Goal: Task Accomplishment & Management: Complete application form

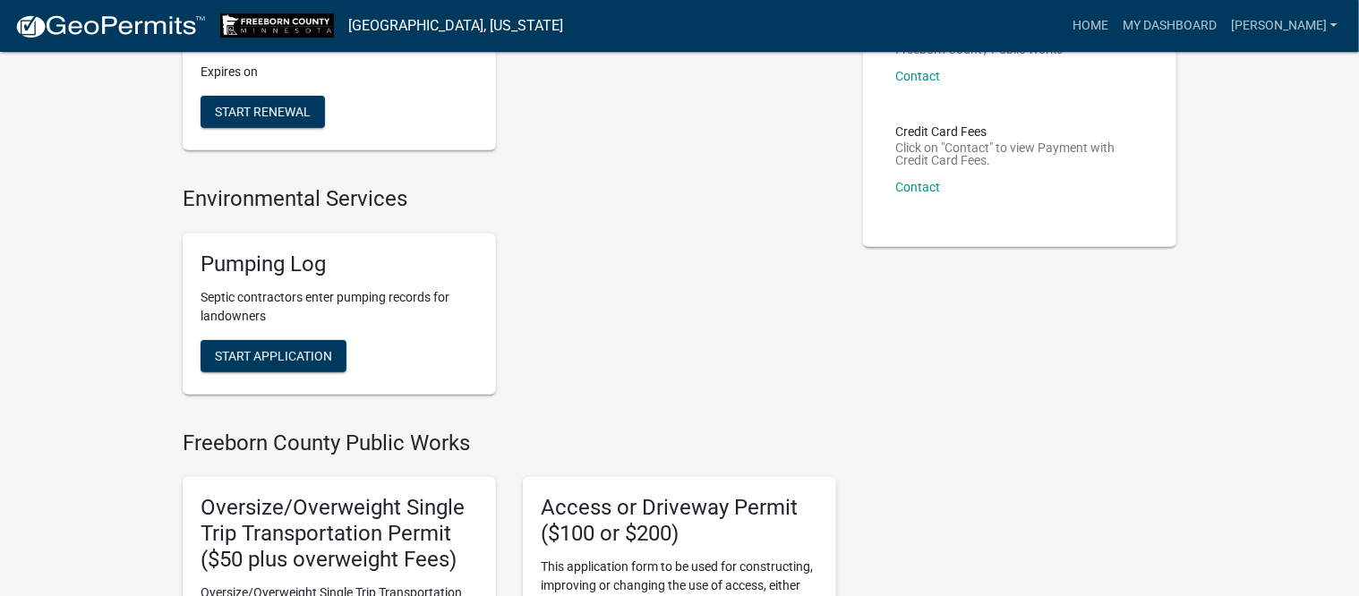
scroll to position [336, 0]
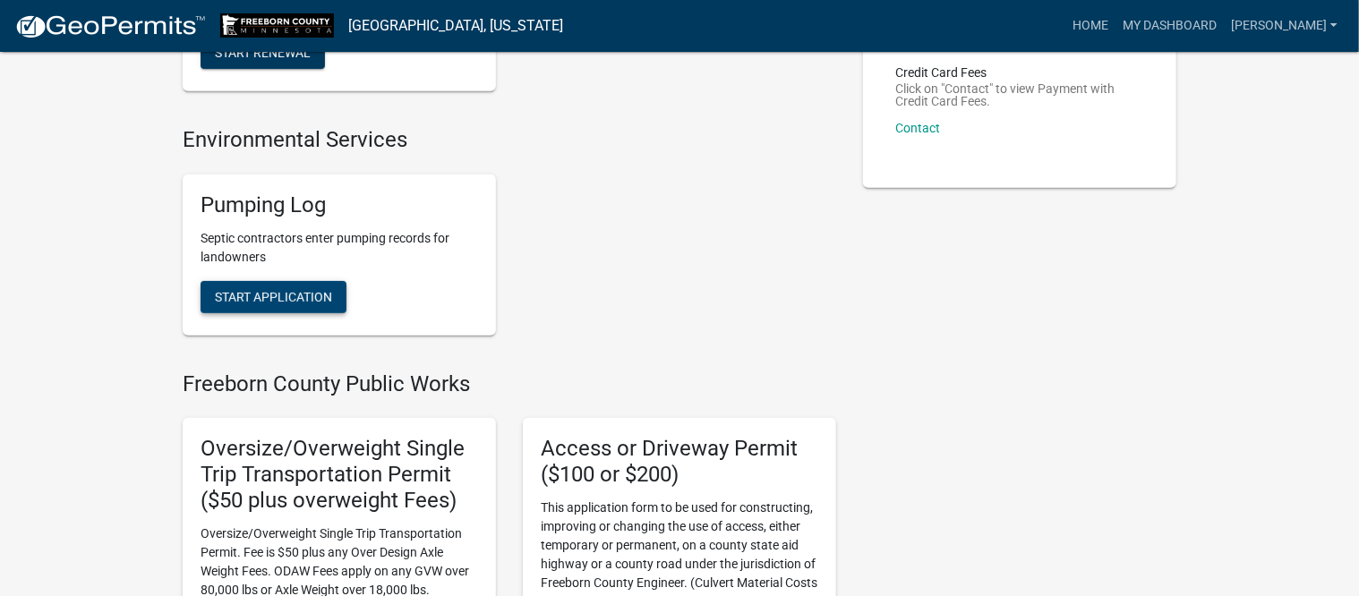
click at [294, 311] on button "Start Application" at bounding box center [274, 297] width 146 height 32
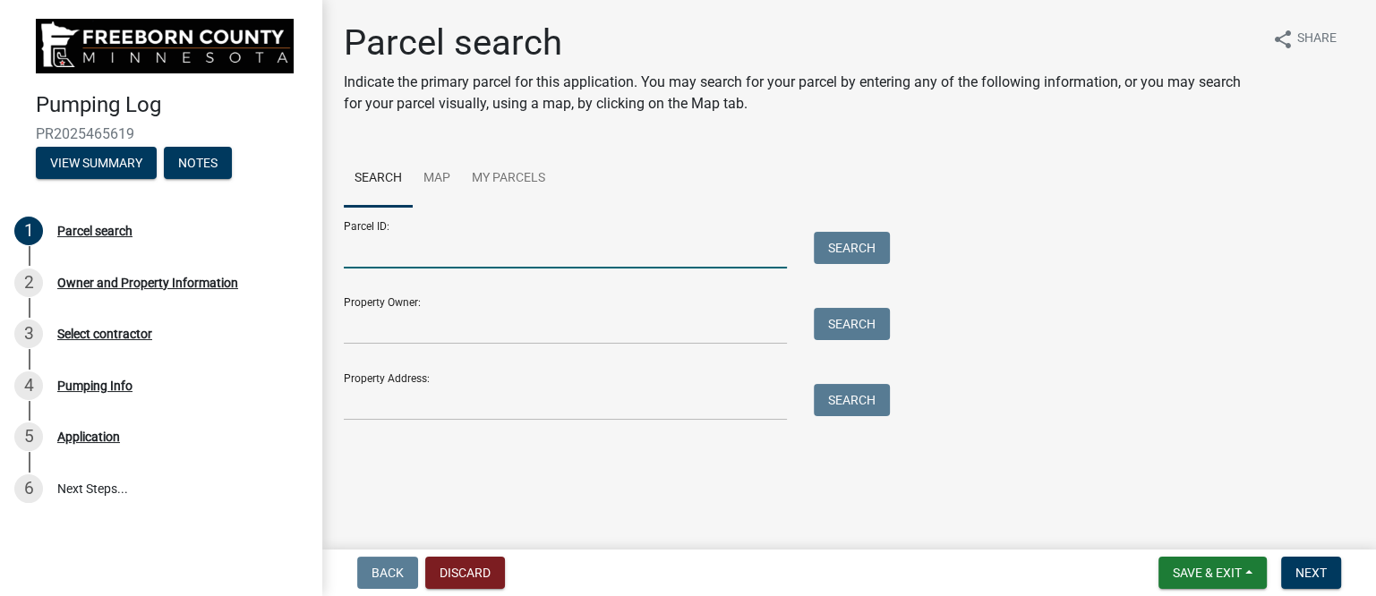
click at [387, 250] on input "Parcel ID:" at bounding box center [565, 250] width 443 height 37
type input "140190061"
click at [851, 252] on button "Search" at bounding box center [852, 248] width 76 height 32
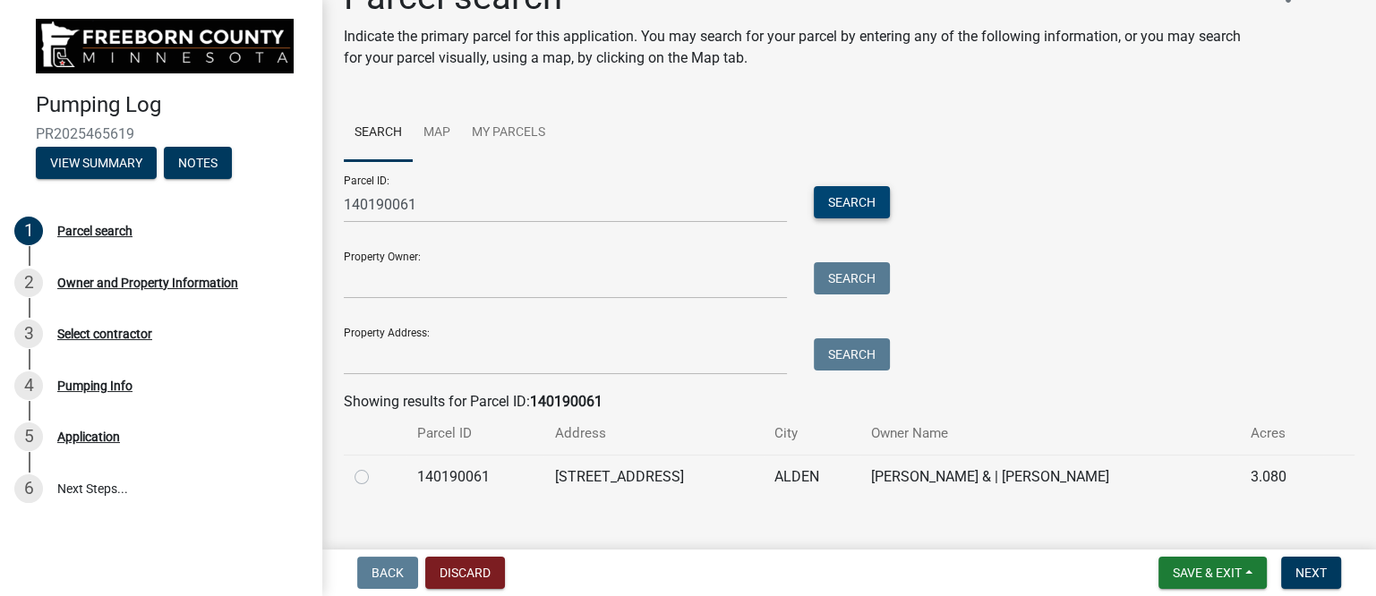
scroll to position [72, 0]
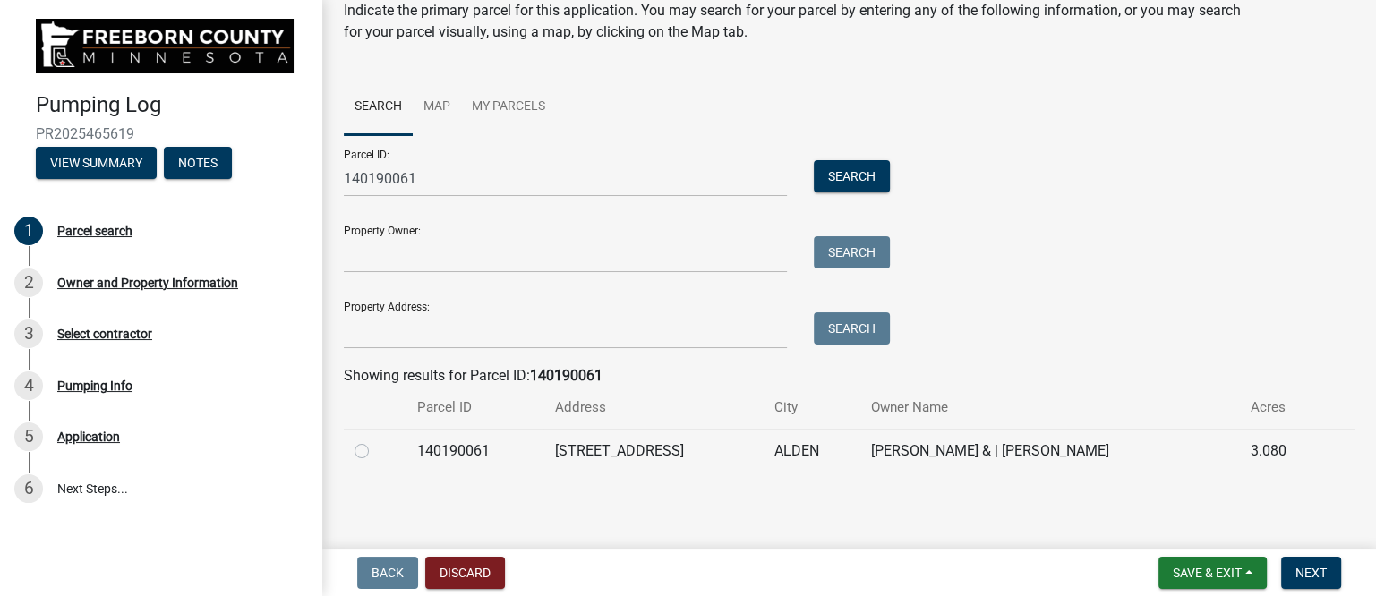
click at [376, 441] on label at bounding box center [376, 441] width 0 height 0
click at [376, 446] on input "radio" at bounding box center [382, 447] width 12 height 12
radio input "true"
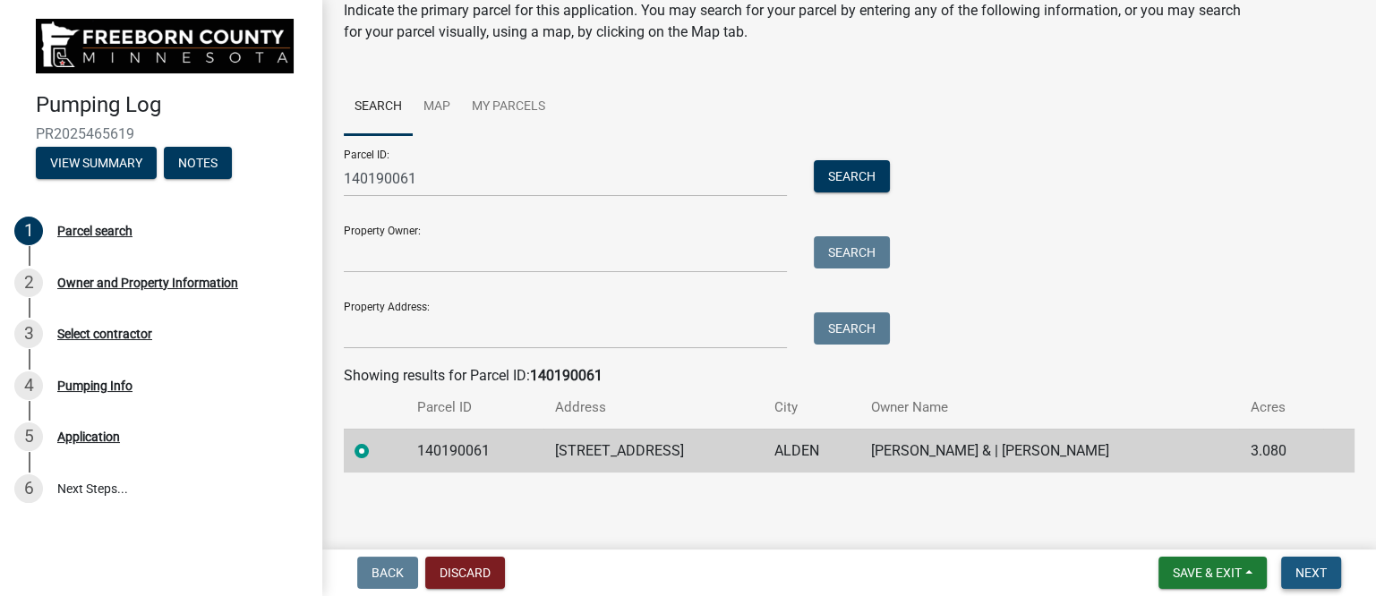
click at [1314, 570] on span "Next" at bounding box center [1311, 573] width 31 height 14
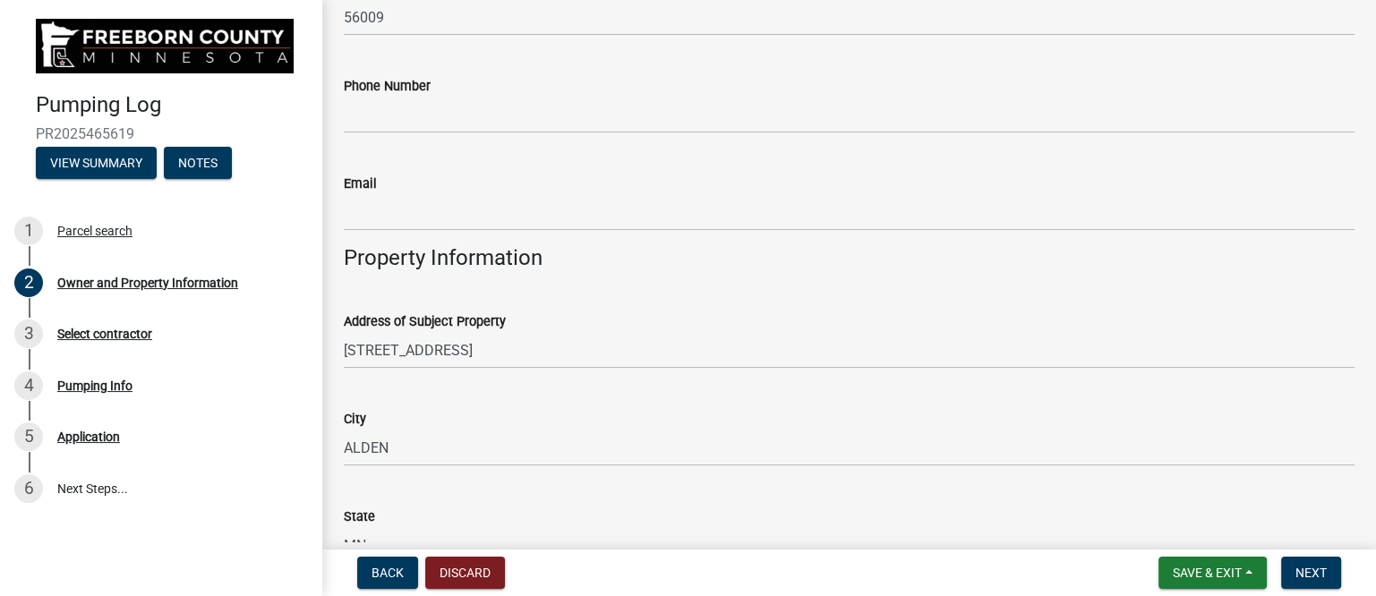
scroll to position [672, 0]
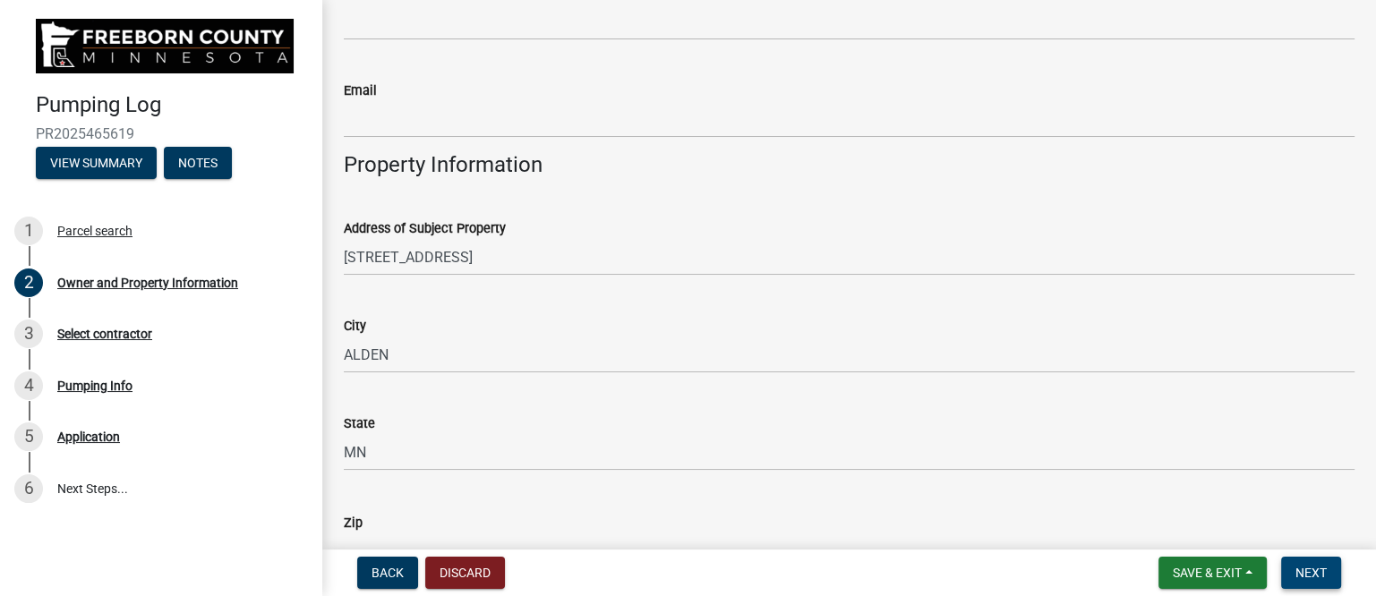
click at [1312, 569] on span "Next" at bounding box center [1311, 573] width 31 height 14
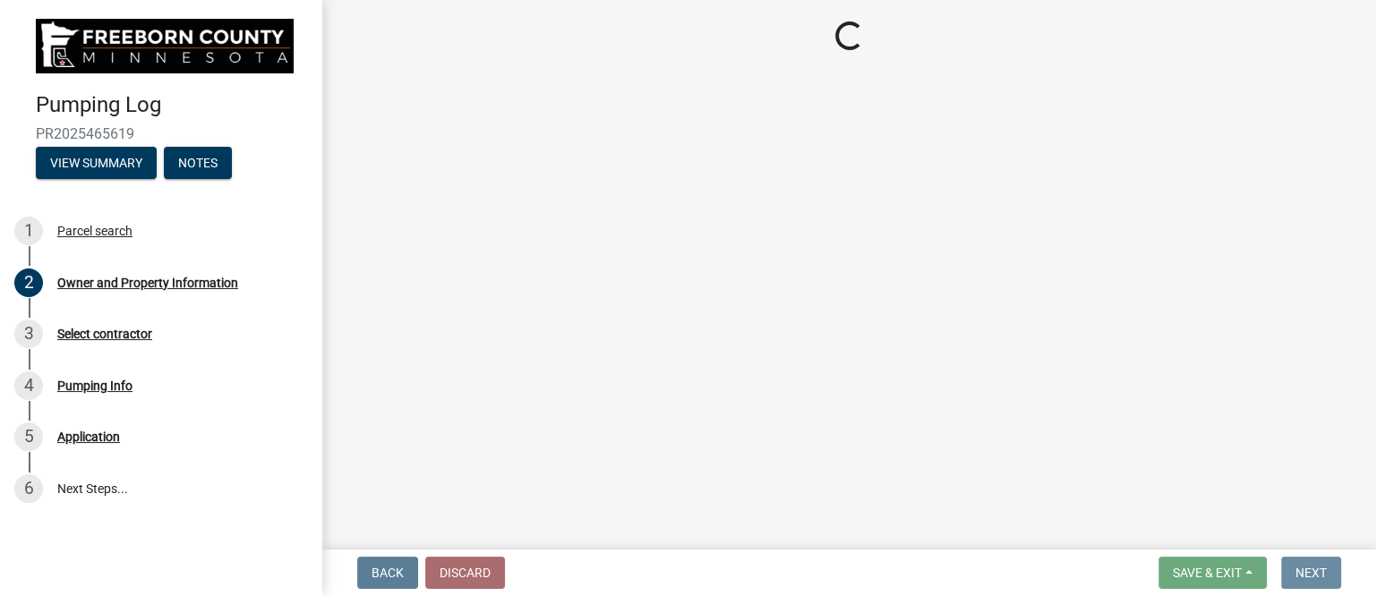
scroll to position [0, 0]
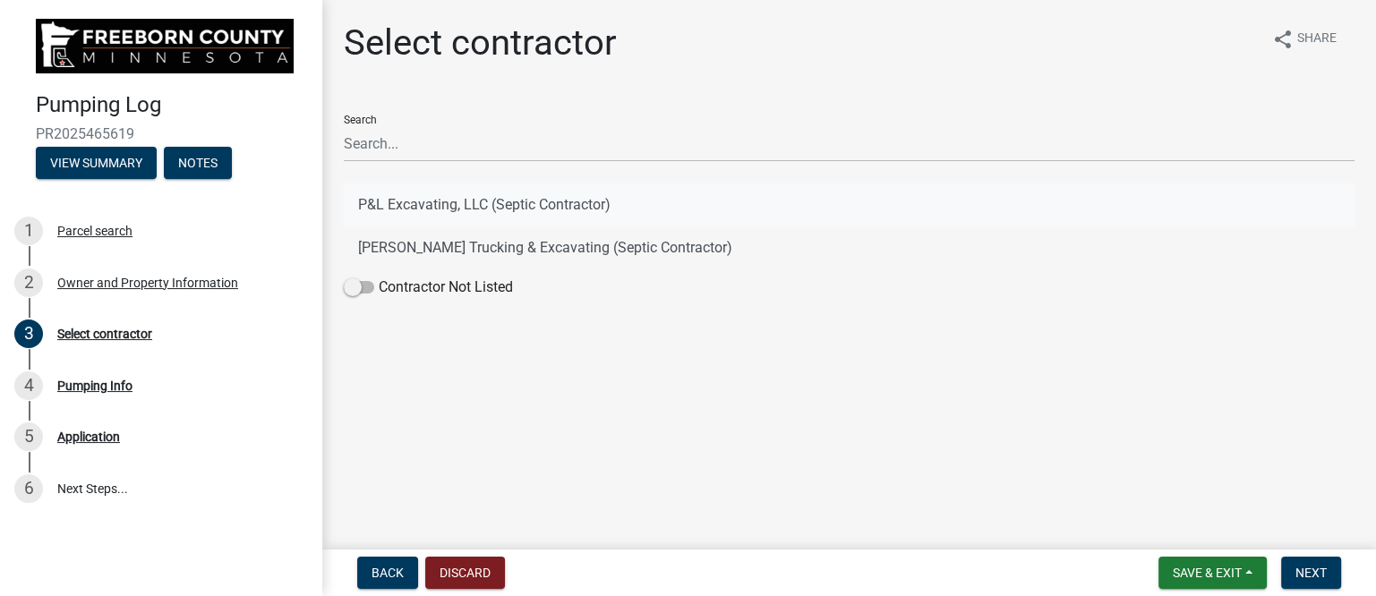
click at [416, 198] on button "P&L Excavating, LLC (Septic Contractor)" at bounding box center [849, 205] width 1011 height 43
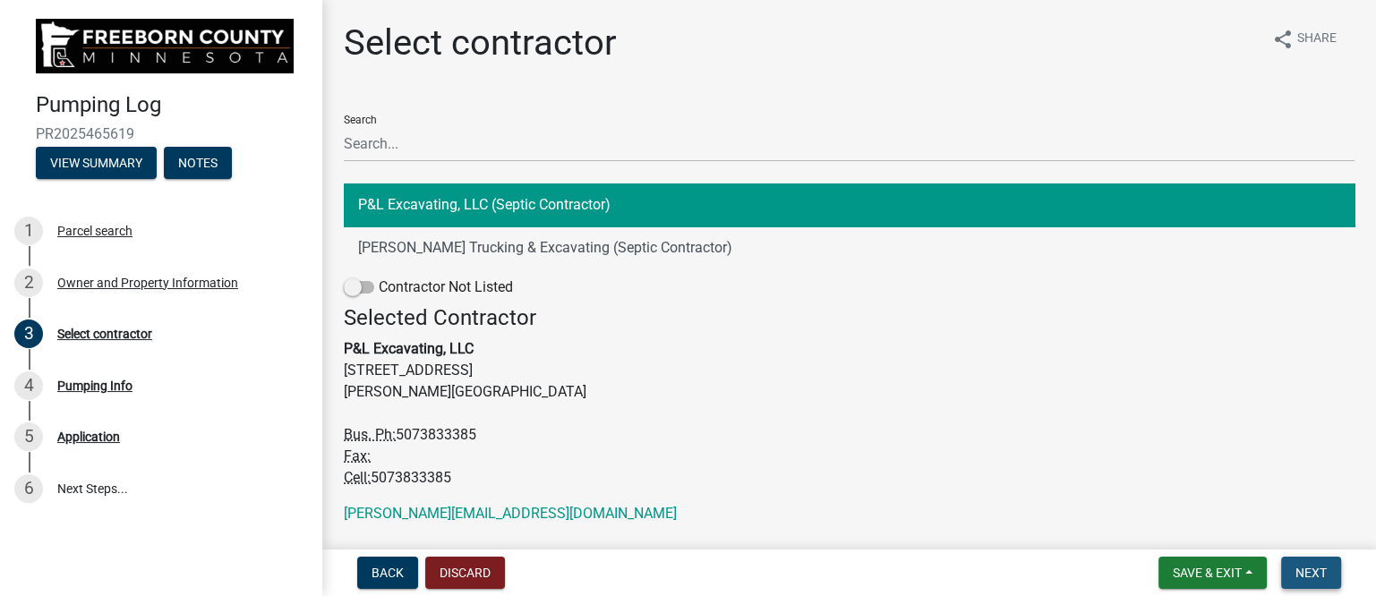
click at [1314, 569] on span "Next" at bounding box center [1311, 573] width 31 height 14
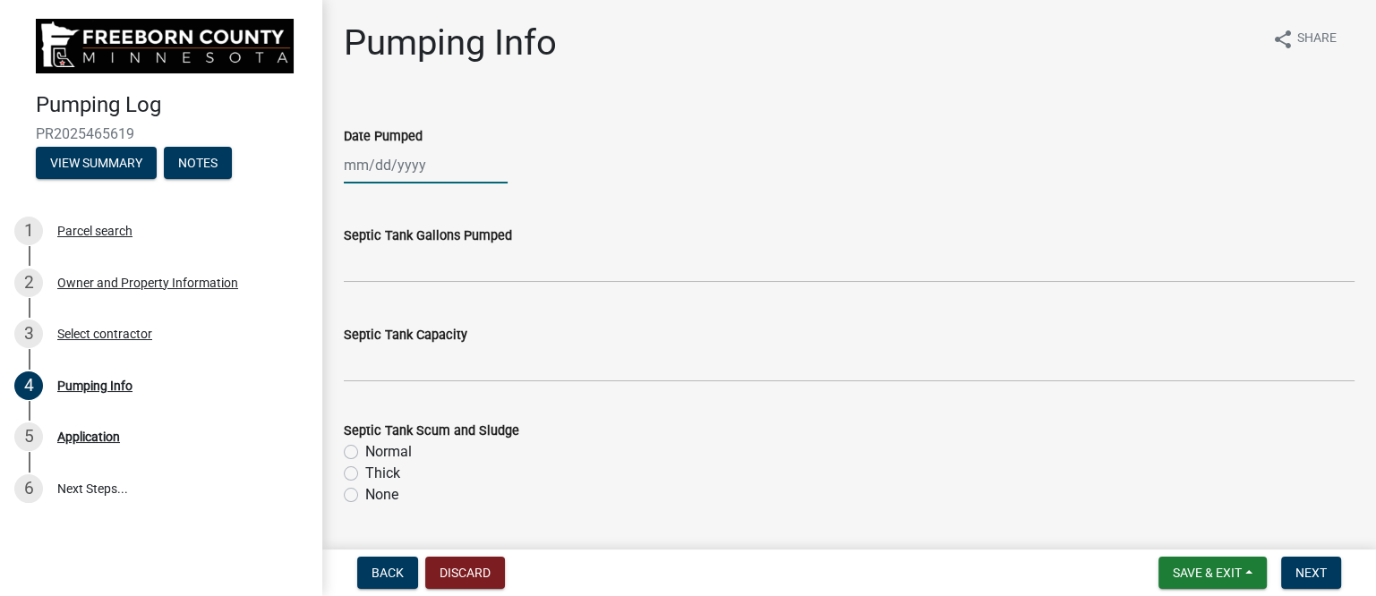
click at [374, 171] on div at bounding box center [426, 165] width 164 height 37
select select "8"
select select "2025"
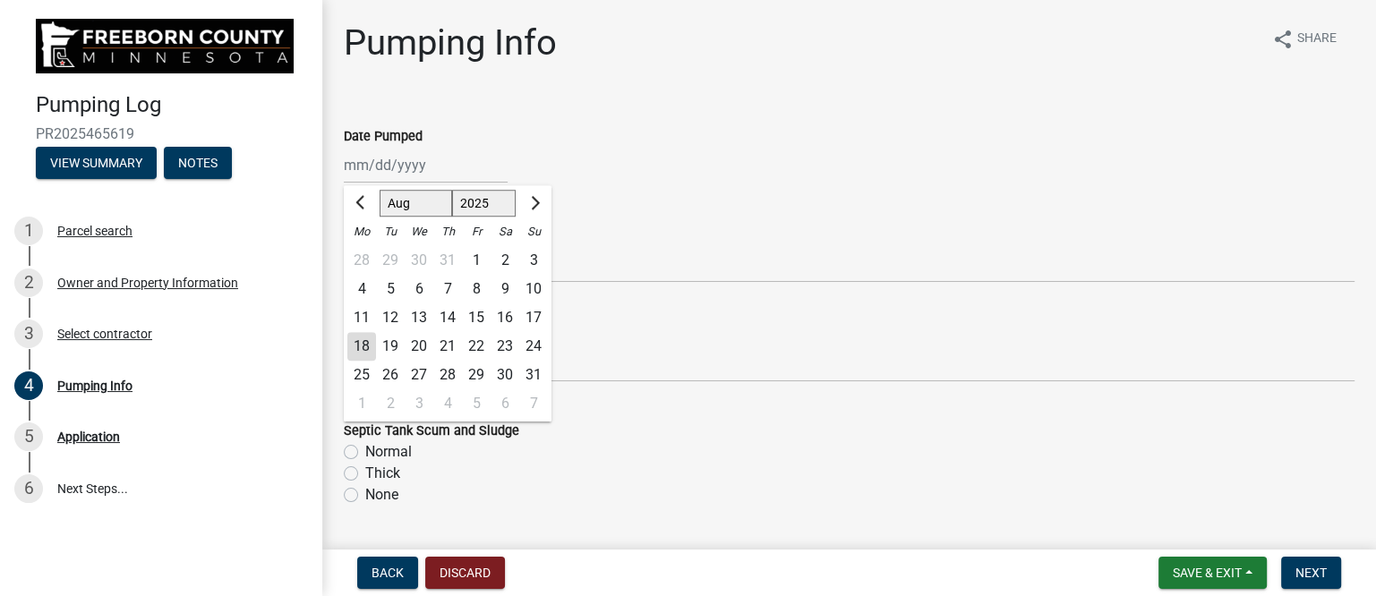
click at [450, 314] on div "14" at bounding box center [447, 318] width 29 height 29
type input "[DATE]"
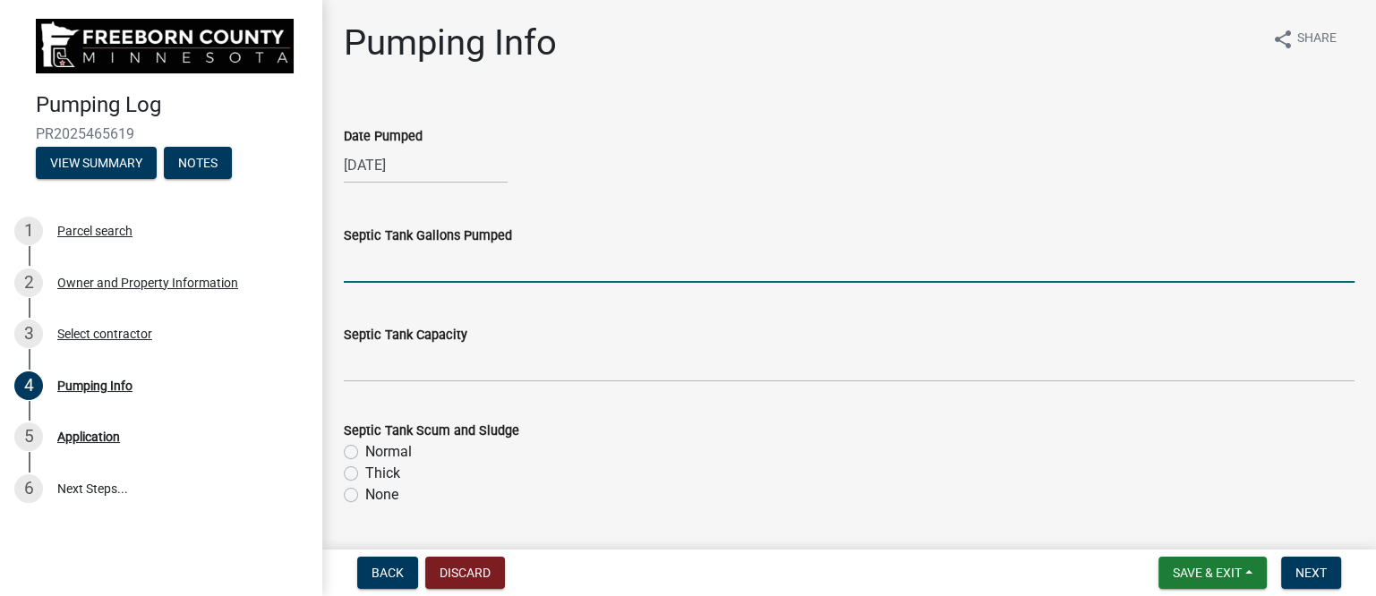
click at [415, 282] on input "text" at bounding box center [849, 264] width 1011 height 37
type input "1000"
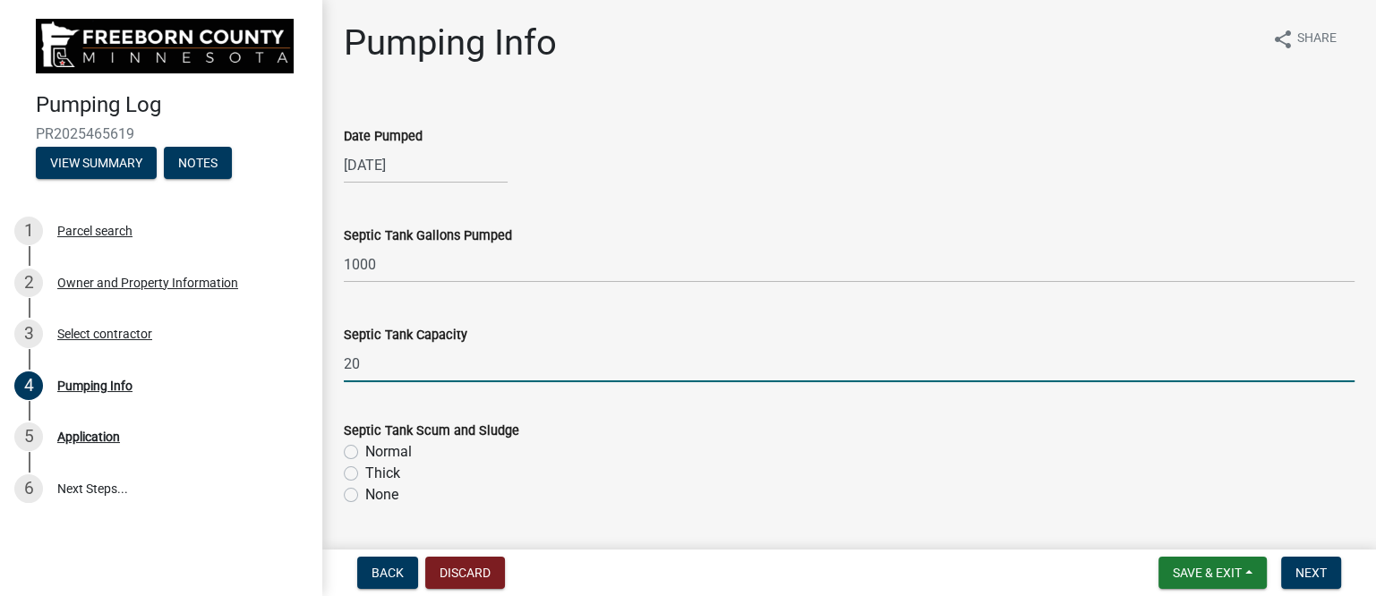
type input "2"
type input "1000"
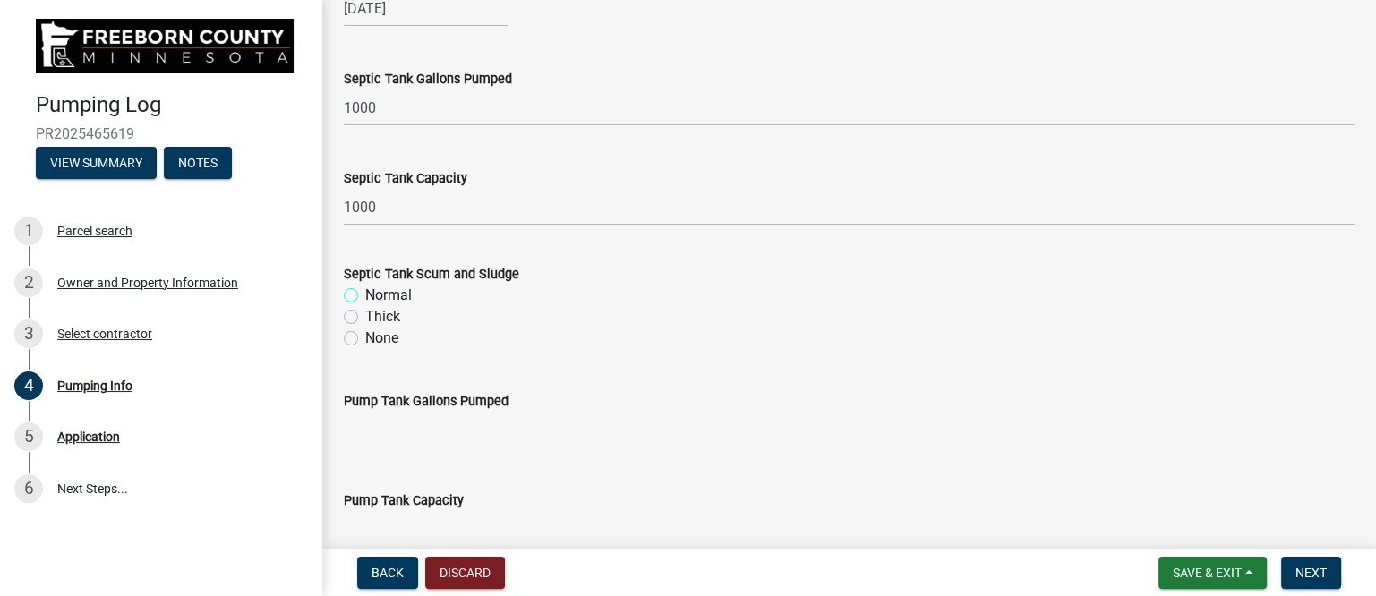
scroll to position [224, 0]
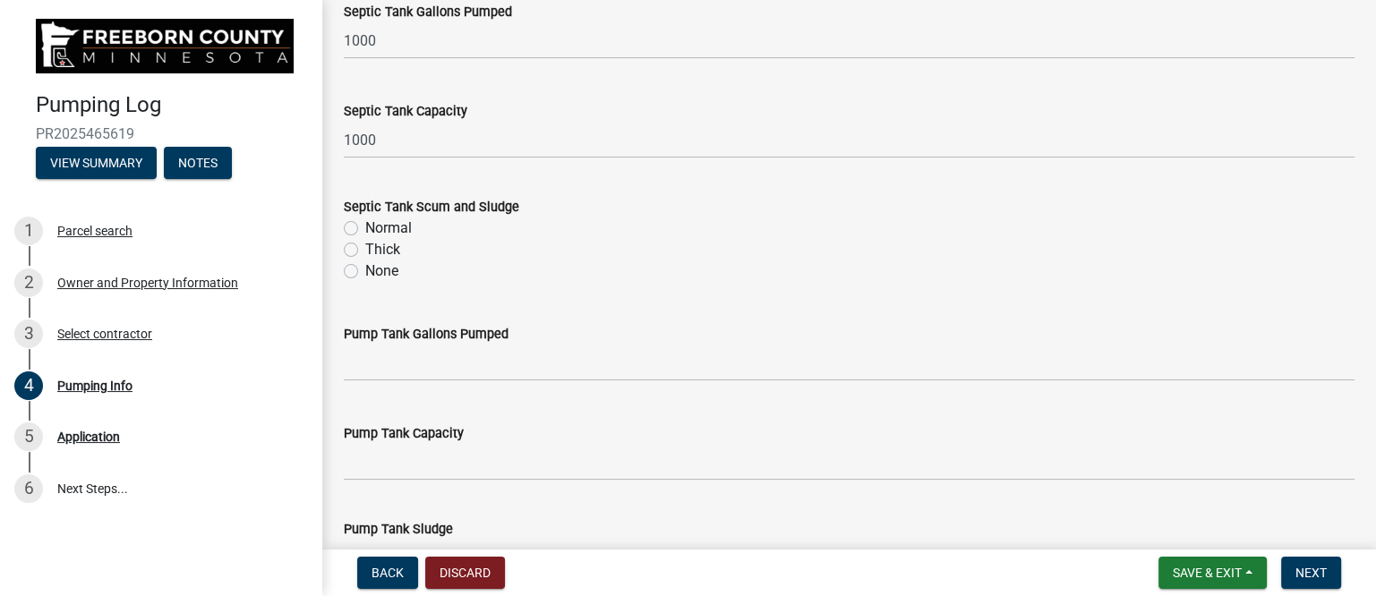
click at [369, 246] on label "Thick" at bounding box center [382, 249] width 35 height 21
click at [369, 246] on input "Thick" at bounding box center [371, 245] width 12 height 12
radio input "true"
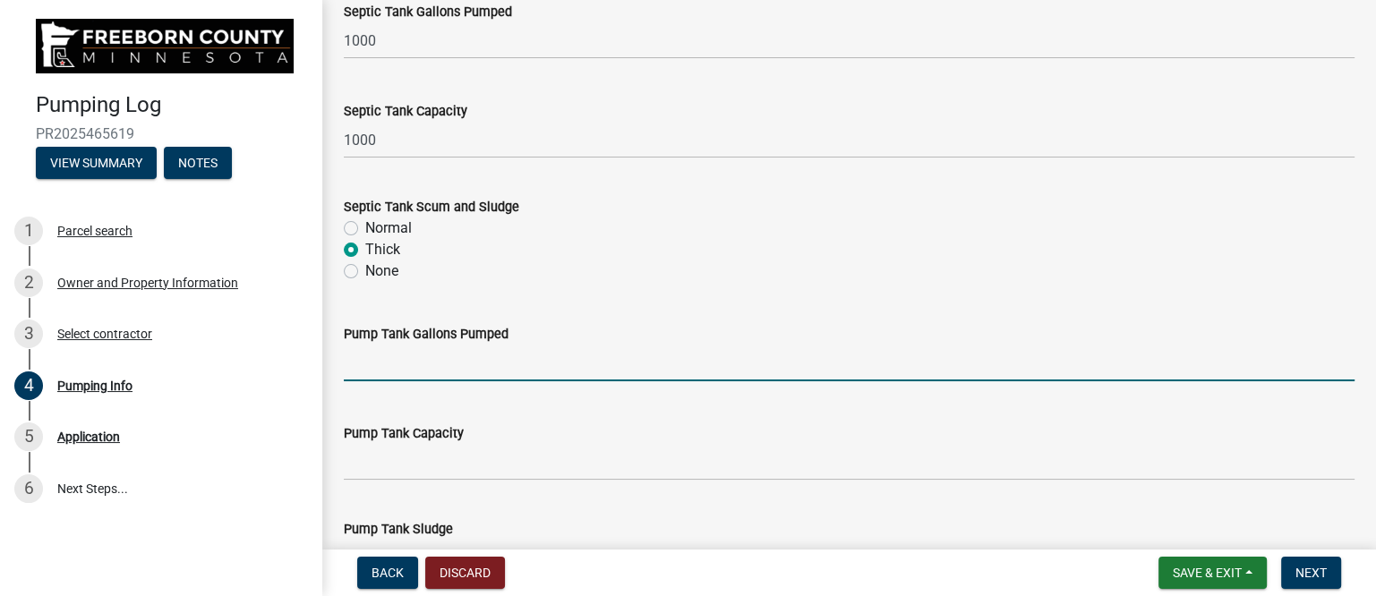
click at [387, 362] on input "text" at bounding box center [849, 363] width 1011 height 37
type input "200"
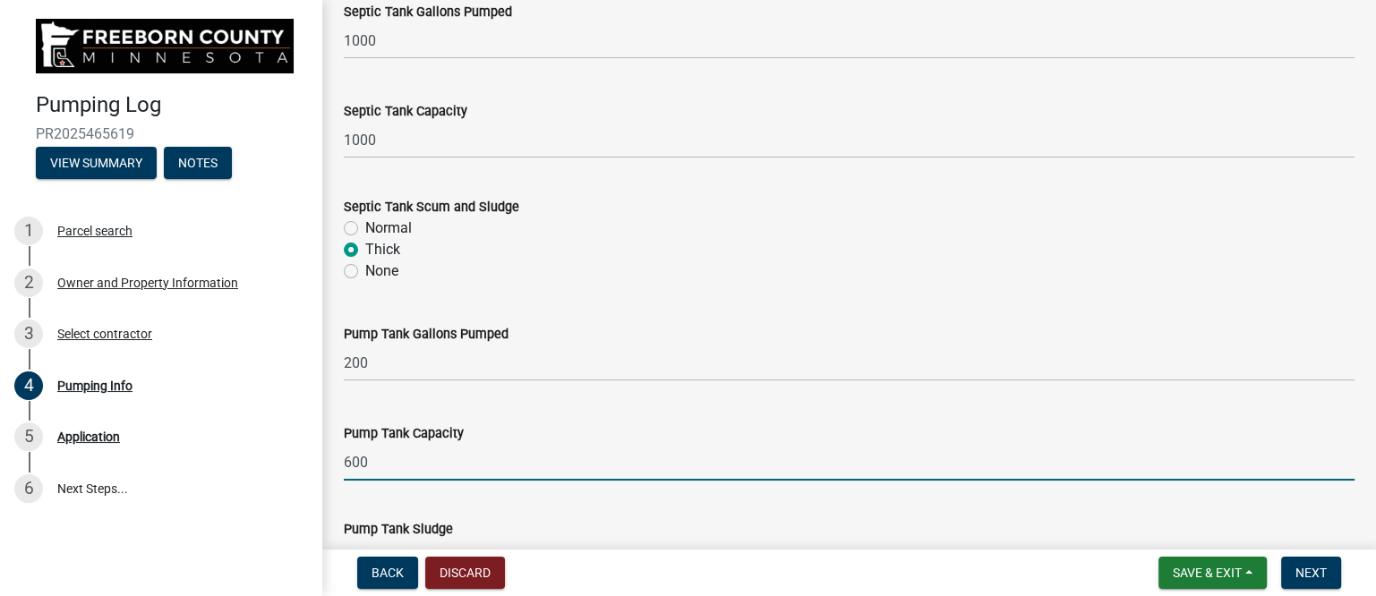
type input "600"
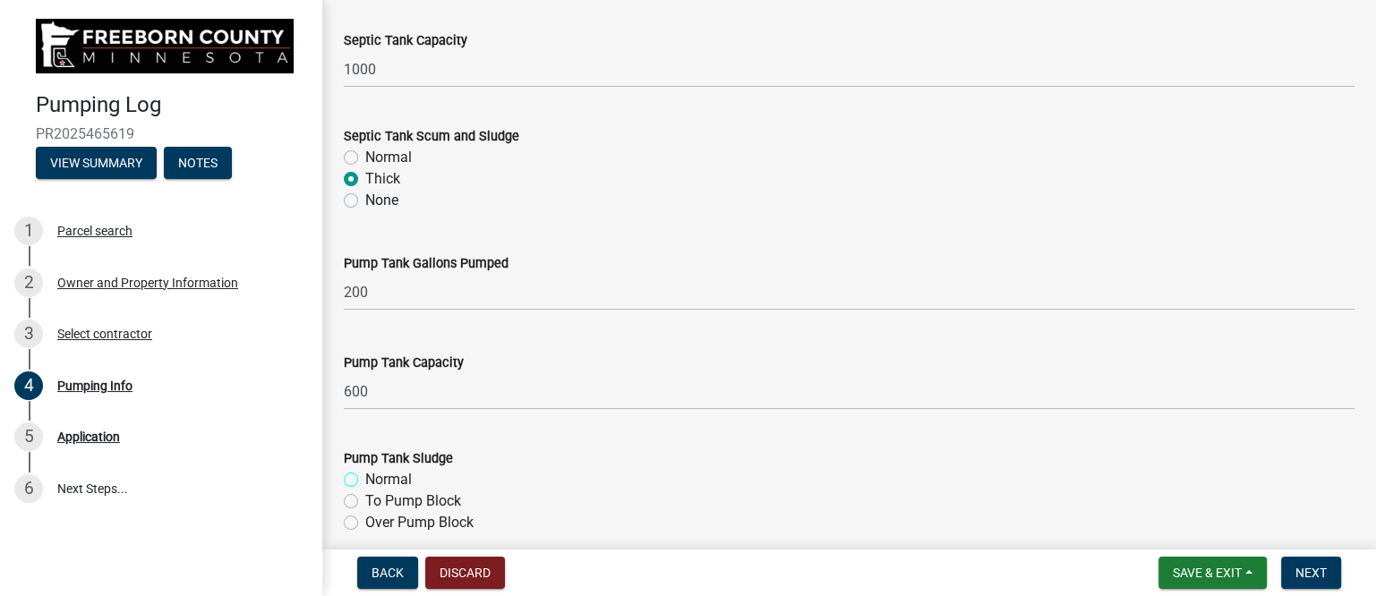
scroll to position [569, 0]
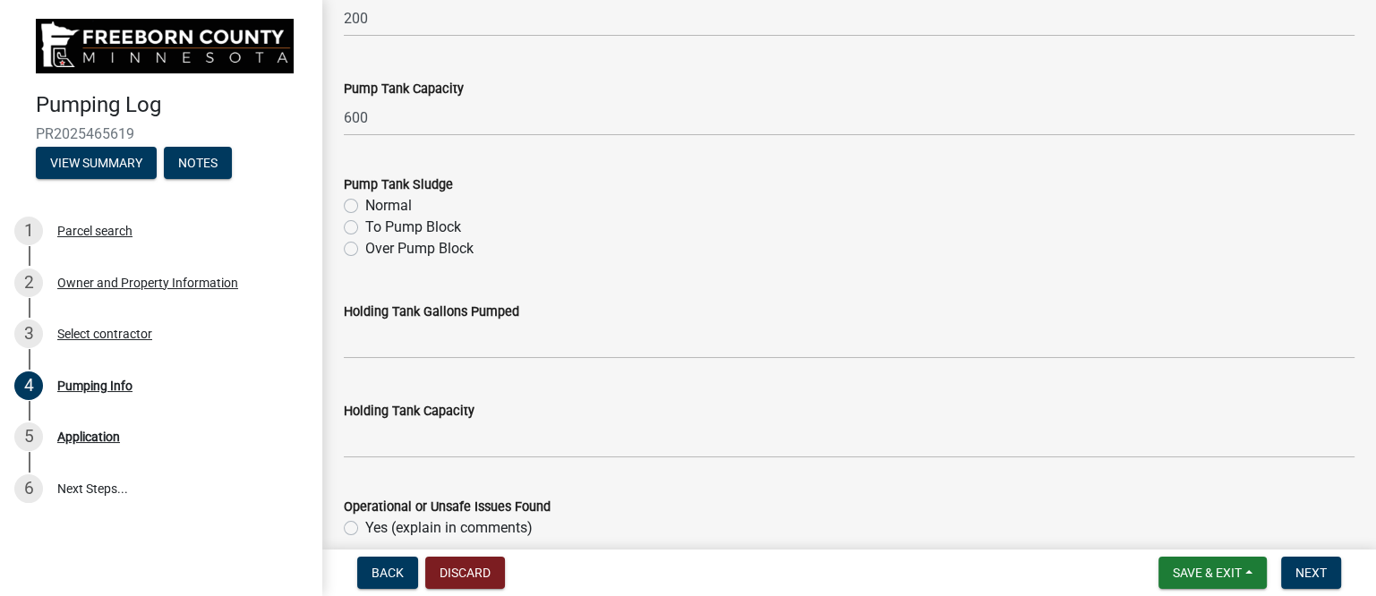
click at [392, 205] on label "Normal" at bounding box center [388, 205] width 47 height 21
click at [377, 205] on input "Normal" at bounding box center [371, 201] width 12 height 12
radio input "true"
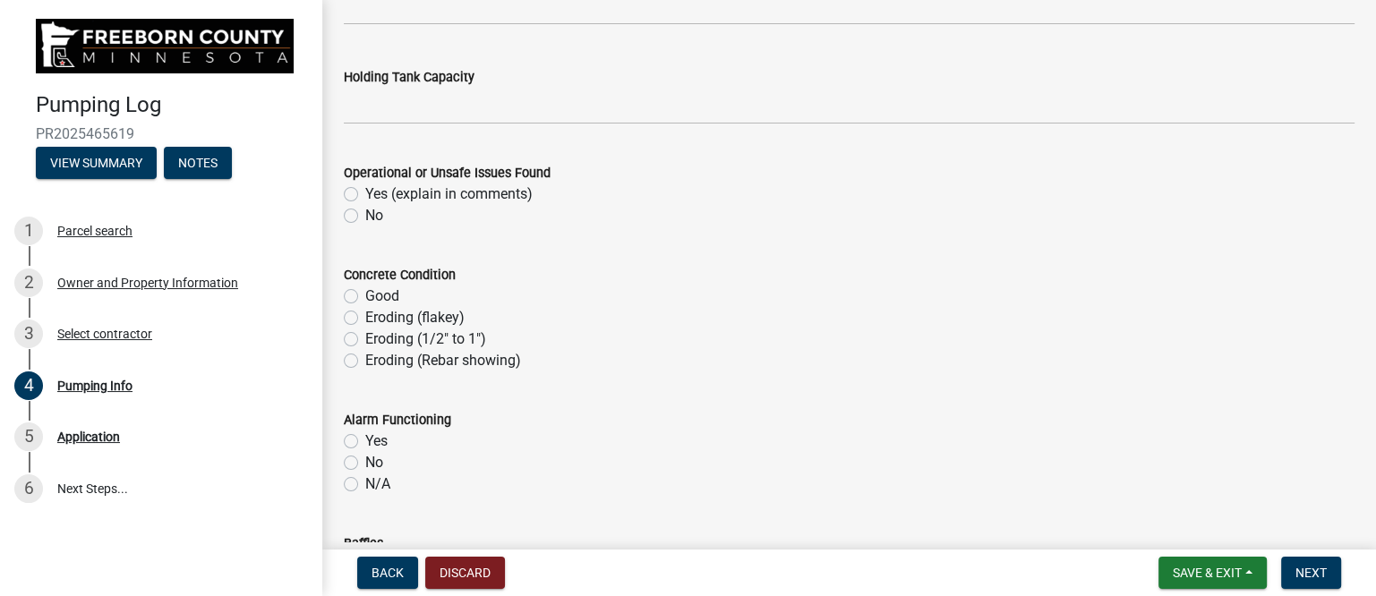
scroll to position [904, 0]
click at [365, 211] on label "No" at bounding box center [374, 213] width 18 height 21
click at [365, 211] on input "No" at bounding box center [371, 209] width 12 height 12
radio input "true"
click at [365, 290] on label "Good" at bounding box center [382, 294] width 34 height 21
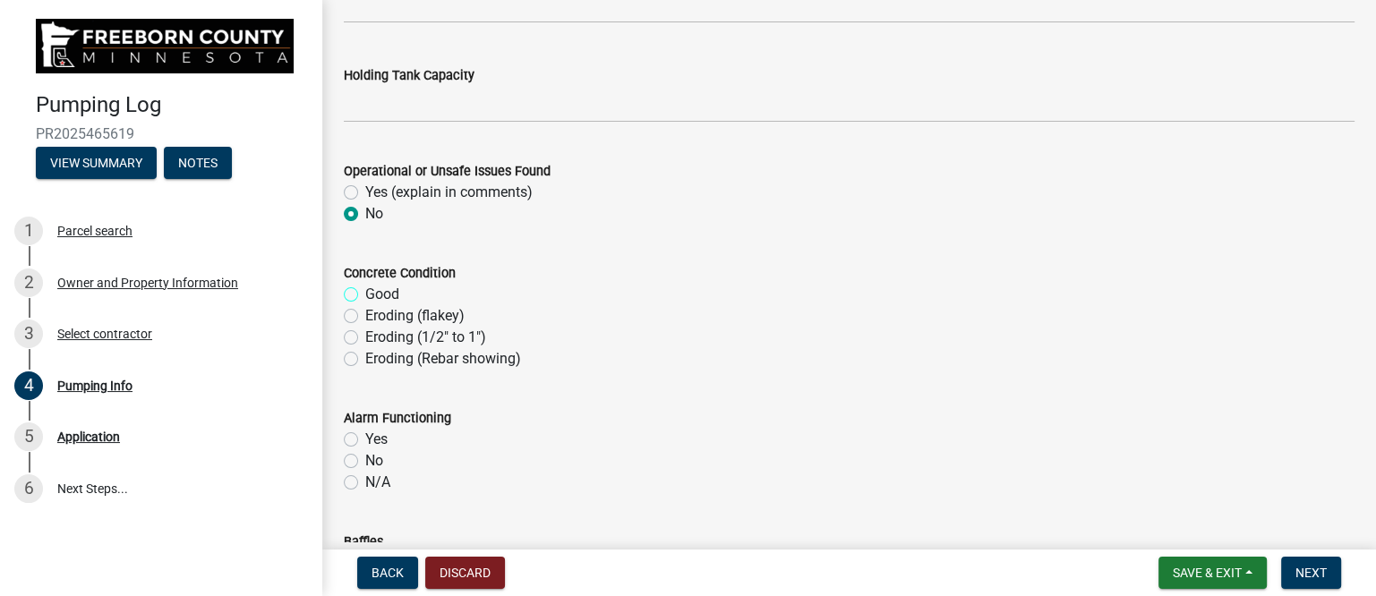
click at [365, 290] on input "Good" at bounding box center [371, 290] width 12 height 12
radio input "true"
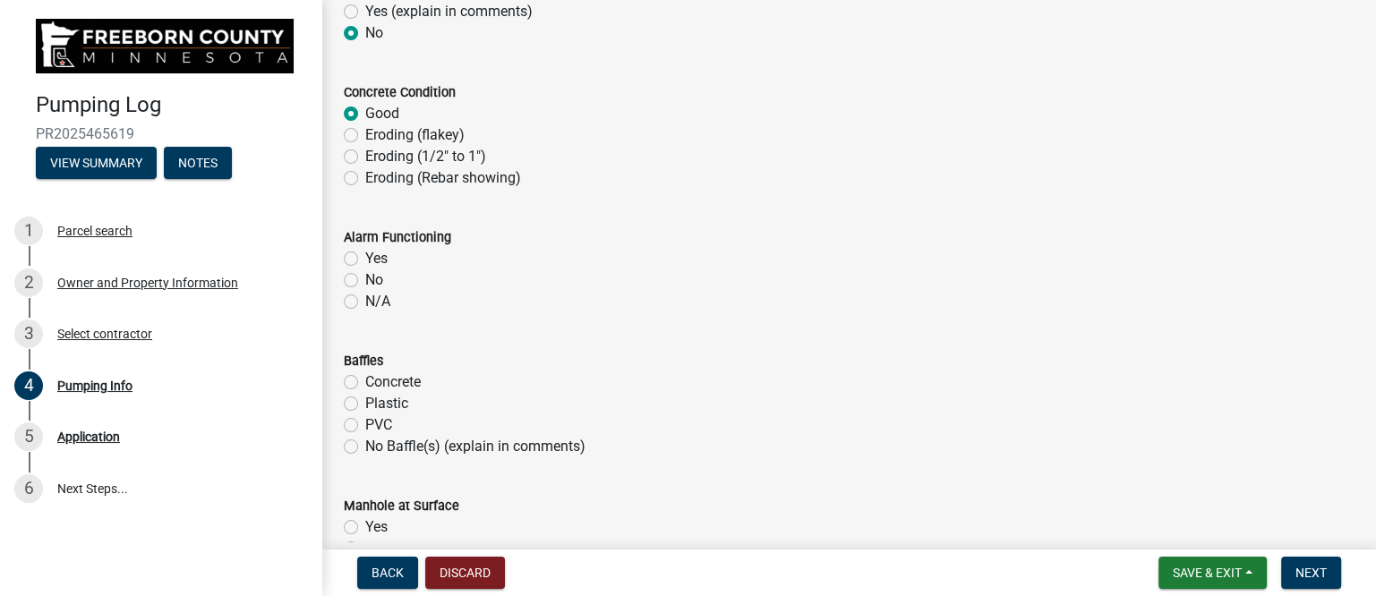
scroll to position [1128, 0]
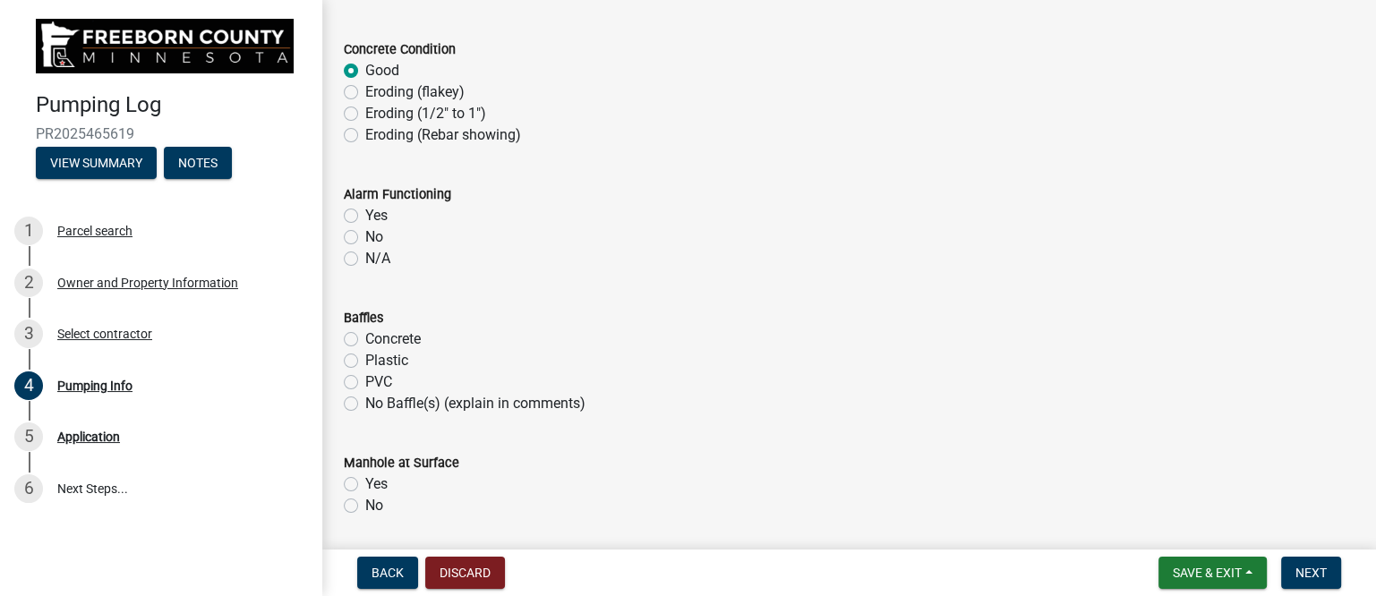
click at [365, 213] on label "Yes" at bounding box center [376, 215] width 22 height 21
click at [365, 213] on input "Yes" at bounding box center [371, 211] width 12 height 12
radio input "true"
click at [365, 364] on label "Plastic" at bounding box center [386, 360] width 43 height 21
click at [365, 362] on input "Plastic" at bounding box center [371, 356] width 12 height 12
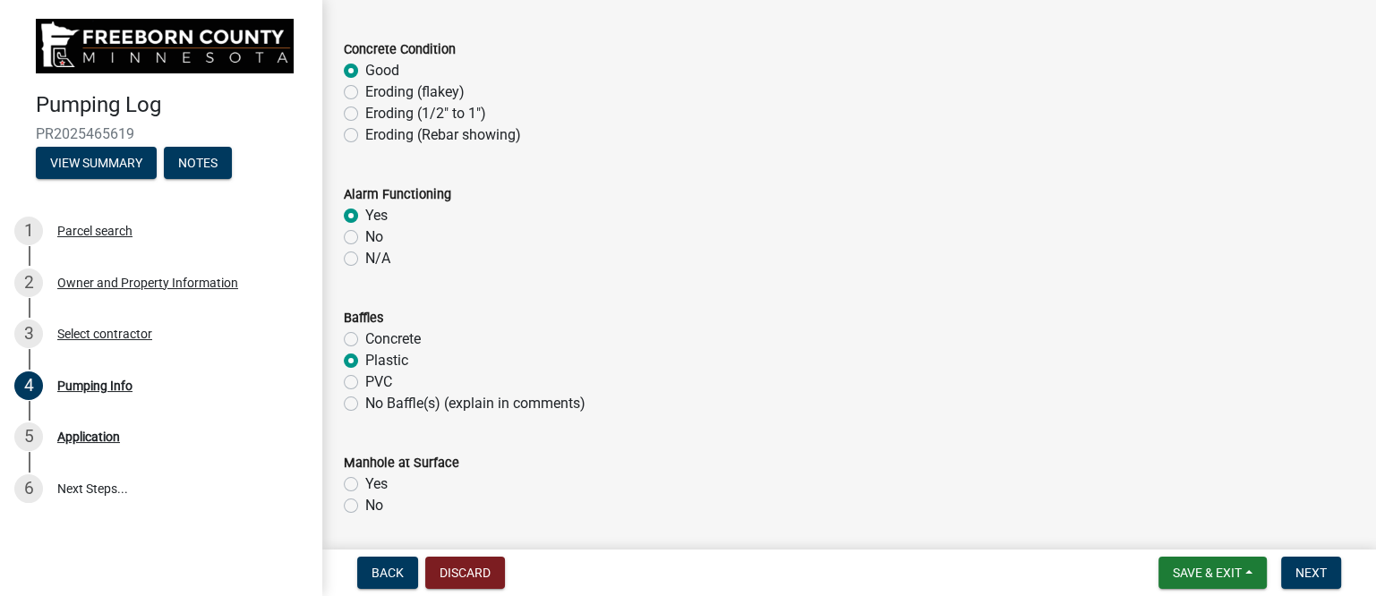
radio input "true"
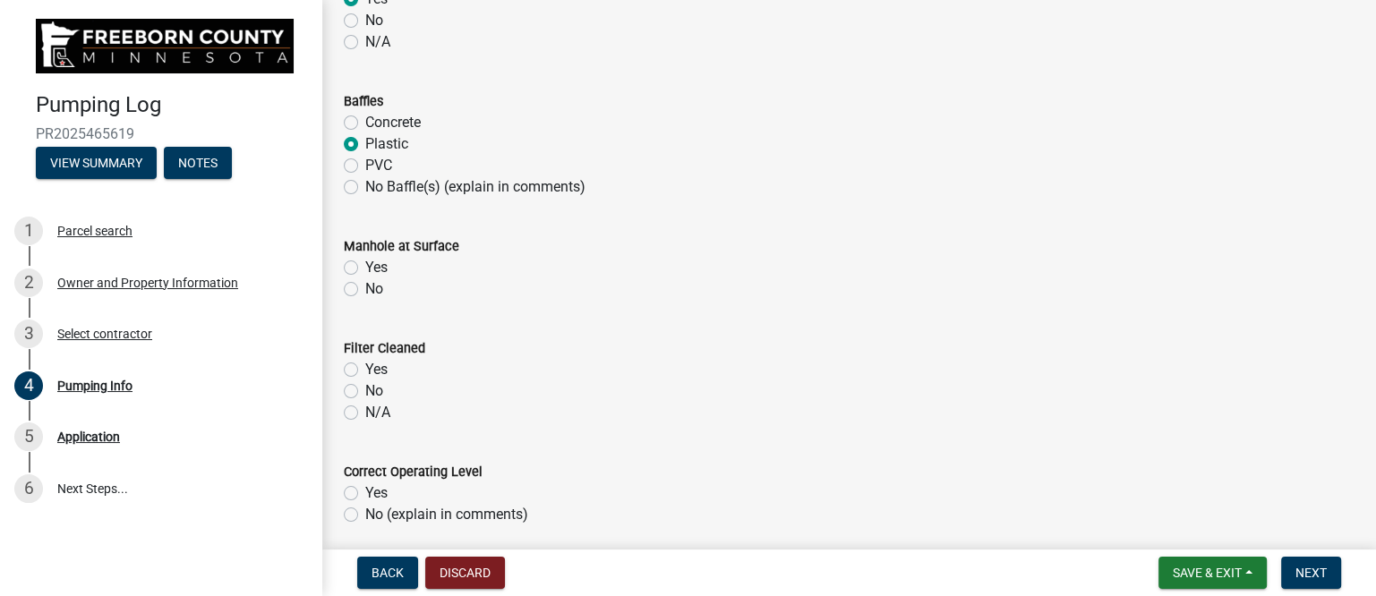
scroll to position [1352, 0]
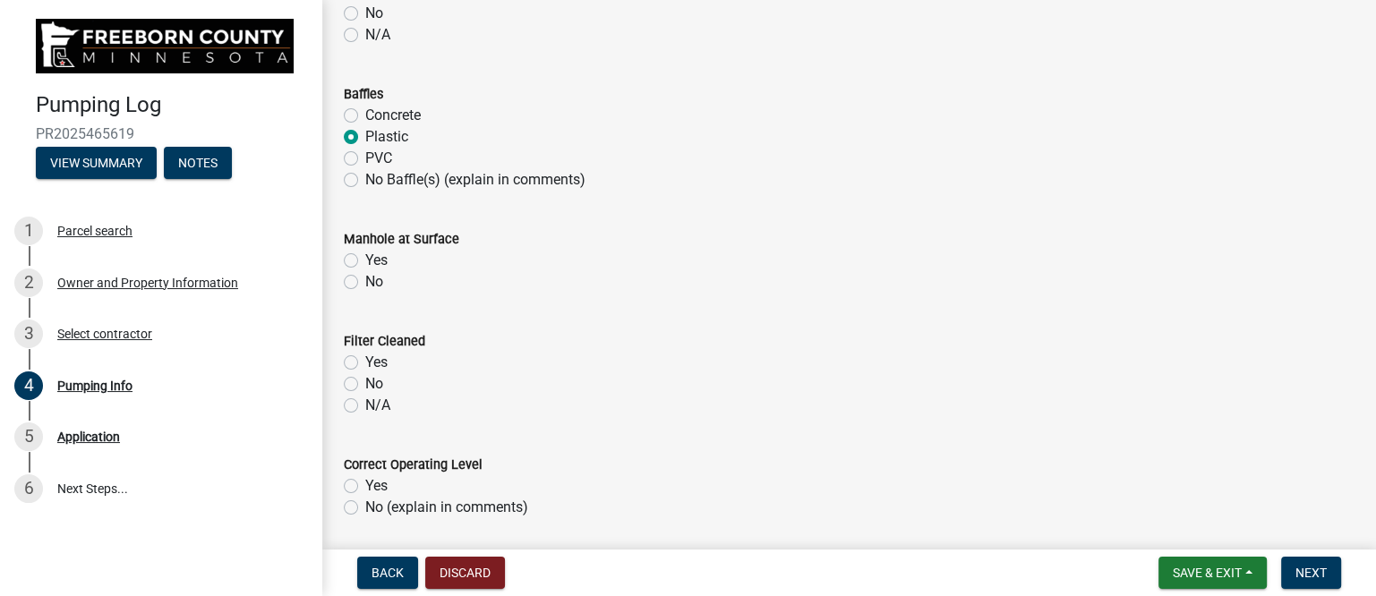
click at [365, 257] on label "Yes" at bounding box center [376, 260] width 22 height 21
click at [365, 257] on input "Yes" at bounding box center [371, 256] width 12 height 12
radio input "true"
click at [365, 359] on label "Yes" at bounding box center [376, 362] width 22 height 21
click at [365, 359] on input "Yes" at bounding box center [371, 358] width 12 height 12
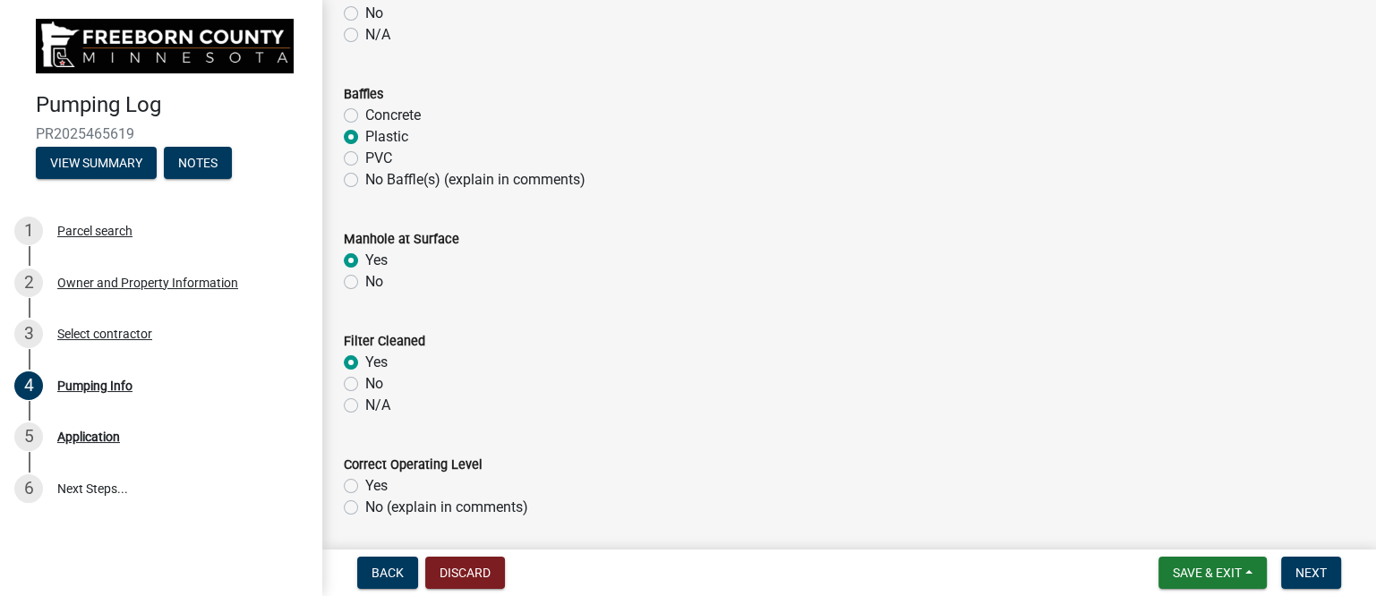
radio input "true"
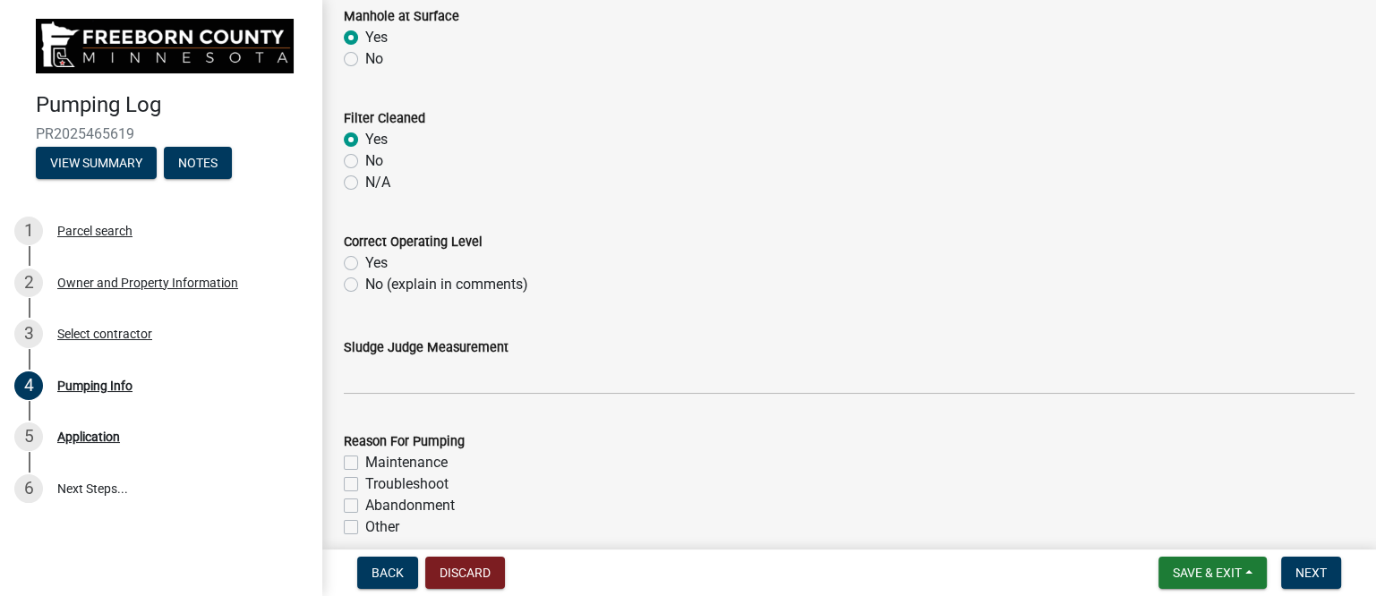
scroll to position [1576, 0]
click at [365, 259] on label "Yes" at bounding box center [376, 262] width 22 height 21
click at [365, 259] on input "Yes" at bounding box center [371, 258] width 12 height 12
radio input "true"
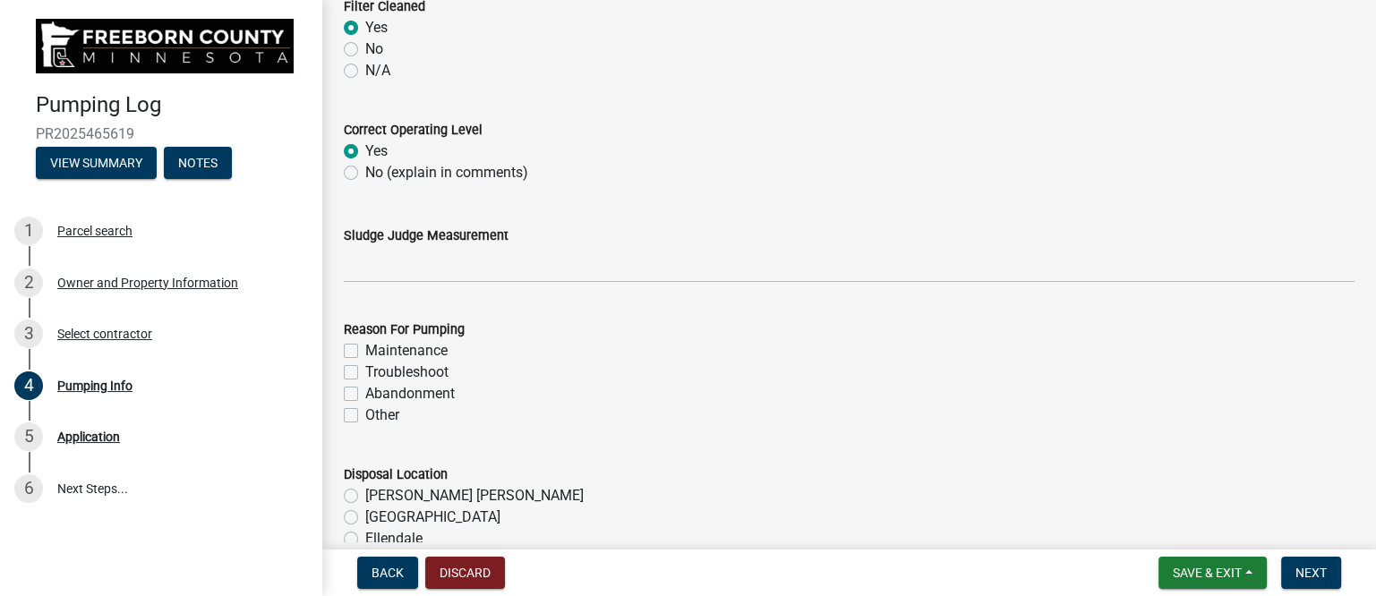
scroll to position [1688, 0]
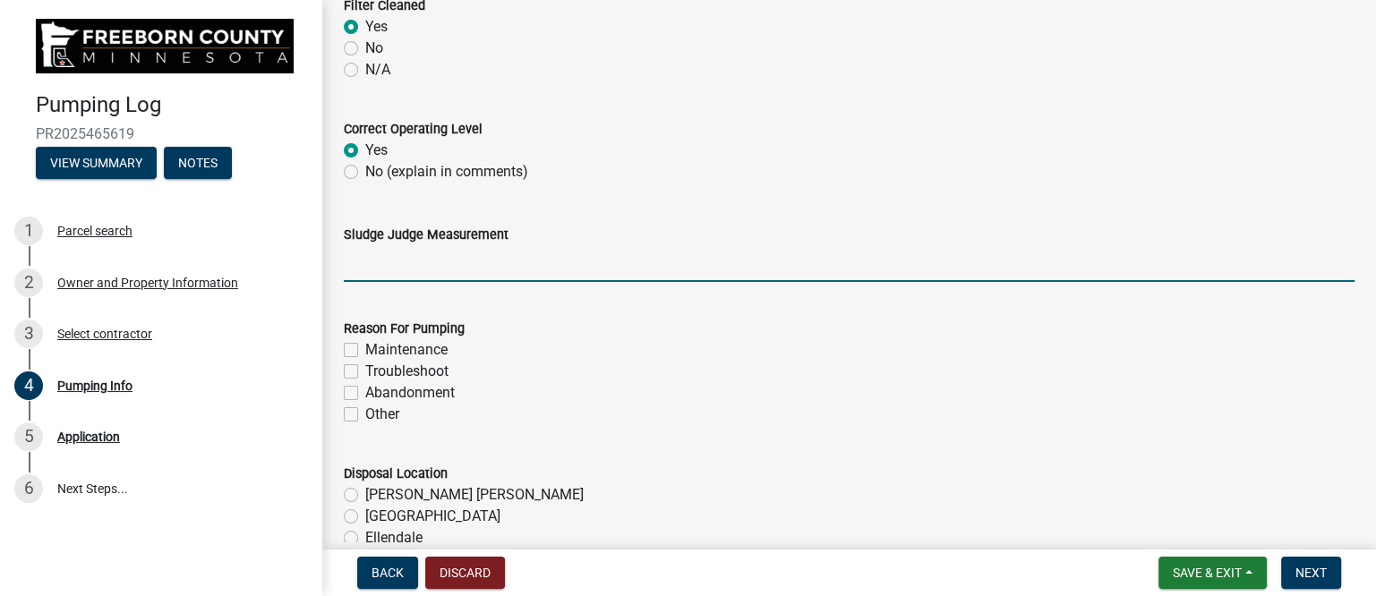
drag, startPoint x: 368, startPoint y: 272, endPoint x: 401, endPoint y: 268, distance: 33.4
click at [368, 271] on input "Sludge Judge Measurement" at bounding box center [849, 263] width 1011 height 37
type input "Septic: scum 2" sludge 12" Pump: sludge 1""
click at [413, 346] on label "Maintenance" at bounding box center [406, 349] width 82 height 21
click at [377, 346] on input "Maintenance" at bounding box center [371, 345] width 12 height 12
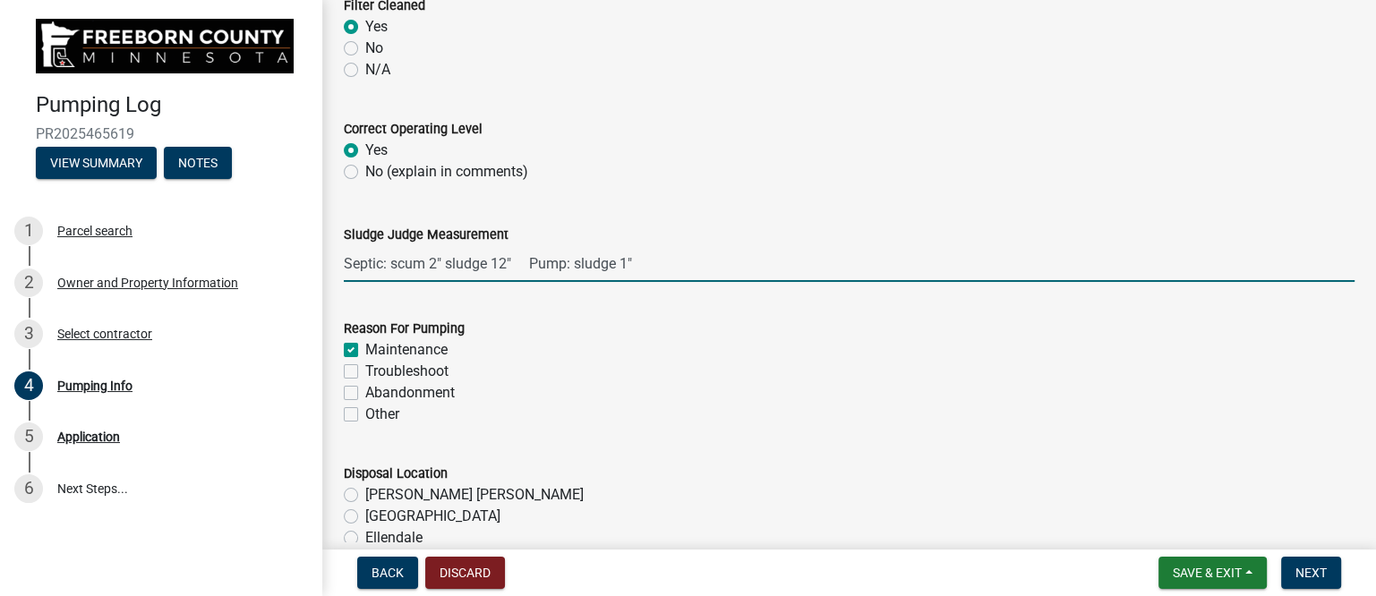
checkbox input "true"
checkbox input "false"
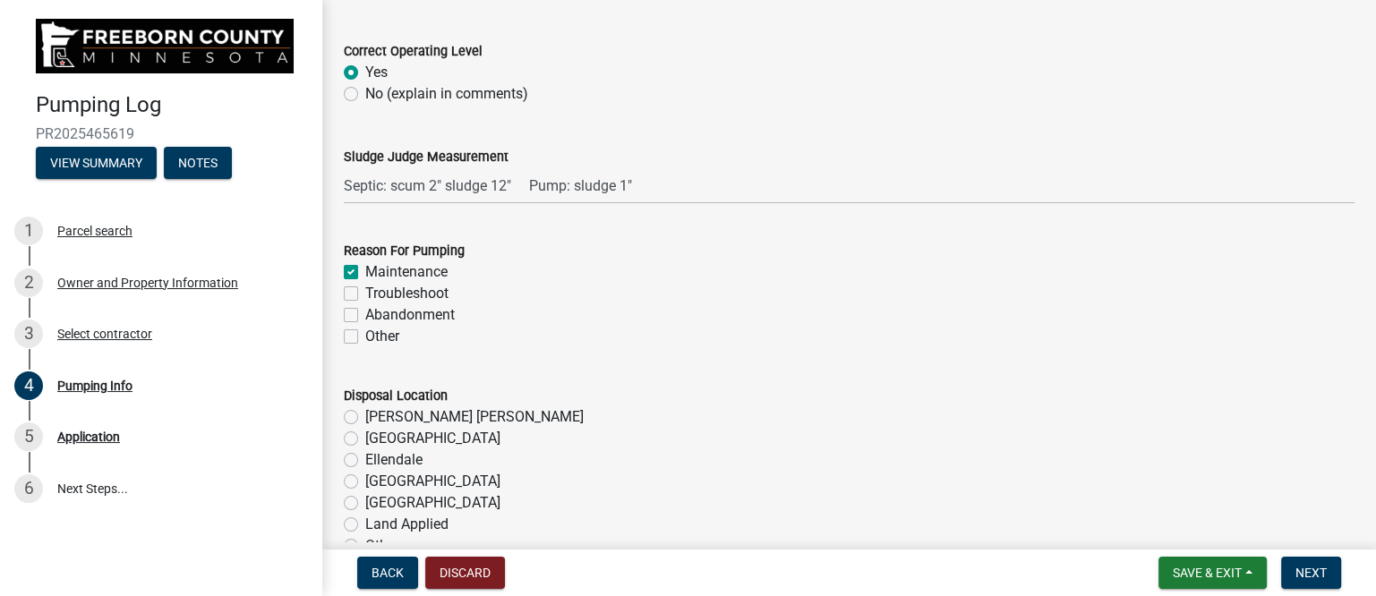
scroll to position [1800, 0]
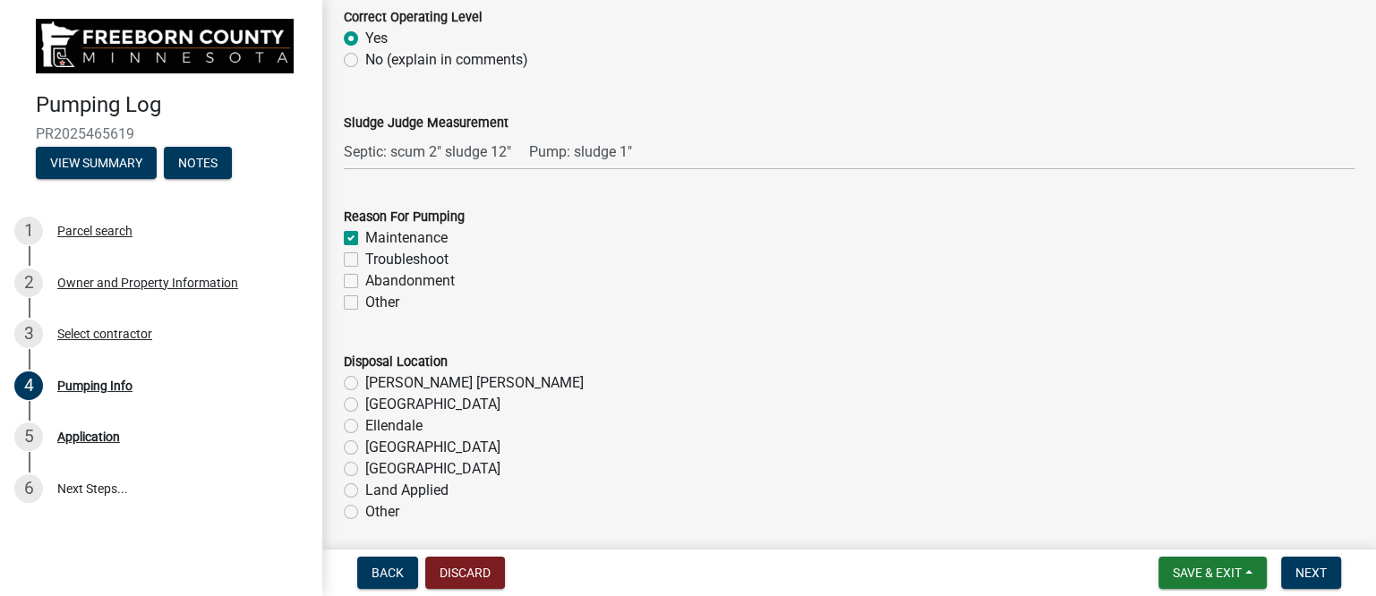
click at [397, 447] on label "[GEOGRAPHIC_DATA]" at bounding box center [432, 447] width 135 height 21
click at [377, 447] on input "[GEOGRAPHIC_DATA]" at bounding box center [371, 443] width 12 height 12
radio input "true"
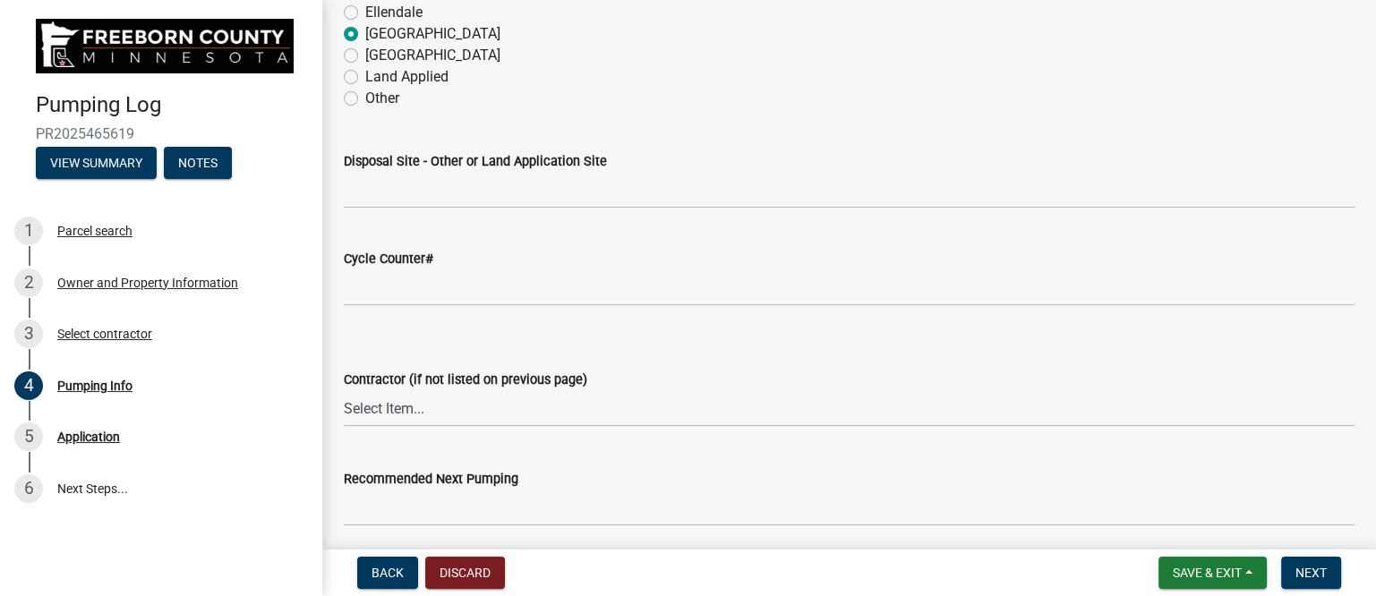
scroll to position [2247, 0]
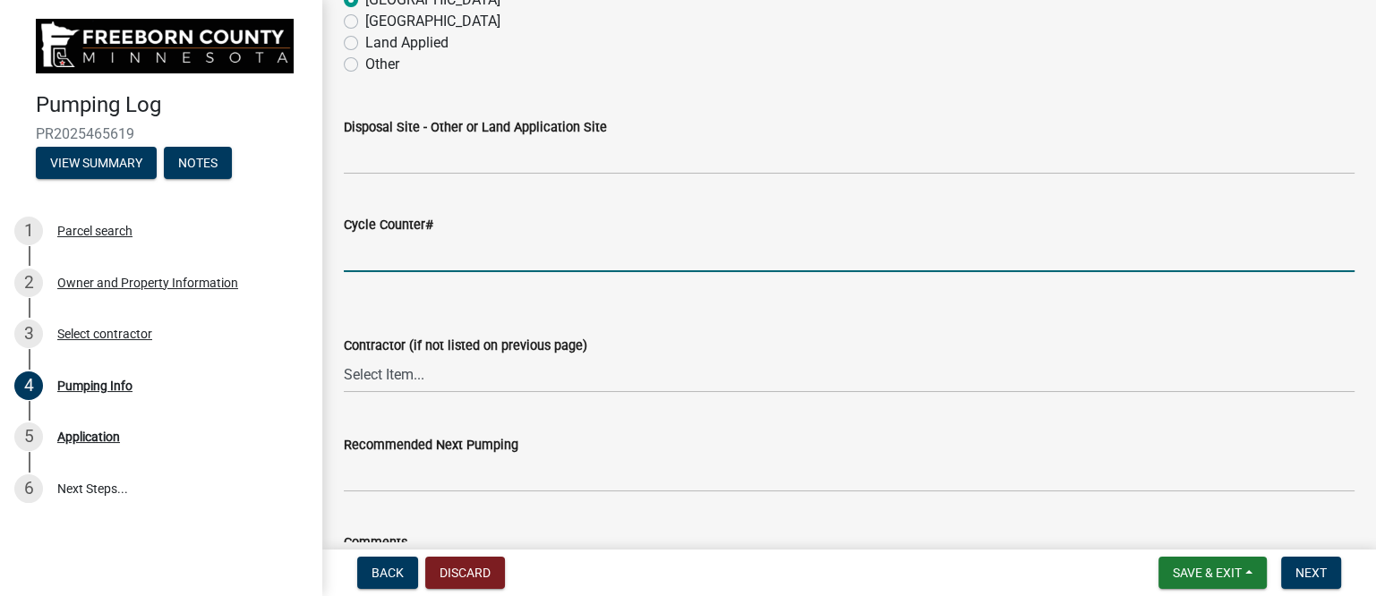
click at [399, 258] on input "text" at bounding box center [849, 253] width 1011 height 37
type input "1260"
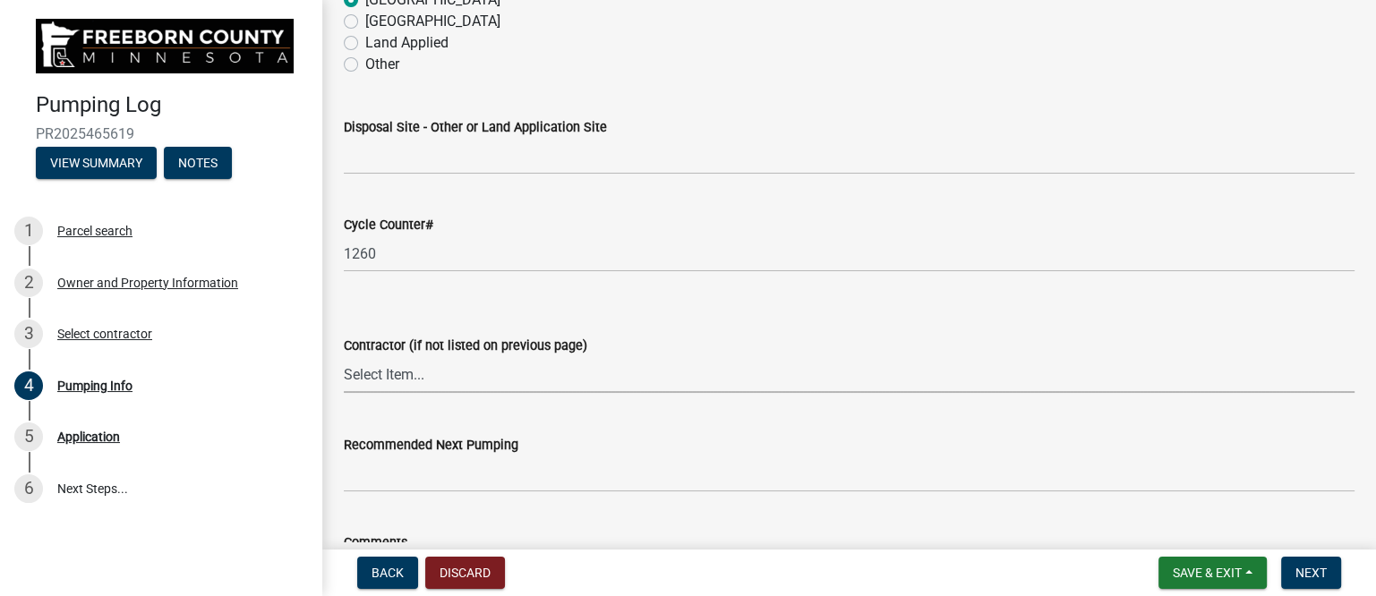
click at [449, 373] on select "Select Item... P & L Excavating Precision Septic Services [PERSON_NAME] Excavat…" at bounding box center [849, 374] width 1011 height 37
click at [344, 356] on select "Select Item... P & L Excavating Precision Septic Services [PERSON_NAME] Excavat…" at bounding box center [849, 374] width 1011 height 37
select select "a4b440af-86cc-4e74-8744-b4ec83ffff55"
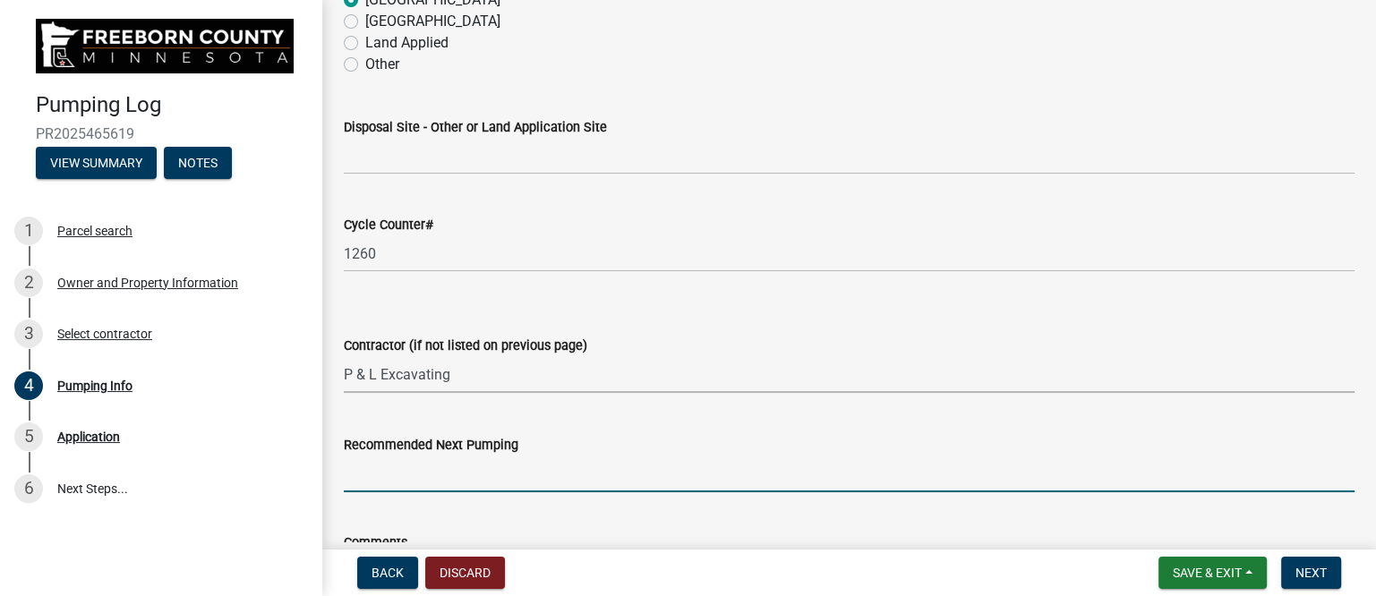
click at [432, 474] on input "Recommended Next Pumping" at bounding box center [849, 474] width 1011 height 37
type input "2027"
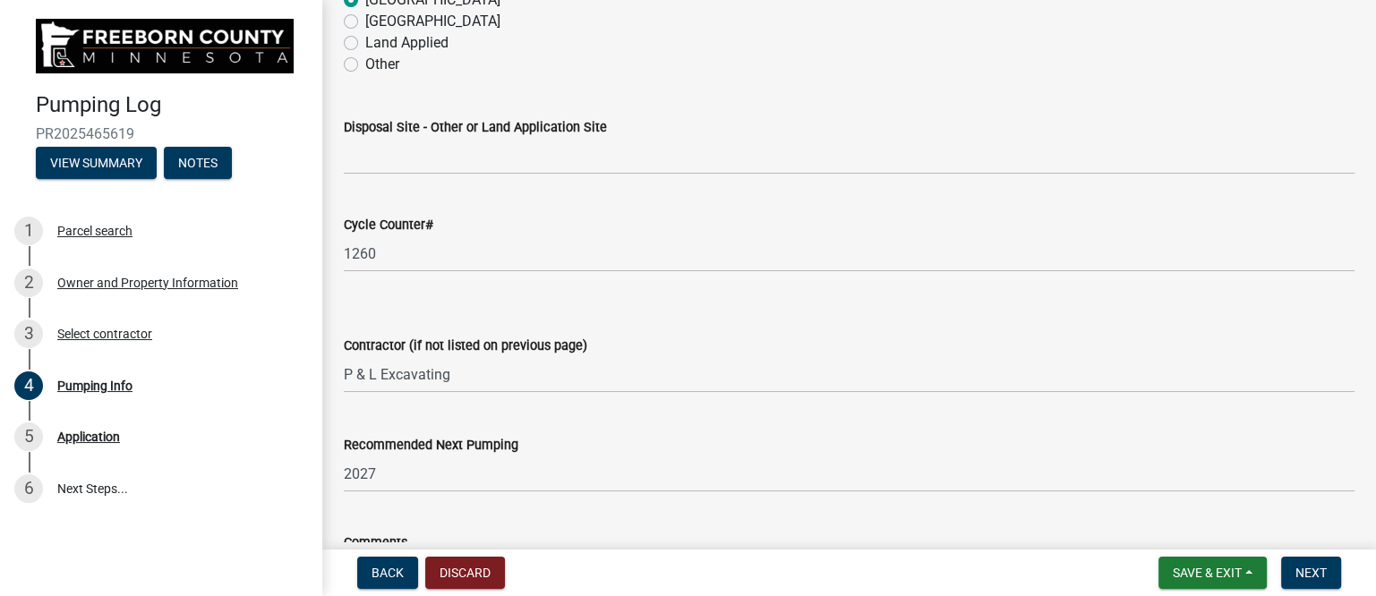
scroll to position [2471, 0]
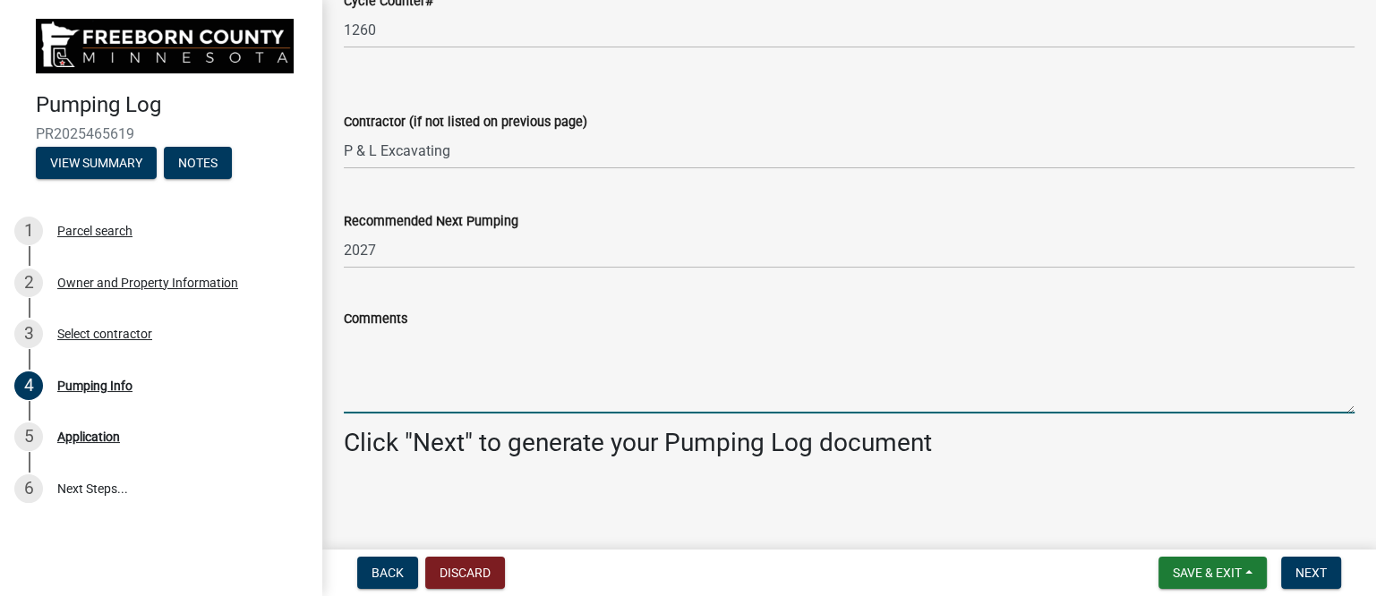
click at [383, 366] on textarea "Comments" at bounding box center [849, 371] width 1011 height 84
paste textarea "Pumped and washed down 1000/600 combo septic. No issues, looks great."
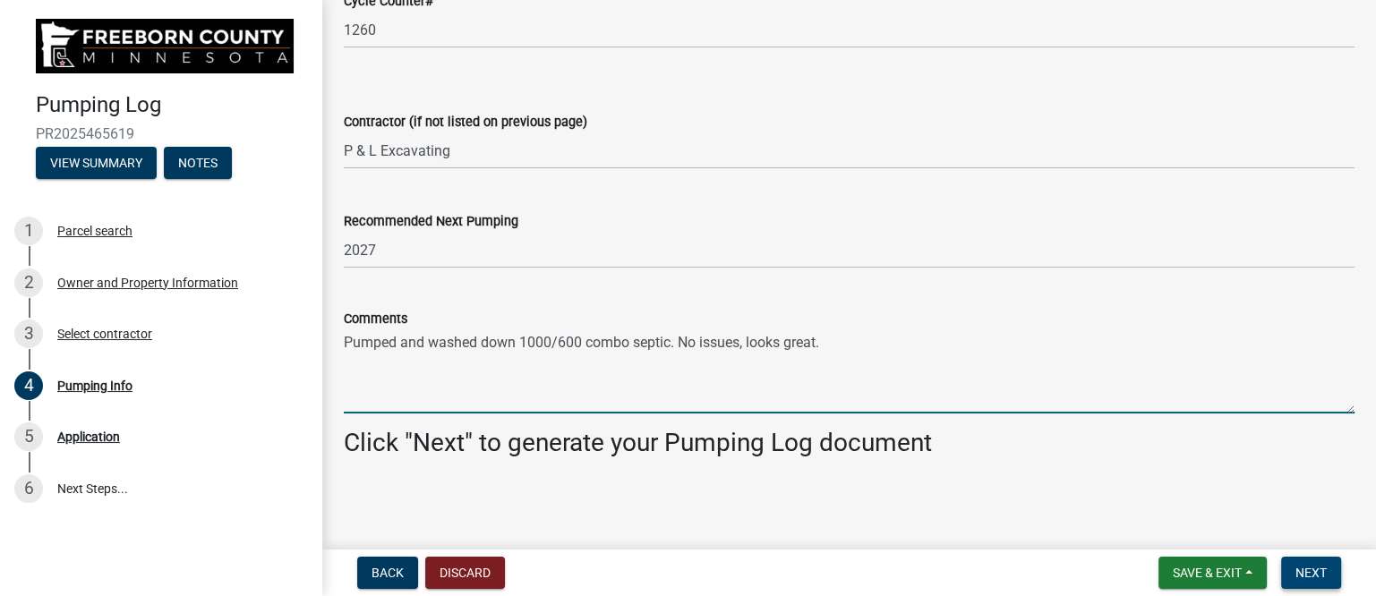
type textarea "Pumped and washed down 1000/600 combo septic. No issues, looks great."
click at [1322, 569] on span "Next" at bounding box center [1311, 573] width 31 height 14
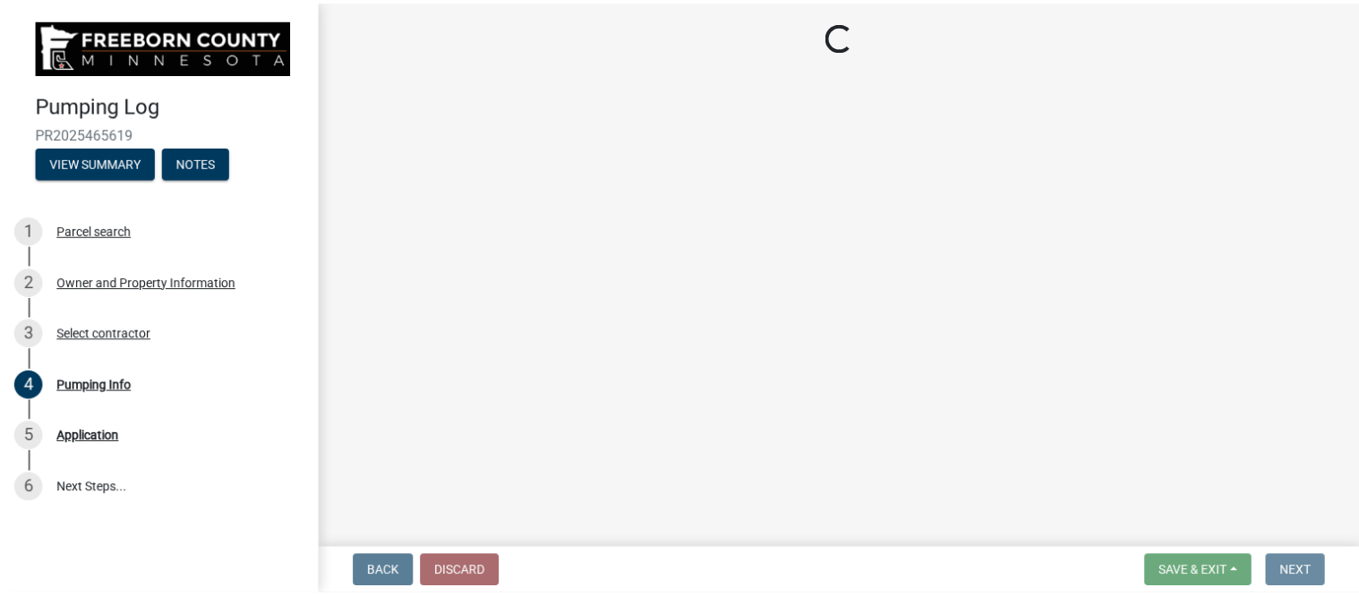
scroll to position [0, 0]
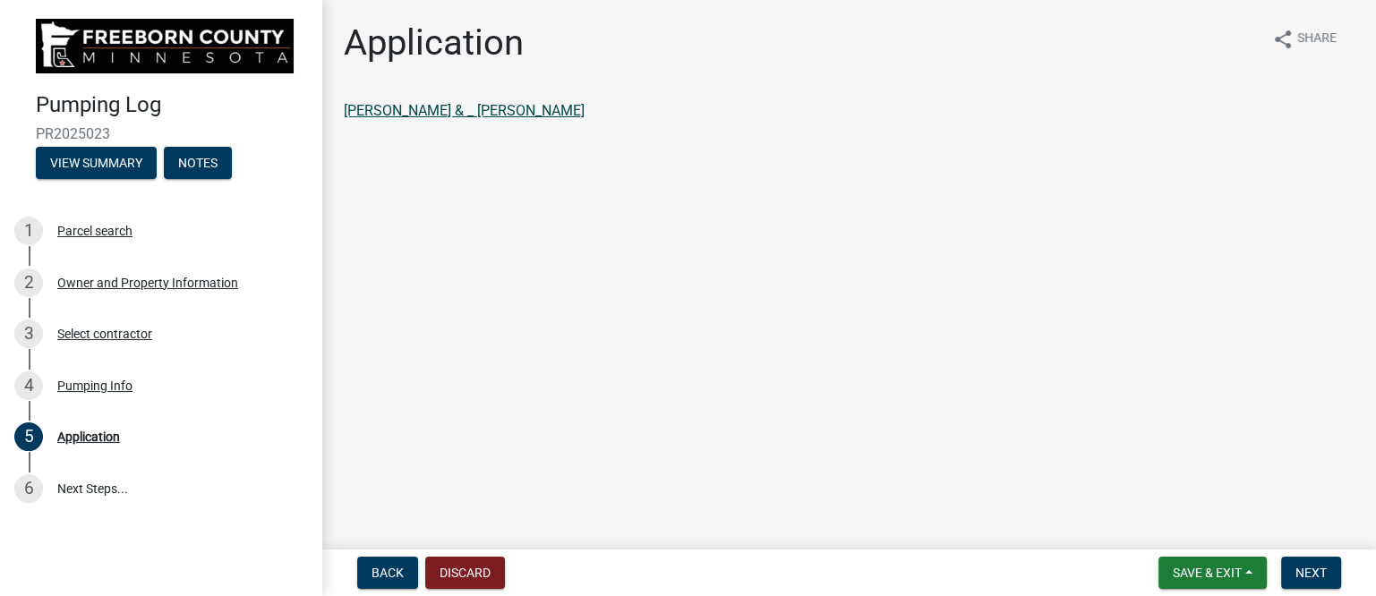
click at [434, 110] on link "[PERSON_NAME] & _ [PERSON_NAME]" at bounding box center [464, 110] width 241 height 17
click at [1319, 567] on span "Next" at bounding box center [1311, 573] width 31 height 14
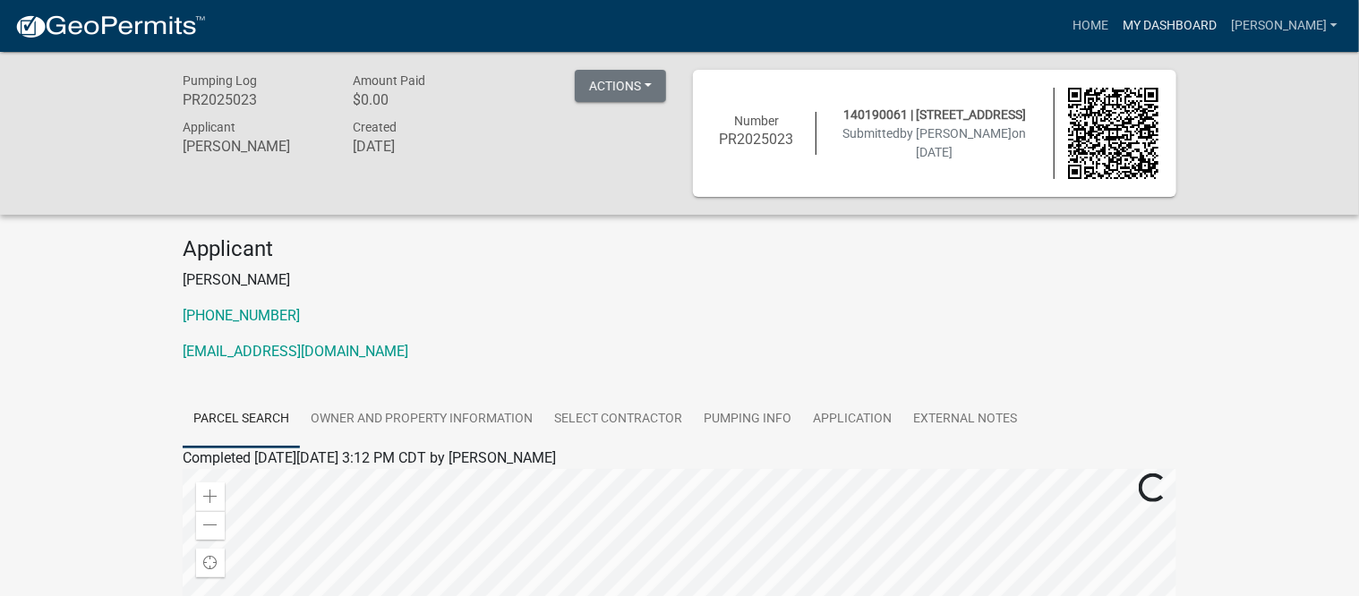
click at [1171, 22] on link "My Dashboard" at bounding box center [1170, 26] width 108 height 34
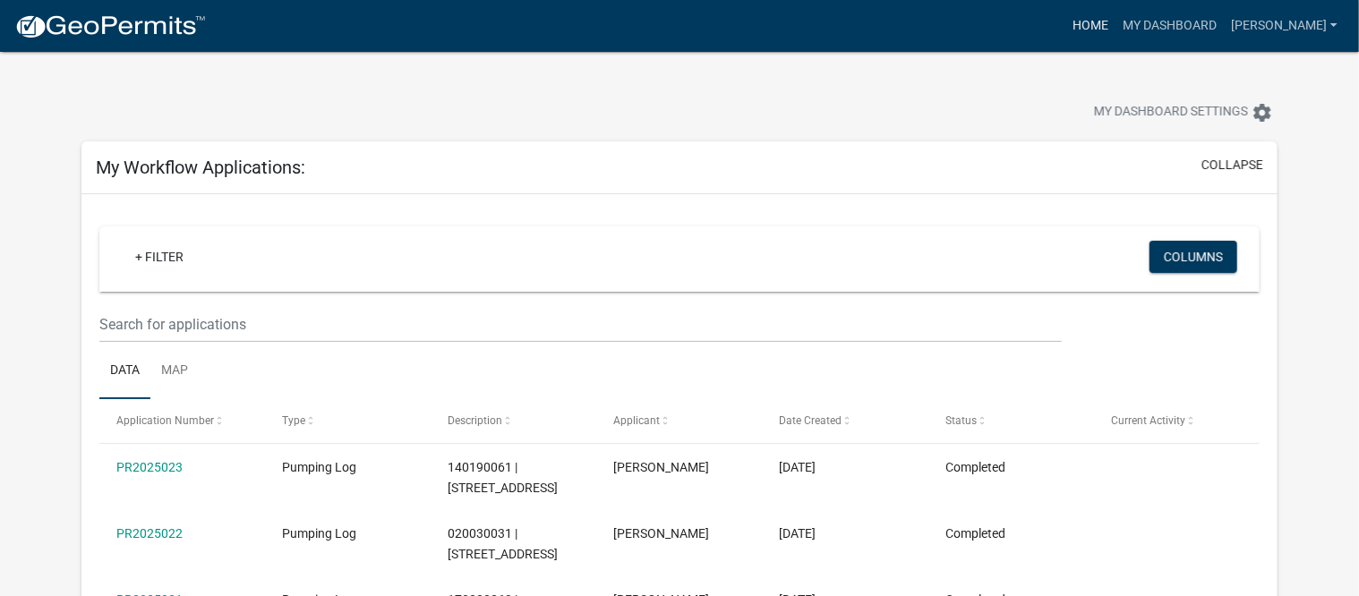
click at [1112, 21] on link "Home" at bounding box center [1090, 26] width 50 height 34
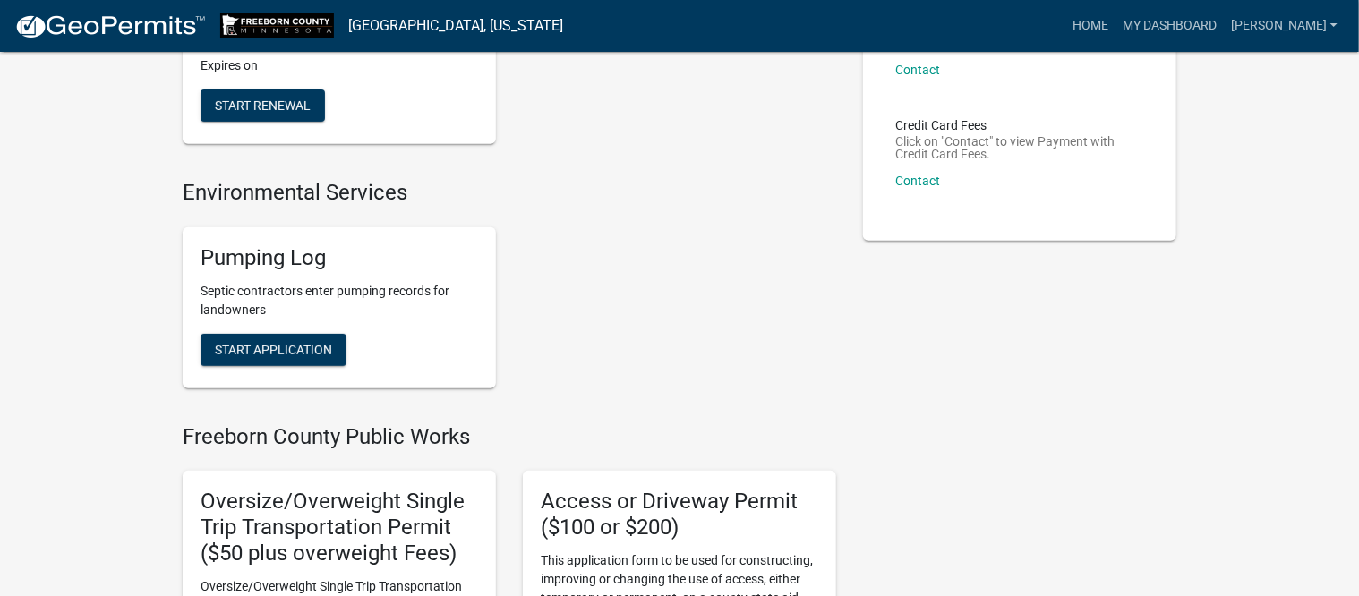
scroll to position [336, 0]
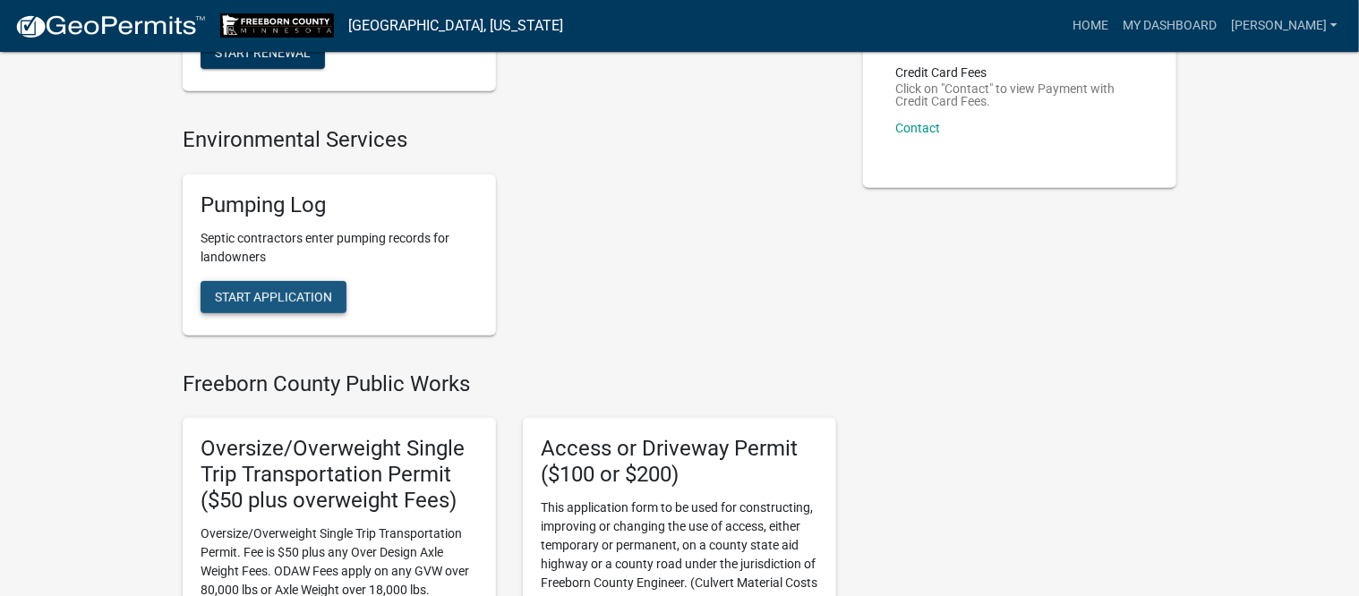
click at [274, 294] on span "Start Application" at bounding box center [273, 296] width 117 height 14
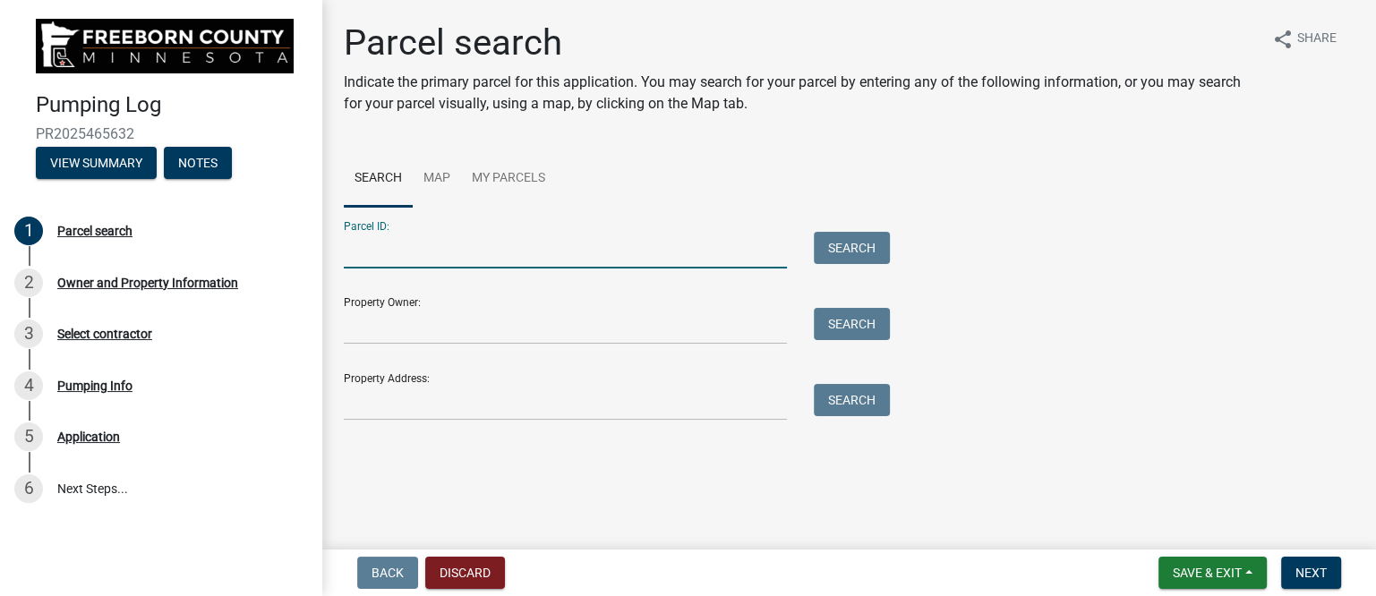
click at [407, 253] on input "Parcel ID:" at bounding box center [565, 250] width 443 height 37
type input "150150050"
click at [867, 243] on button "Search" at bounding box center [852, 248] width 76 height 32
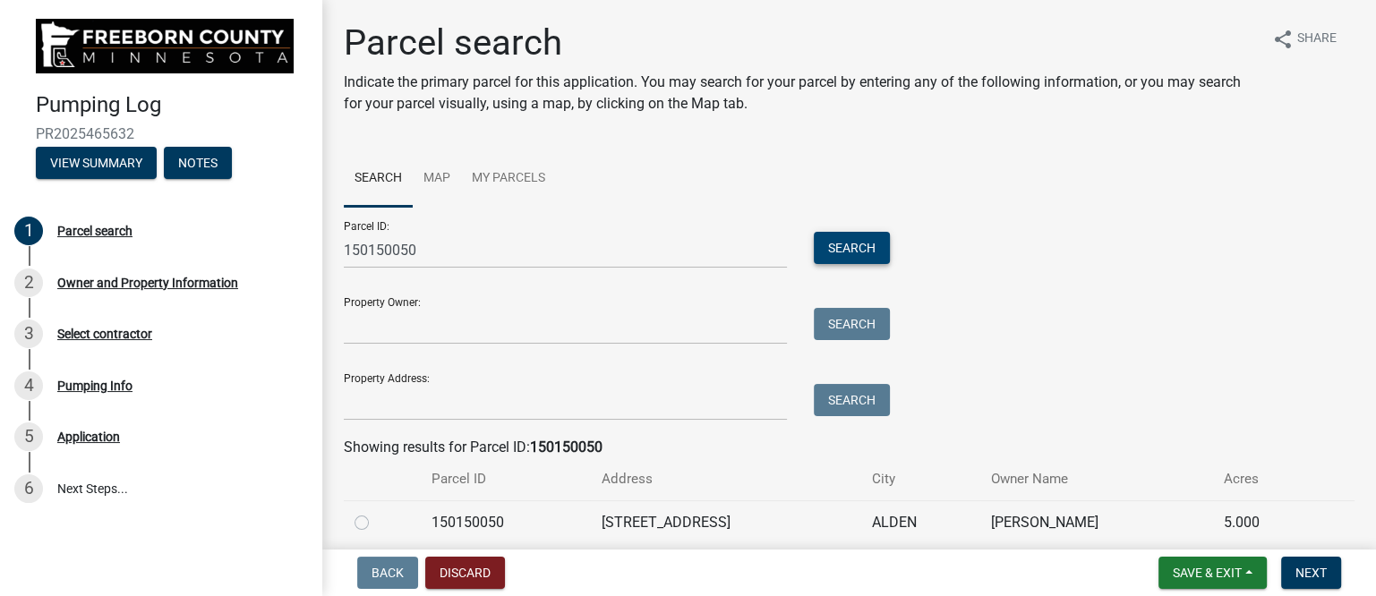
scroll to position [72, 0]
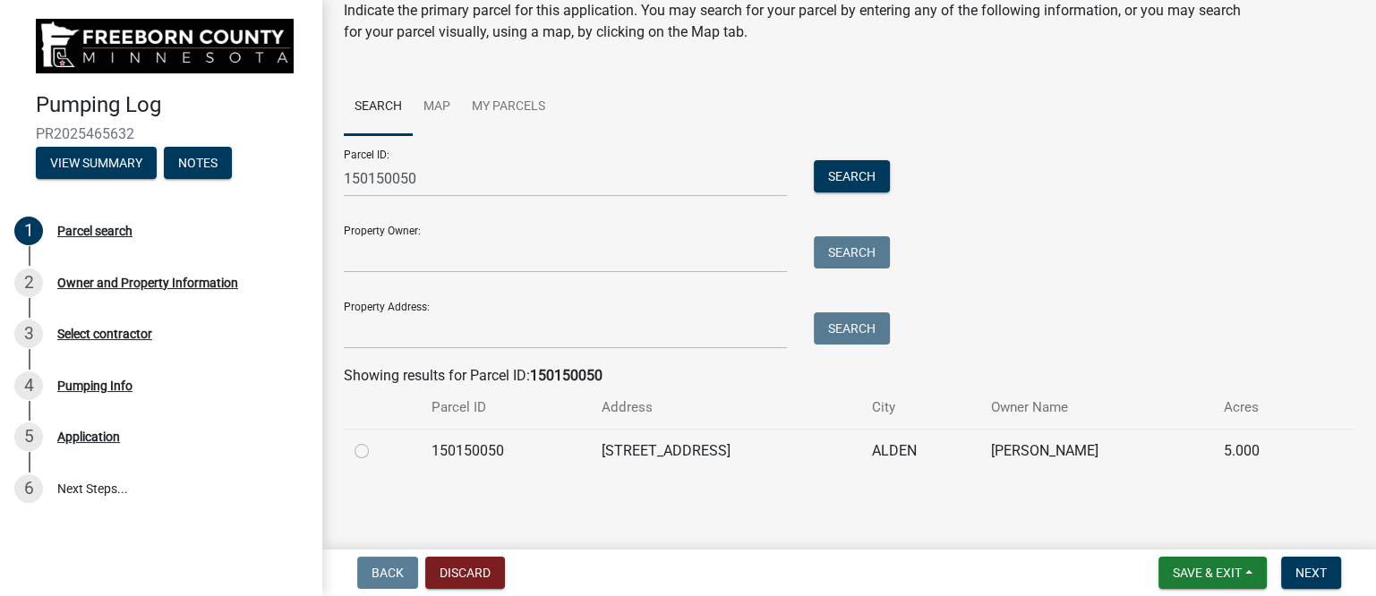
click at [376, 441] on label at bounding box center [376, 441] width 0 height 0
click at [376, 450] on input "radio" at bounding box center [382, 447] width 12 height 12
radio input "true"
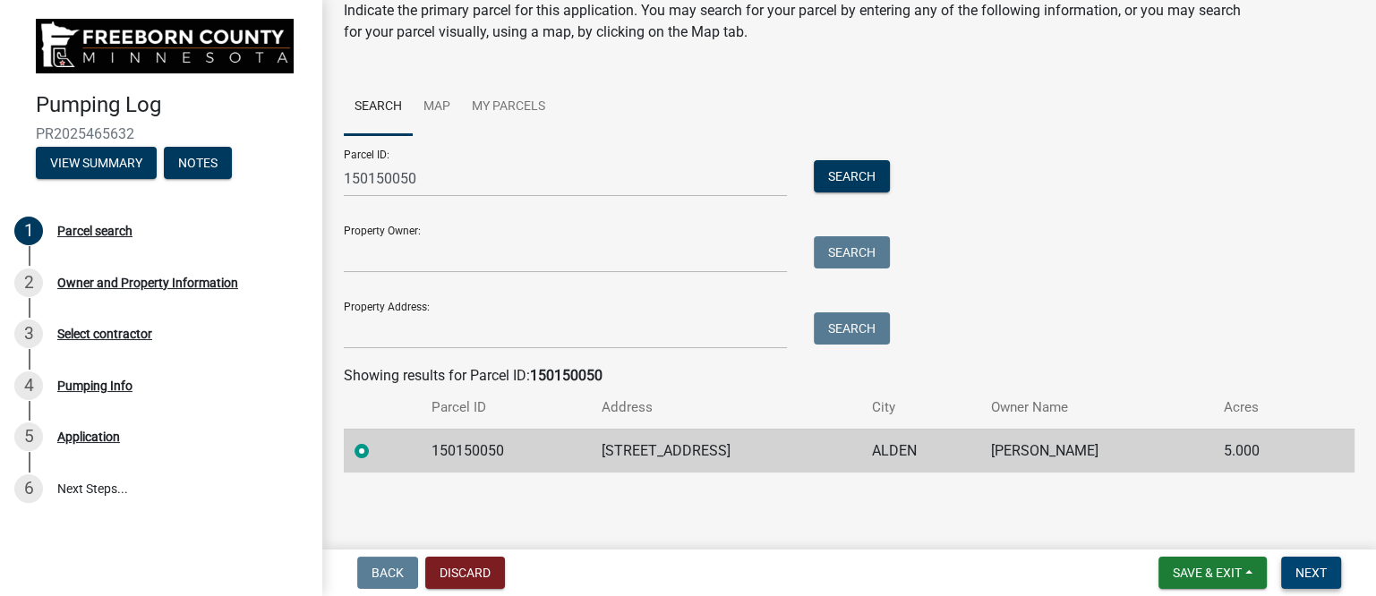
click at [1313, 566] on span "Next" at bounding box center [1311, 573] width 31 height 14
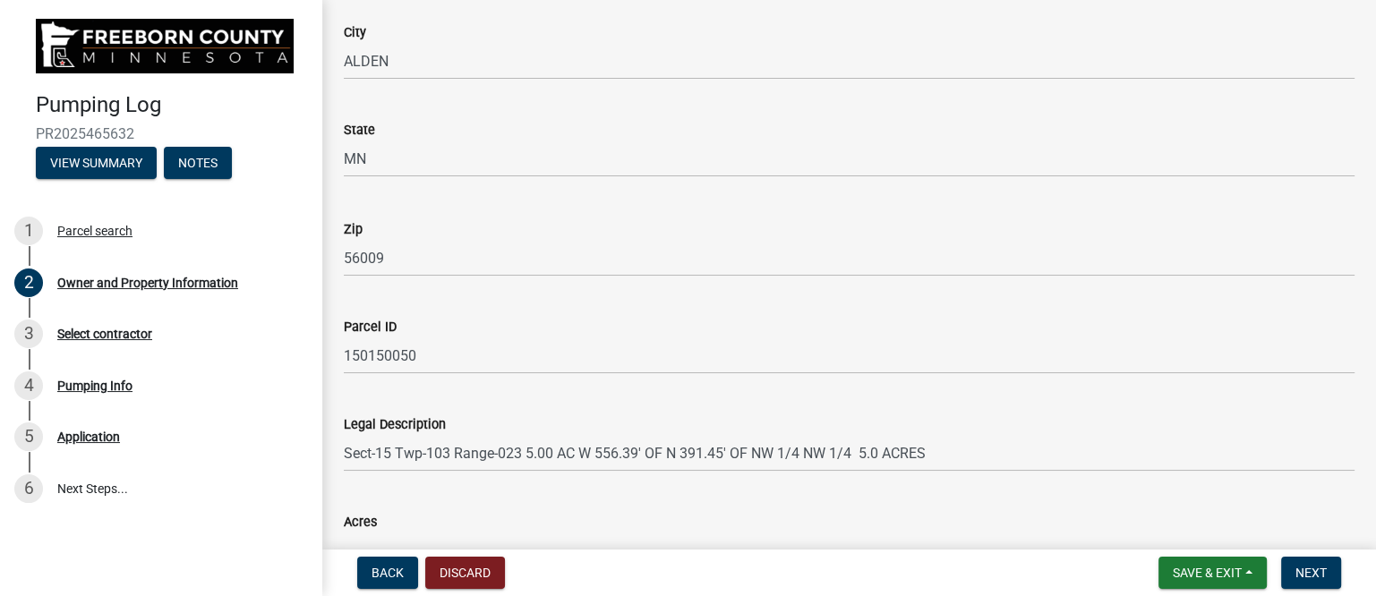
scroll to position [1076, 0]
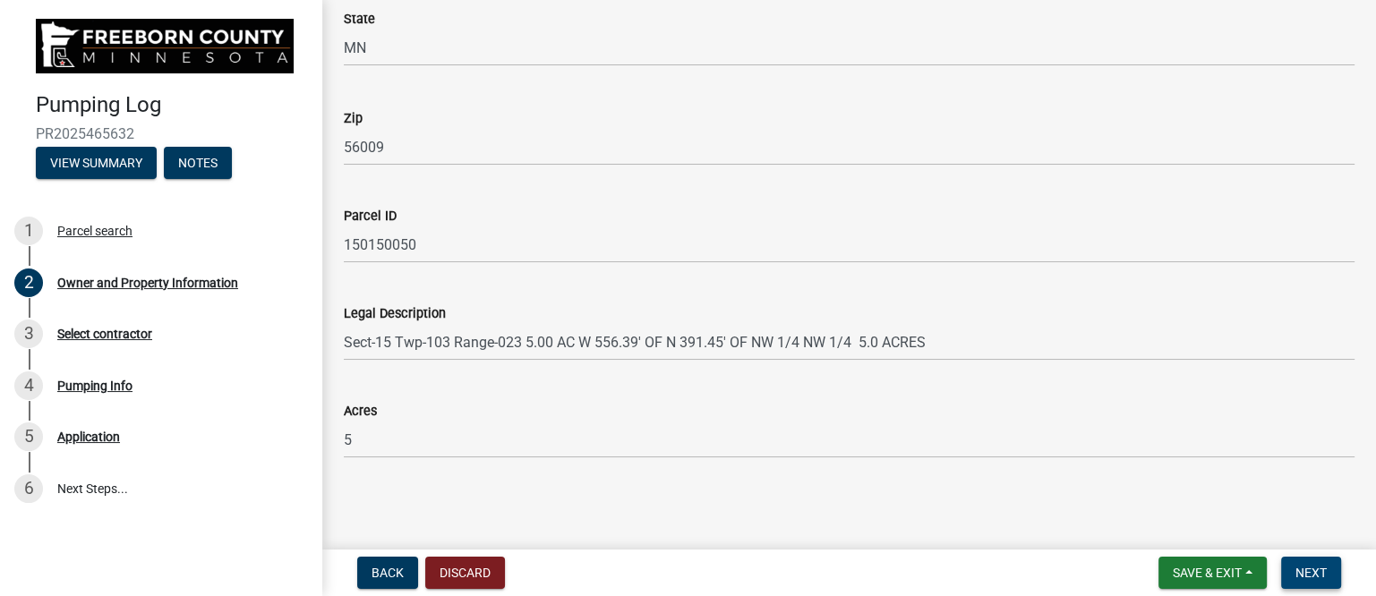
click at [1311, 566] on span "Next" at bounding box center [1311, 573] width 31 height 14
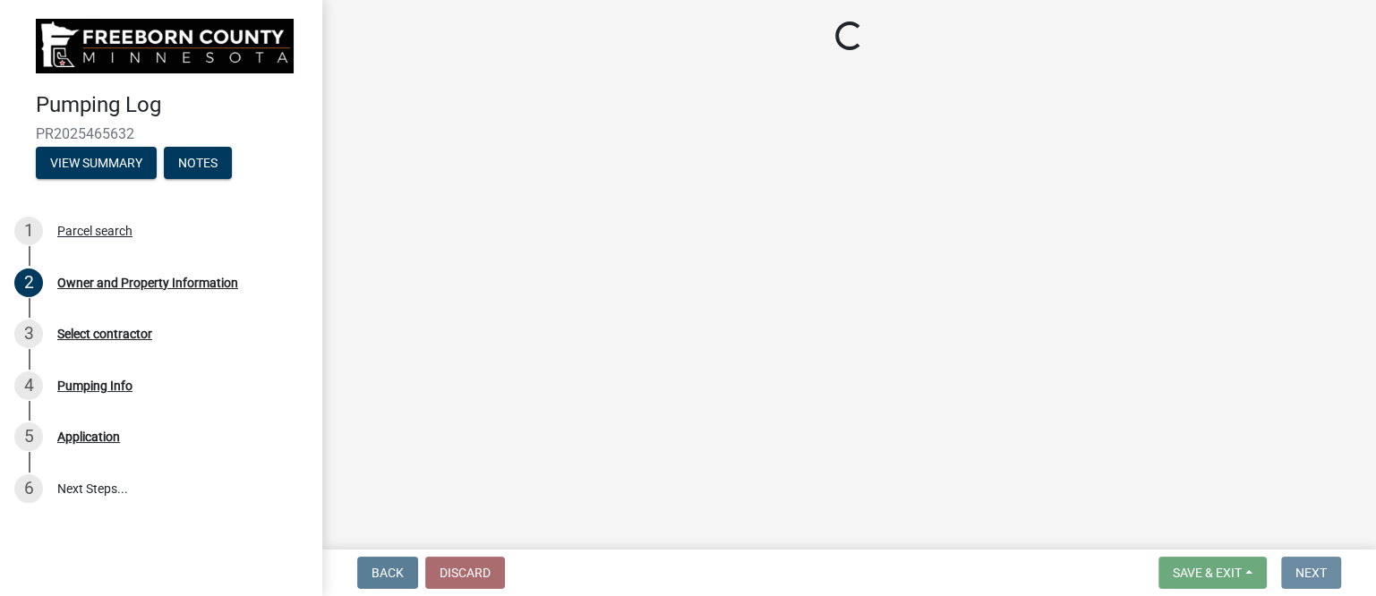
scroll to position [0, 0]
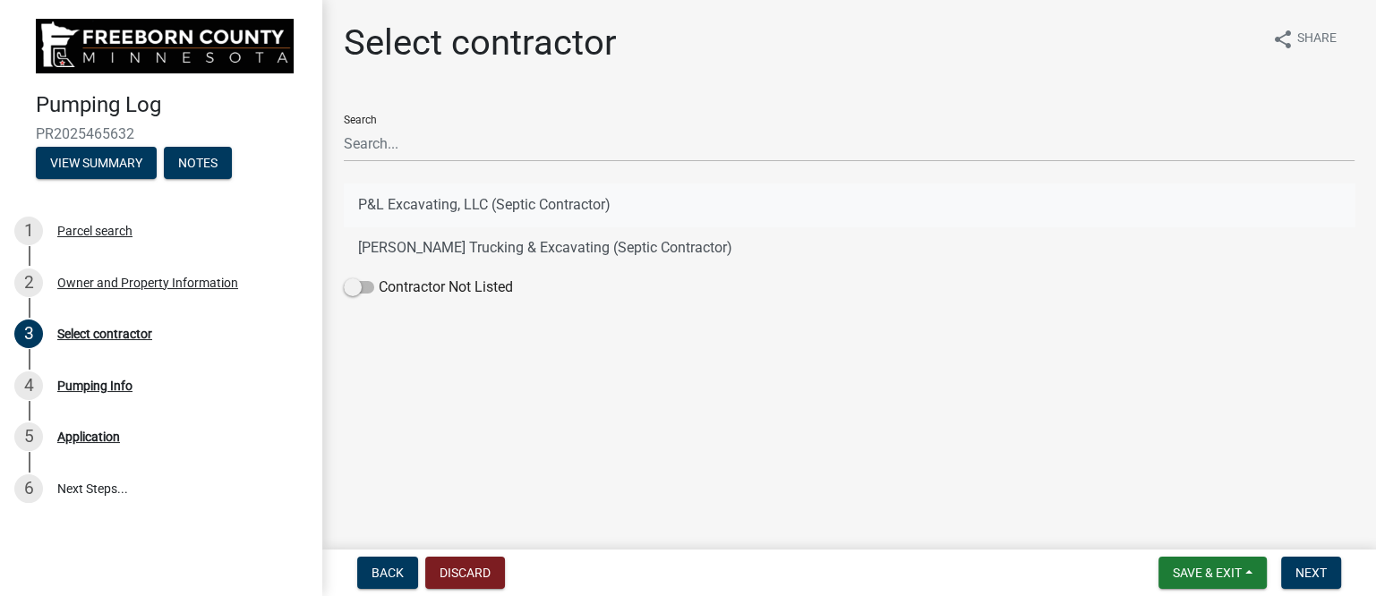
click at [398, 201] on button "P&L Excavating, LLC (Septic Contractor)" at bounding box center [849, 205] width 1011 height 43
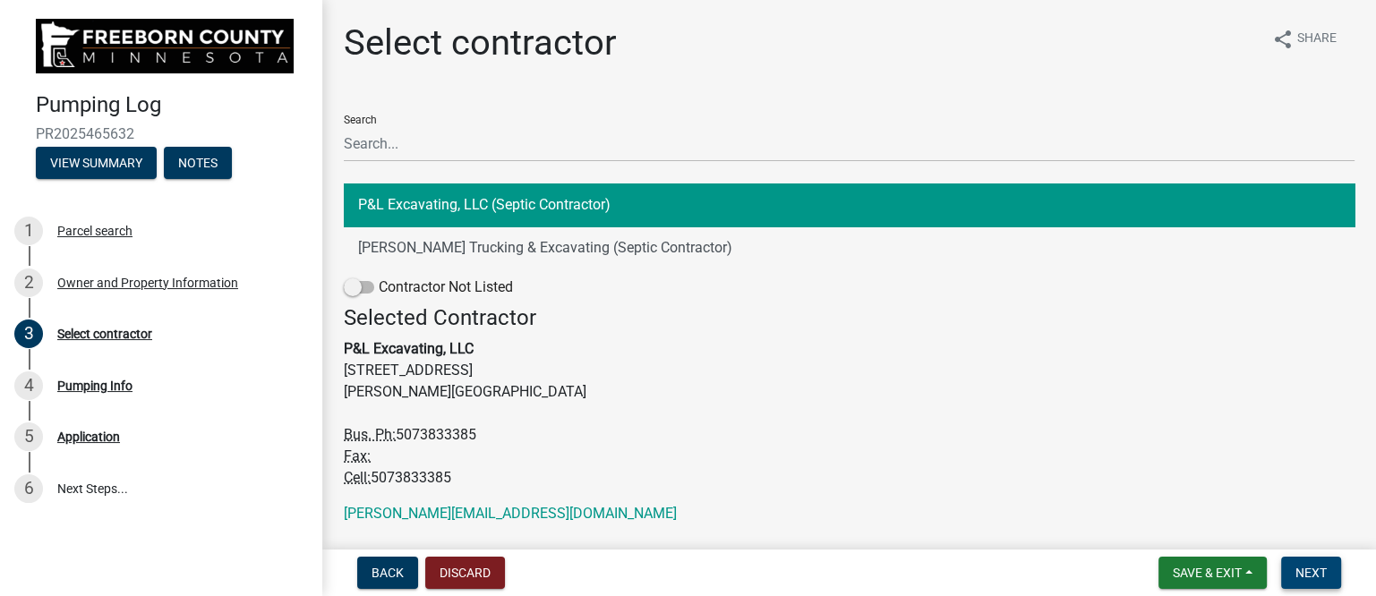
click at [1314, 571] on span "Next" at bounding box center [1311, 573] width 31 height 14
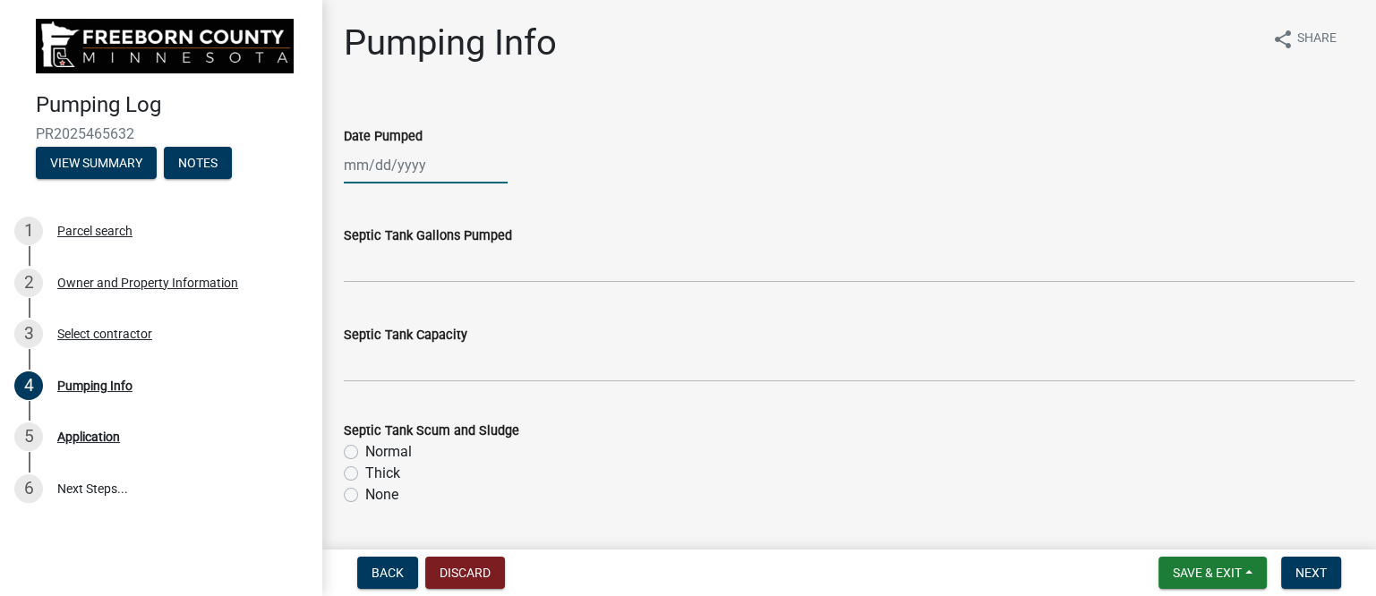
click at [397, 174] on div at bounding box center [426, 165] width 164 height 37
select select "8"
select select "2025"
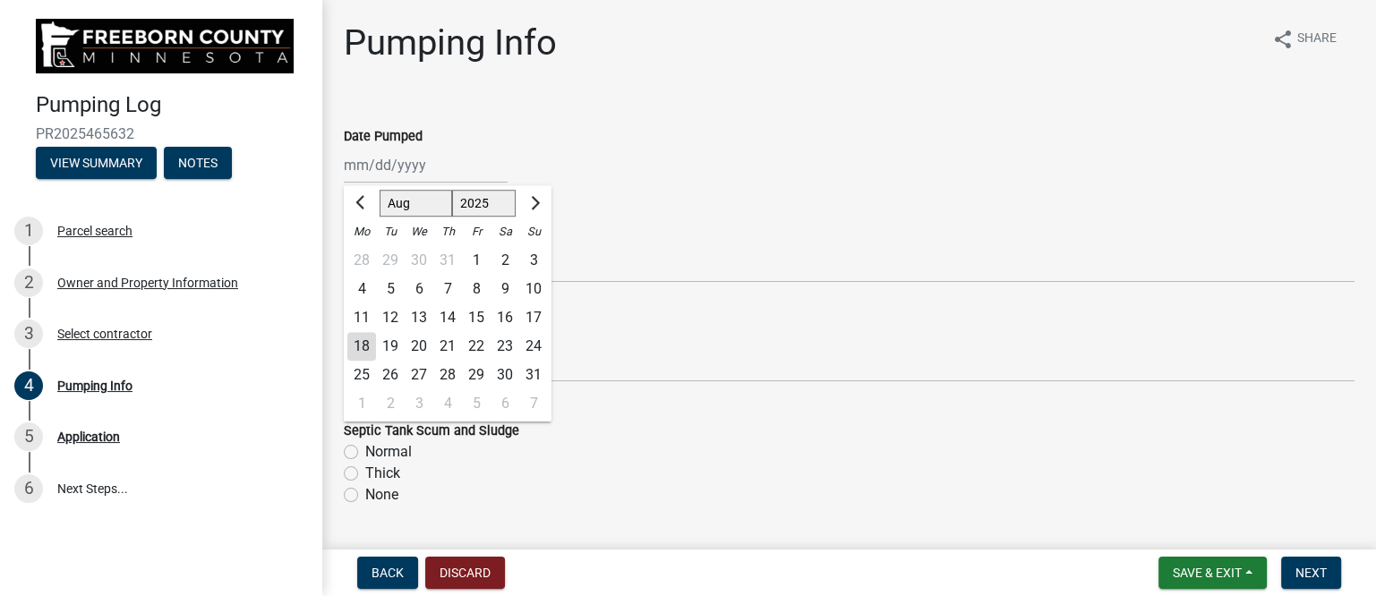
click at [390, 316] on div "12" at bounding box center [390, 318] width 29 height 29
type input "[DATE]"
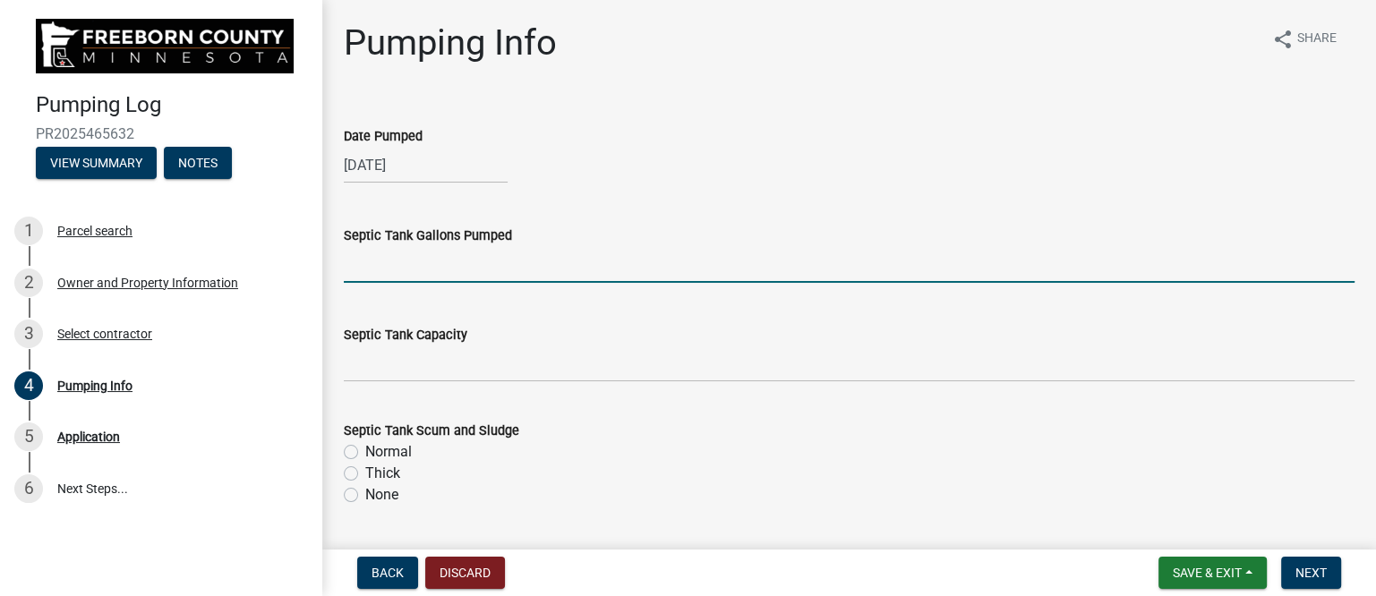
click at [423, 271] on input "text" at bounding box center [849, 264] width 1011 height 37
type input "1000"
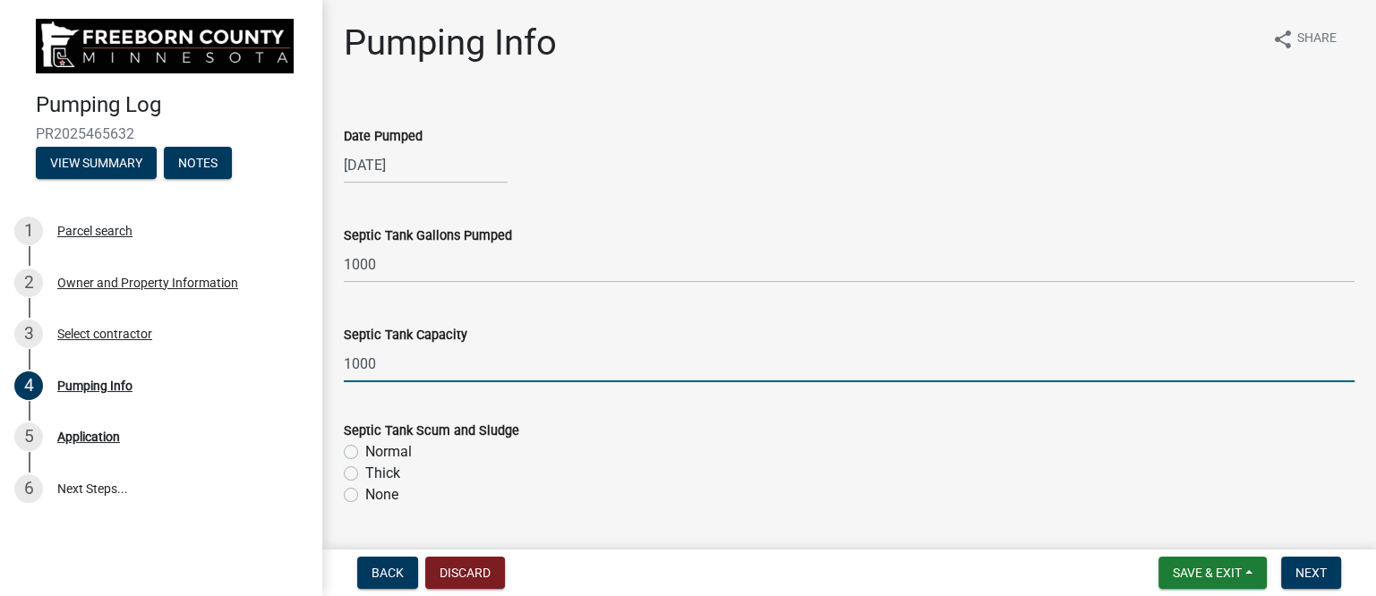
type input "1000"
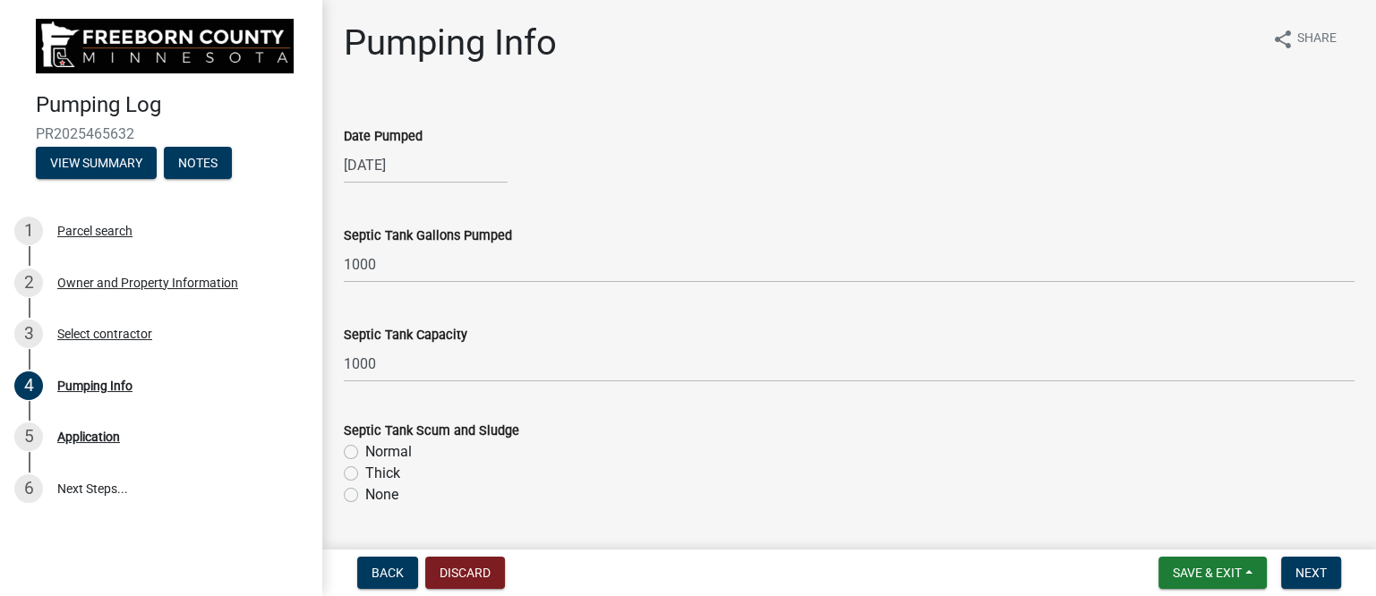
click at [365, 450] on label "Normal" at bounding box center [388, 451] width 47 height 21
click at [365, 450] on input "Normal" at bounding box center [371, 447] width 12 height 12
radio input "true"
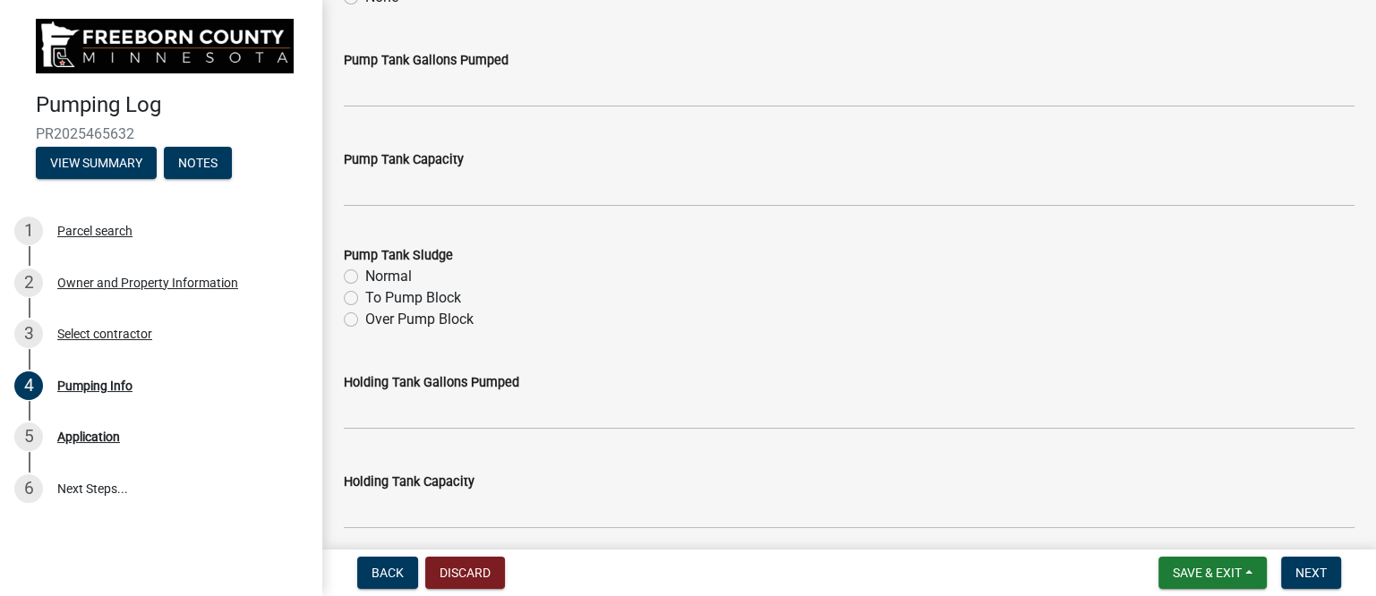
scroll to position [448, 0]
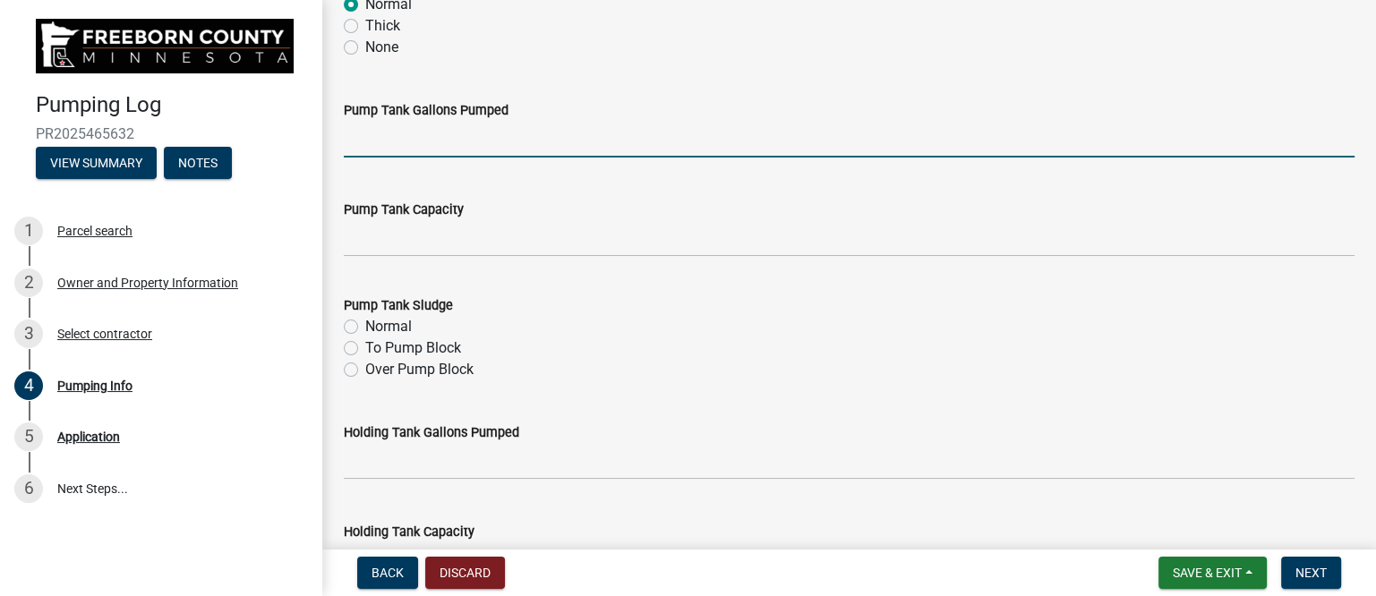
click at [432, 141] on input "text" at bounding box center [849, 139] width 1011 height 37
type input "200"
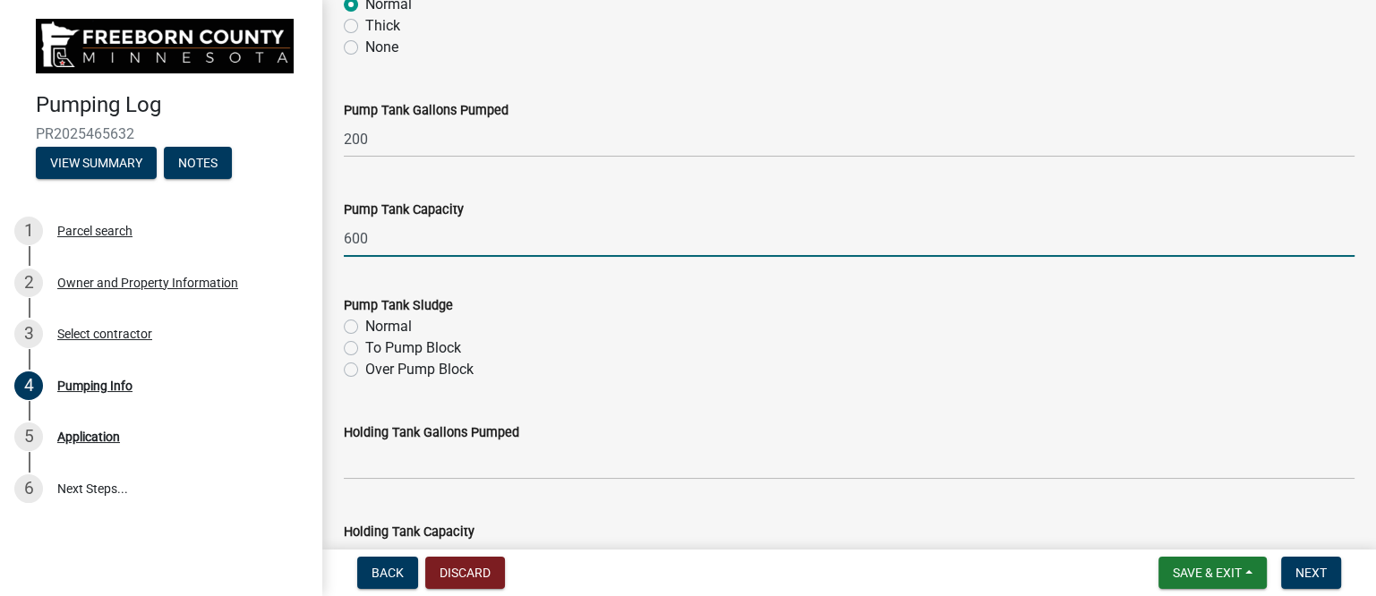
type input "600"
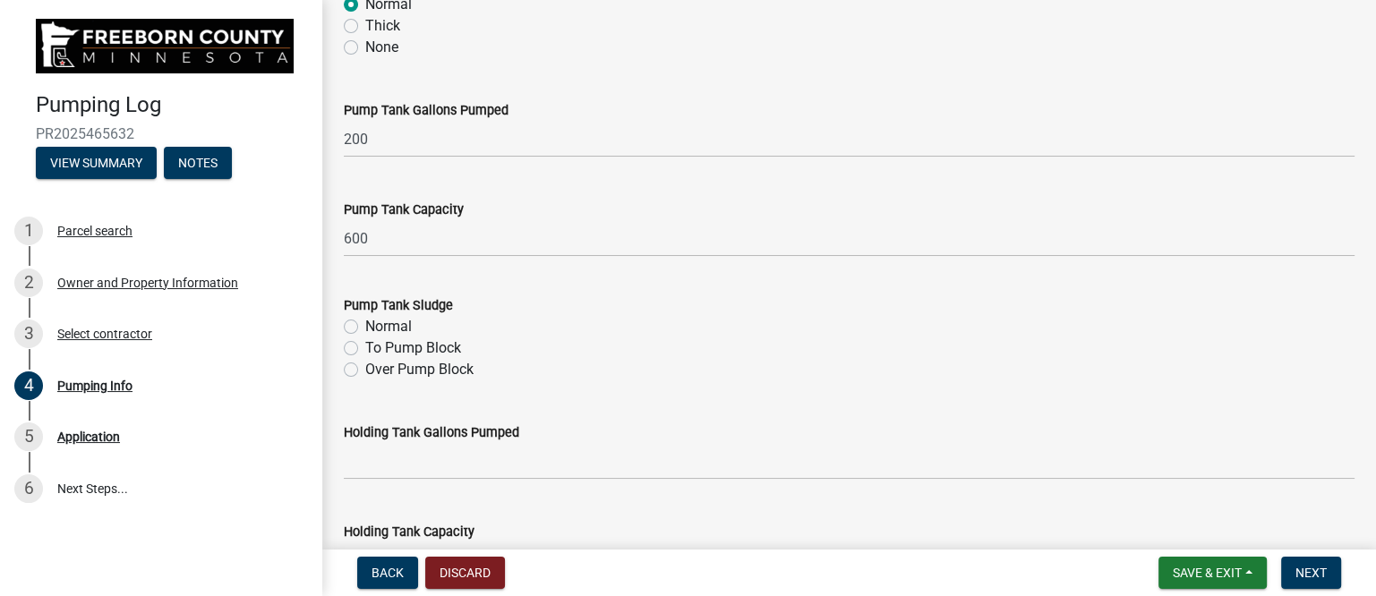
click at [385, 325] on label "Normal" at bounding box center [388, 326] width 47 height 21
click at [377, 325] on input "Normal" at bounding box center [371, 322] width 12 height 12
radio input "true"
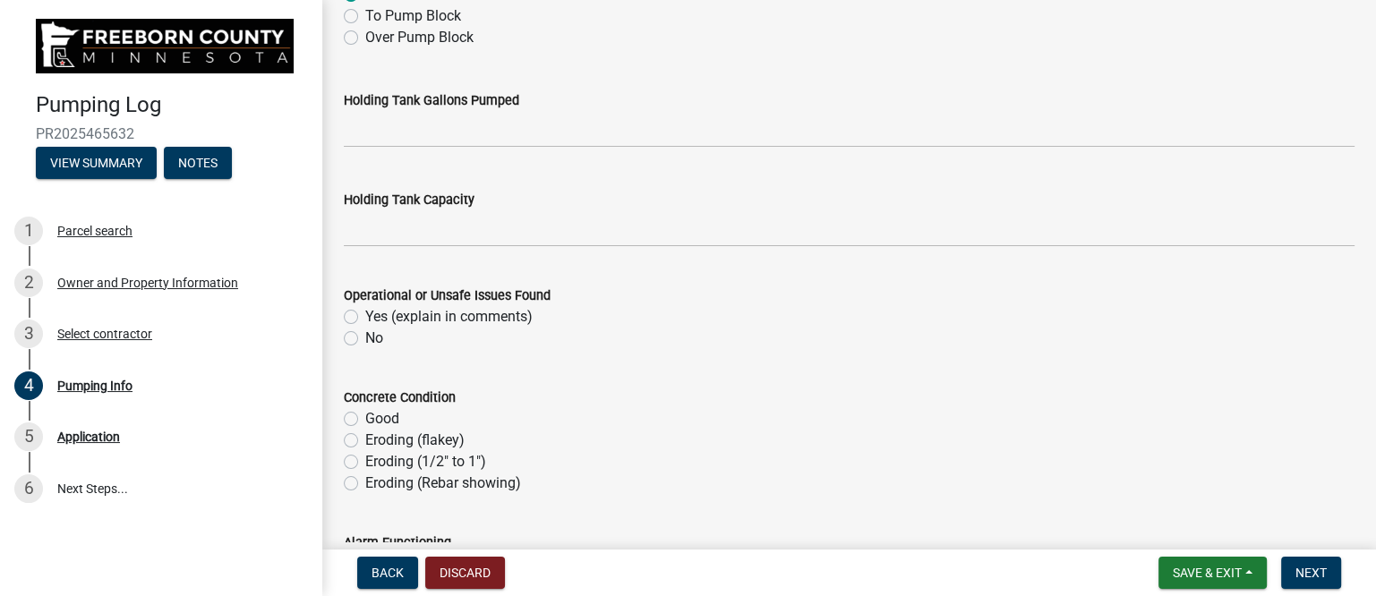
scroll to position [783, 0]
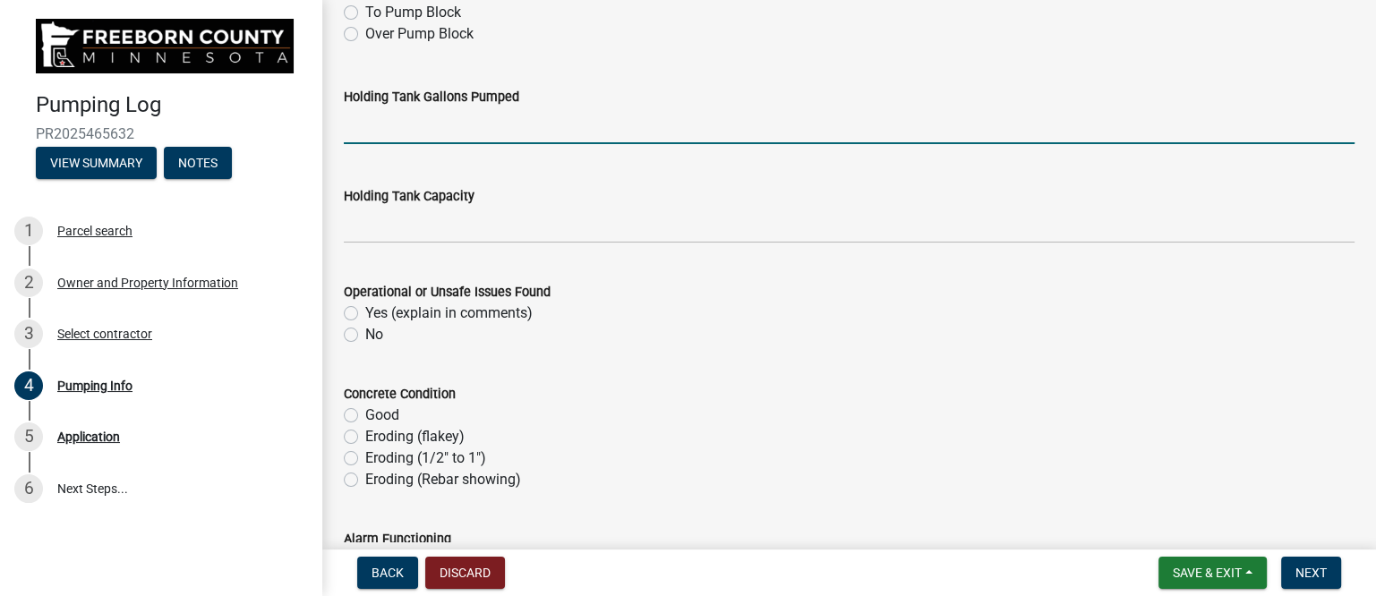
click at [412, 129] on input "text" at bounding box center [849, 125] width 1011 height 37
click at [365, 332] on label "No" at bounding box center [374, 334] width 18 height 21
click at [365, 332] on input "No" at bounding box center [371, 330] width 12 height 12
radio input "true"
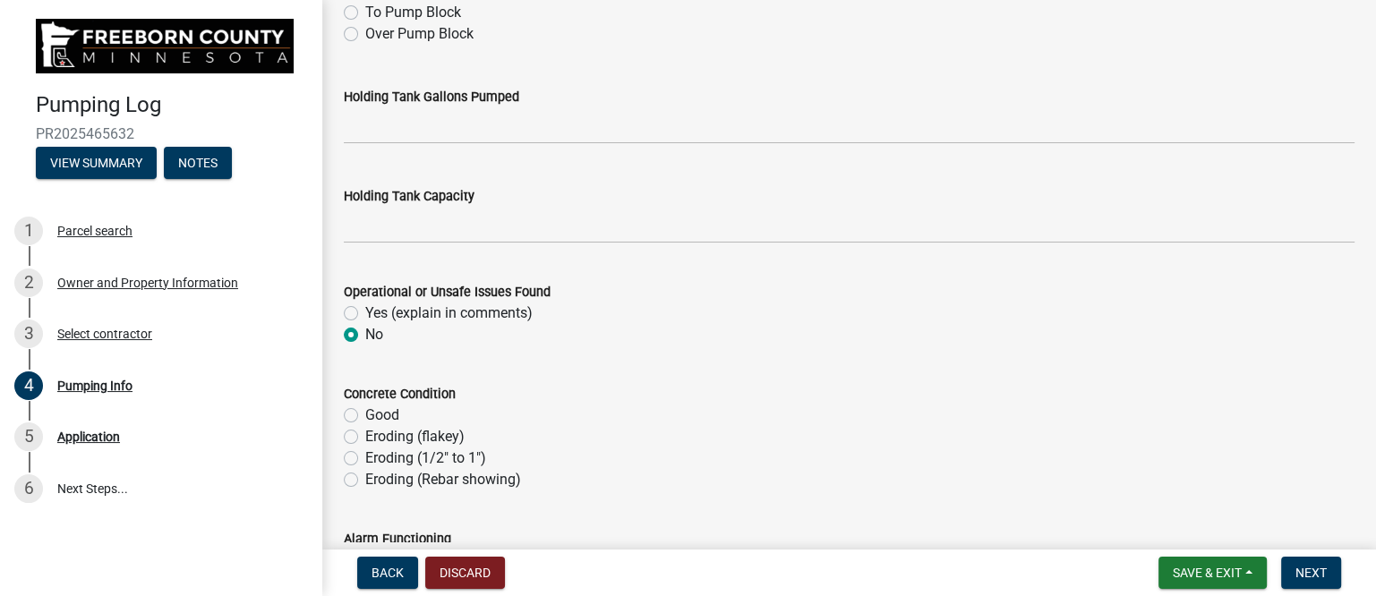
scroll to position [895, 0]
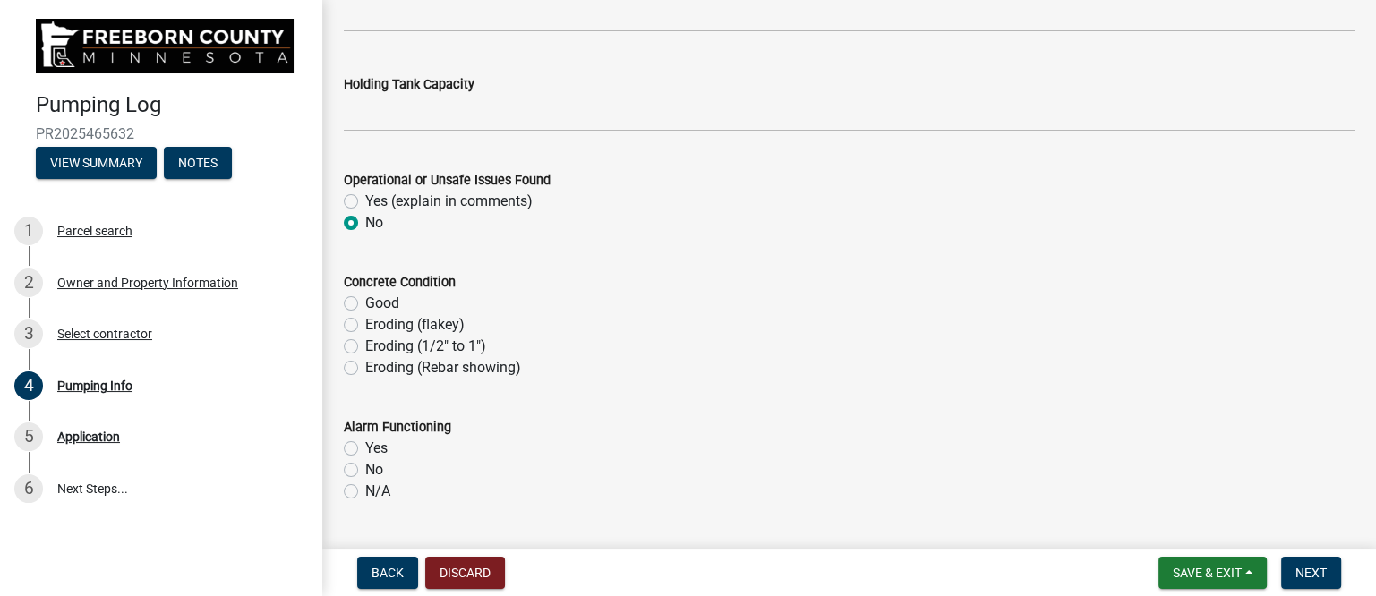
click at [365, 304] on label "Good" at bounding box center [382, 303] width 34 height 21
click at [365, 304] on input "Good" at bounding box center [371, 299] width 12 height 12
radio input "true"
click at [365, 471] on label "No" at bounding box center [374, 469] width 18 height 21
click at [365, 471] on input "No" at bounding box center [371, 465] width 12 height 12
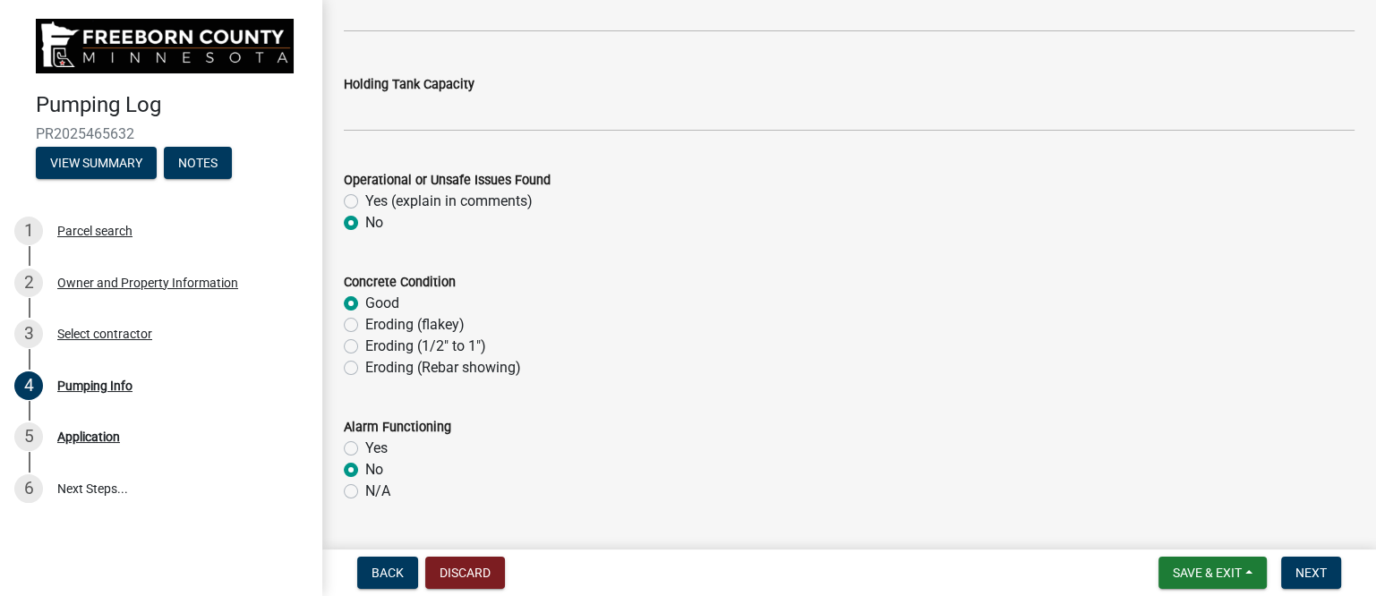
radio input "true"
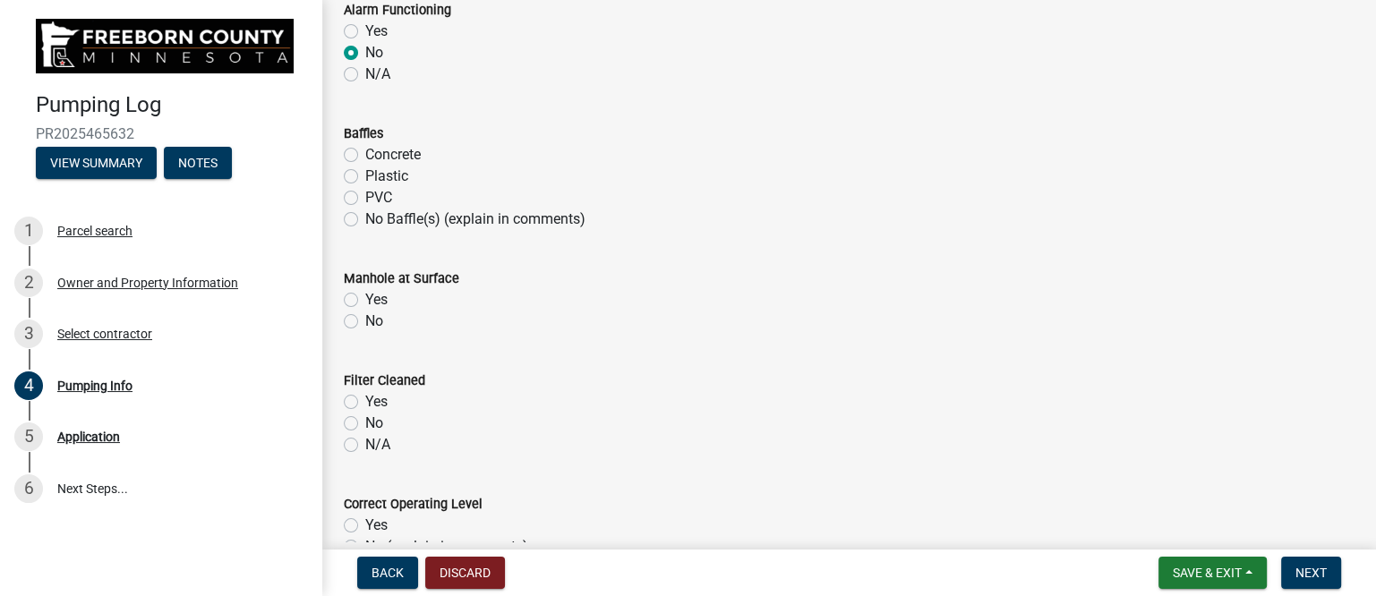
scroll to position [1343, 0]
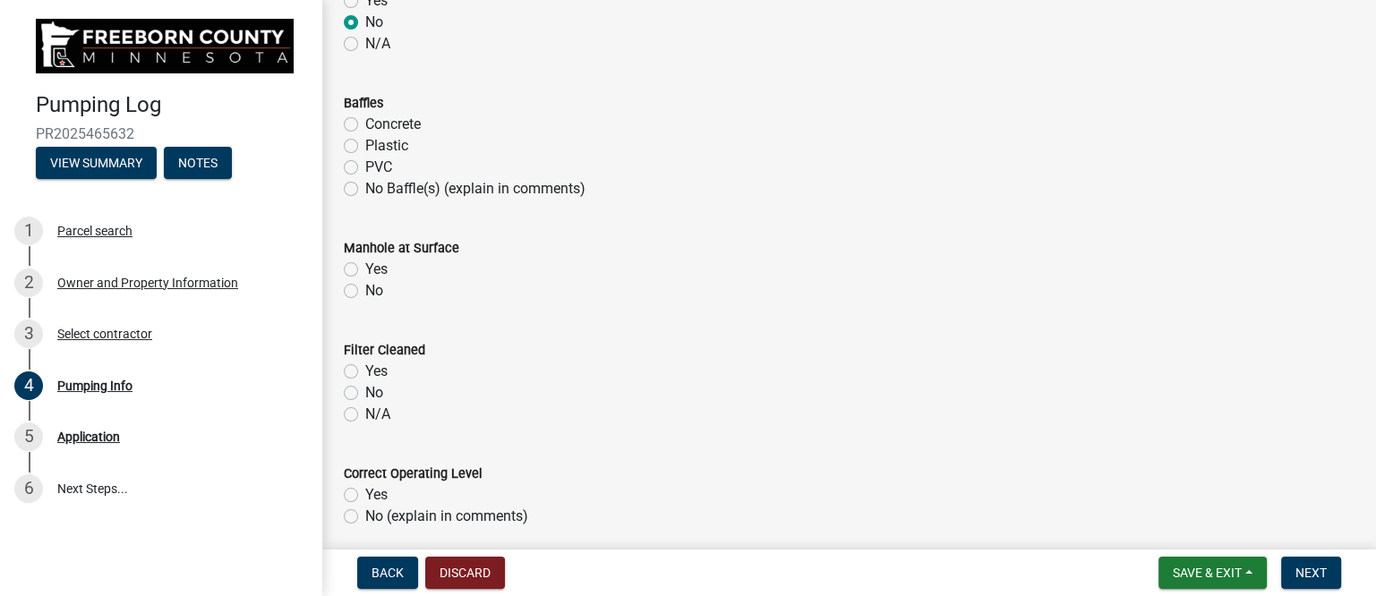
click at [365, 144] on label "Plastic" at bounding box center [386, 145] width 43 height 21
click at [365, 144] on input "Plastic" at bounding box center [371, 141] width 12 height 12
radio input "true"
click at [365, 269] on label "Yes" at bounding box center [376, 269] width 22 height 21
click at [365, 269] on input "Yes" at bounding box center [371, 265] width 12 height 12
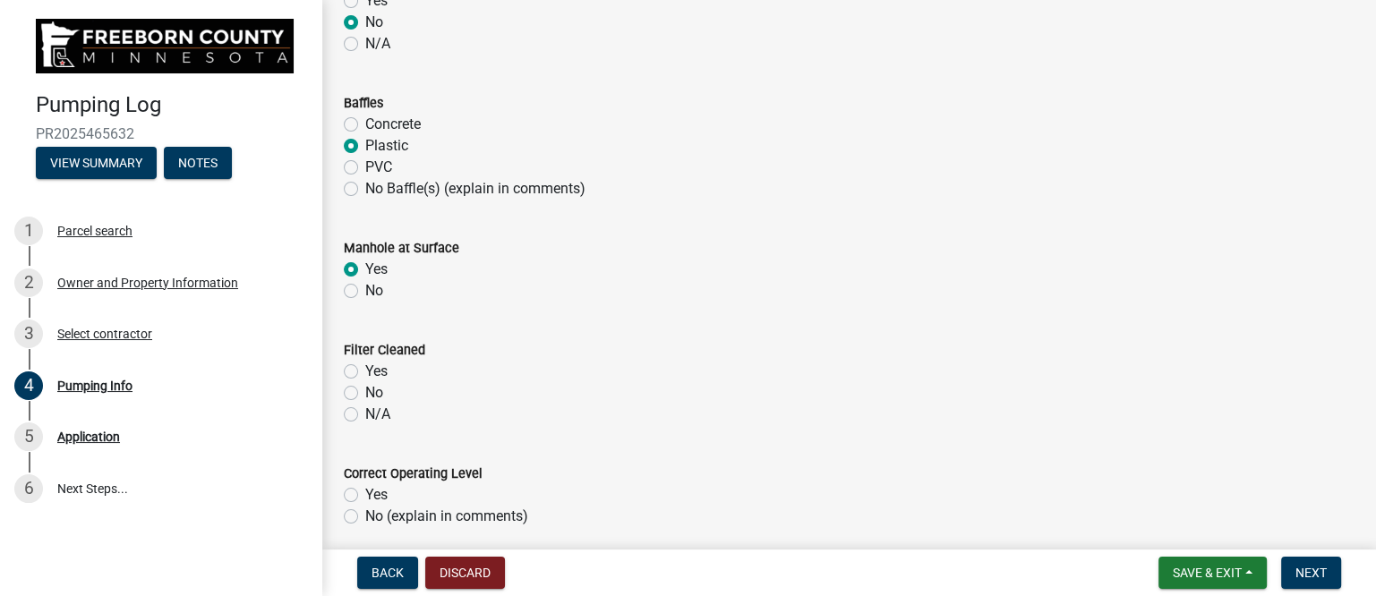
radio input "true"
click at [365, 390] on label "No" at bounding box center [374, 392] width 18 height 21
click at [365, 390] on input "No" at bounding box center [371, 388] width 12 height 12
radio input "true"
click at [365, 414] on label "N/A" at bounding box center [377, 414] width 25 height 21
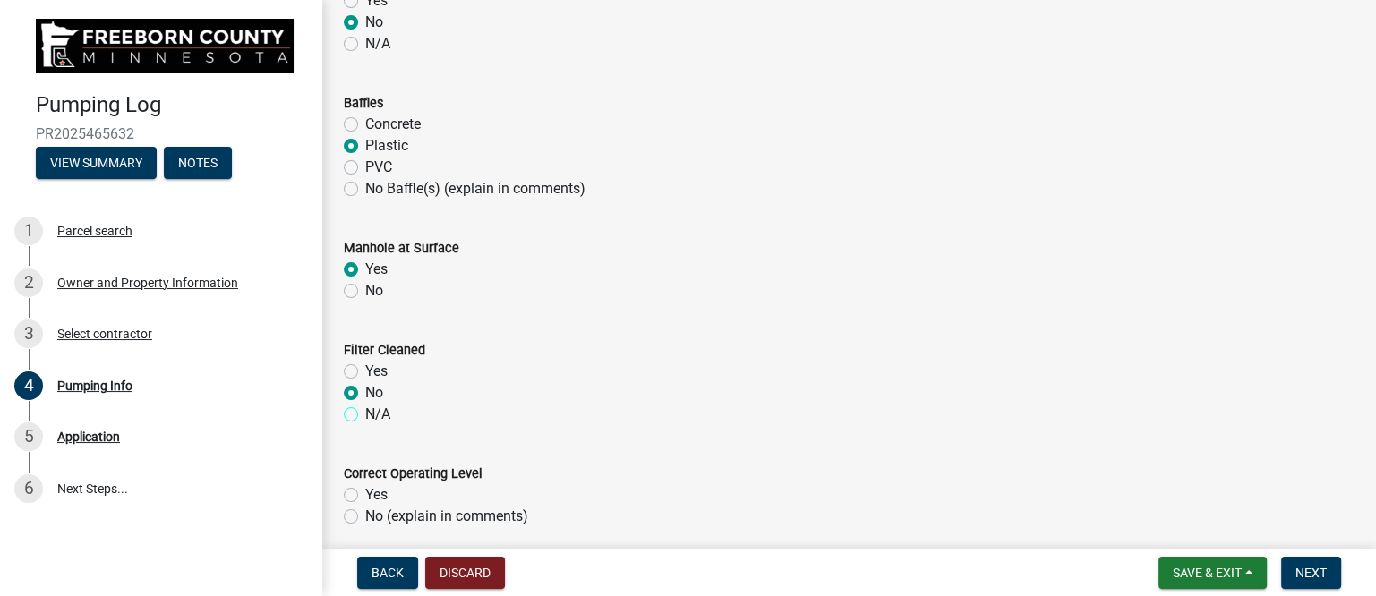
click at [365, 414] on input "N/A" at bounding box center [371, 410] width 12 height 12
radio input "true"
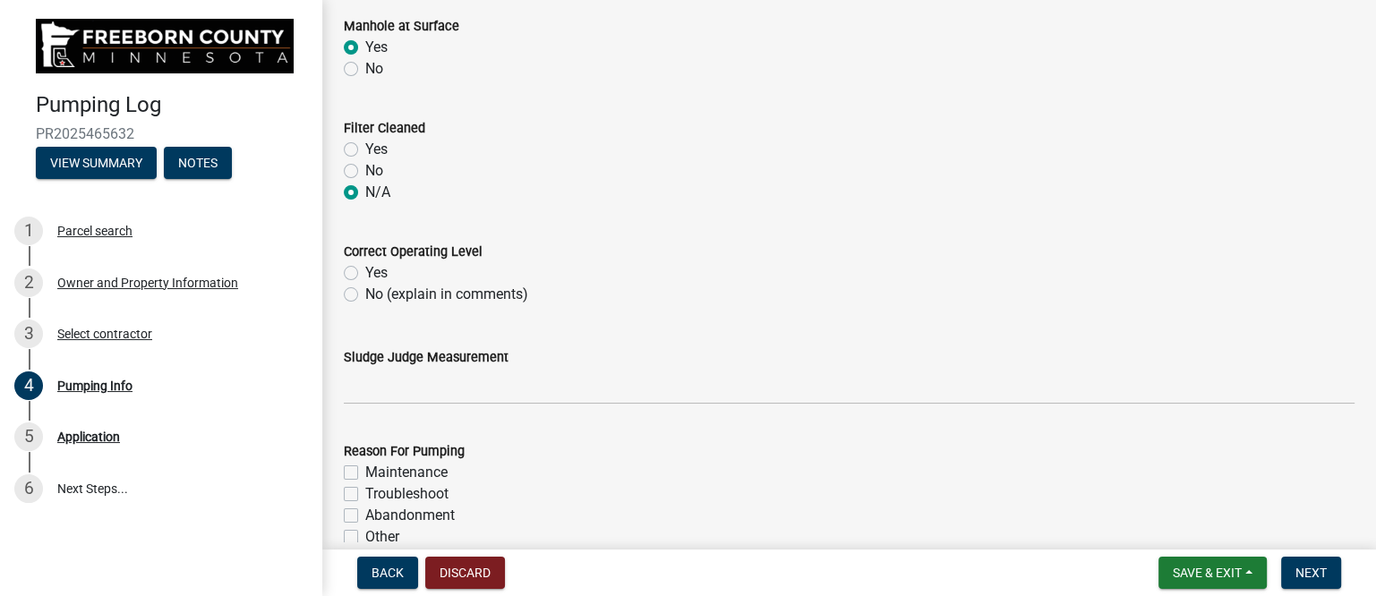
scroll to position [1567, 0]
click at [365, 271] on label "Yes" at bounding box center [376, 271] width 22 height 21
click at [365, 271] on input "Yes" at bounding box center [371, 267] width 12 height 12
radio input "true"
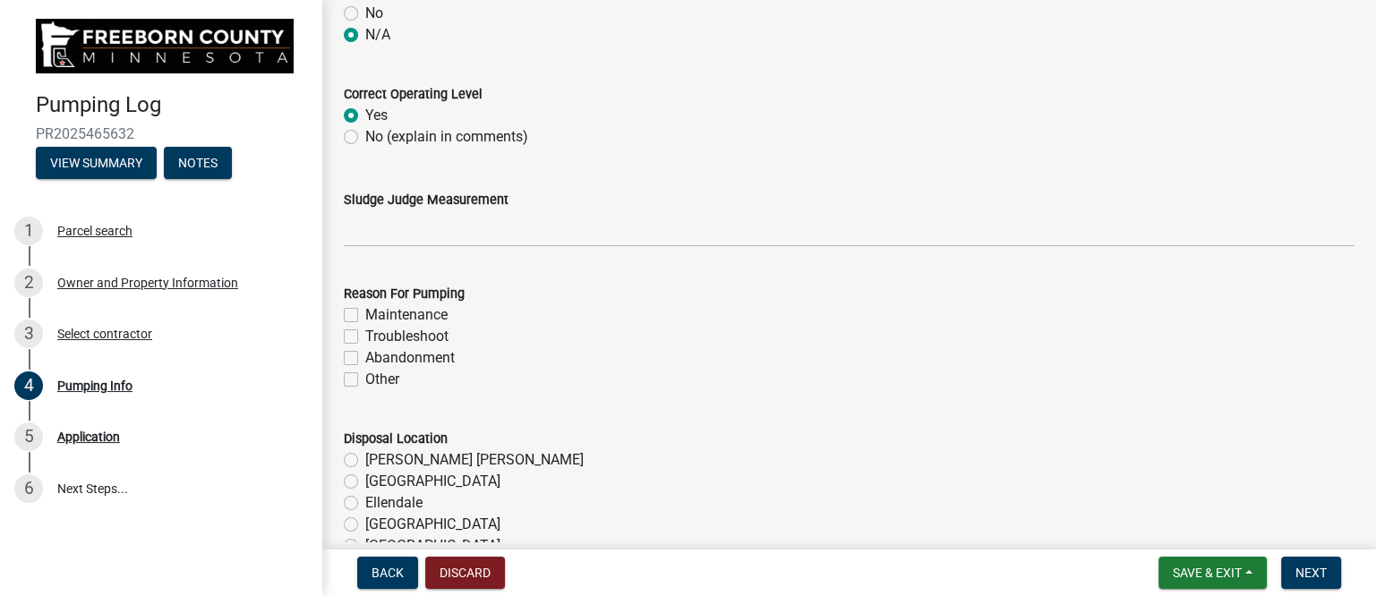
scroll to position [1791, 0]
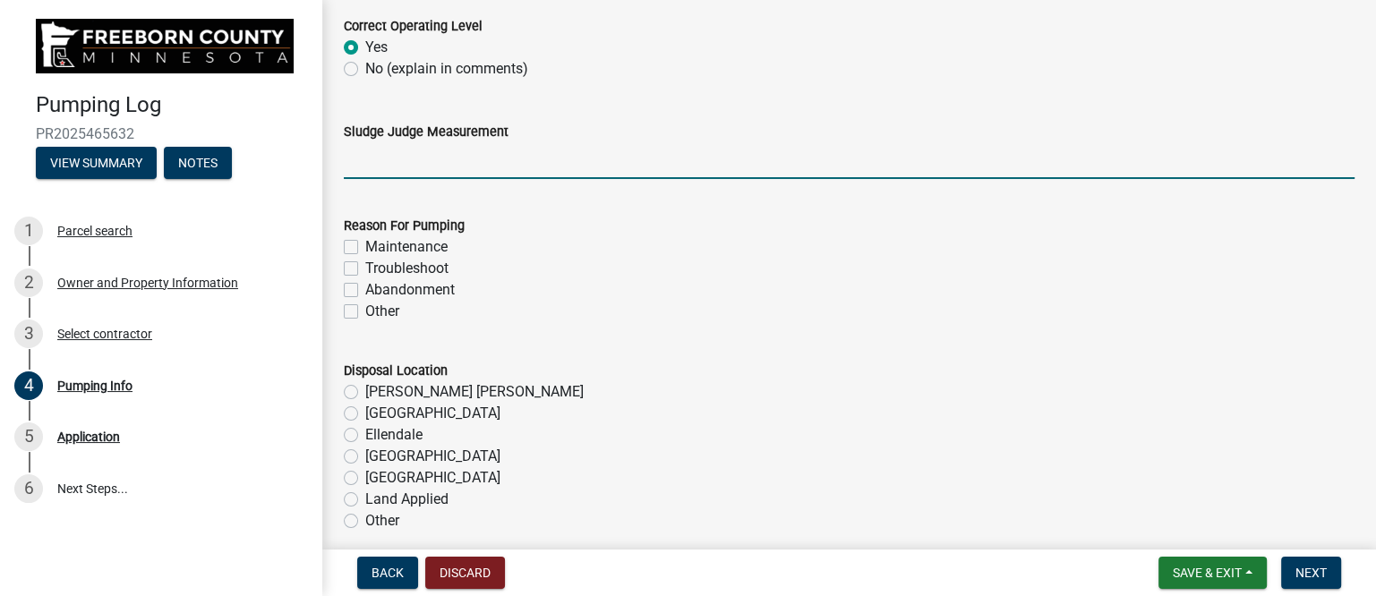
click at [412, 166] on input "Sludge Judge Measurement" at bounding box center [849, 160] width 1011 height 37
click at [436, 158] on input "Septic: Scum 1" Sludge 12" Pump: Sludge .5"" at bounding box center [849, 160] width 1011 height 37
drag, startPoint x: 497, startPoint y: 160, endPoint x: 509, endPoint y: 160, distance: 11.6
click at [509, 160] on input "Septic: Scum 2" Sludge 12" Pump: Sludge .5"" at bounding box center [849, 160] width 1011 height 37
drag, startPoint x: 615, startPoint y: 163, endPoint x: 627, endPoint y: 164, distance: 11.7
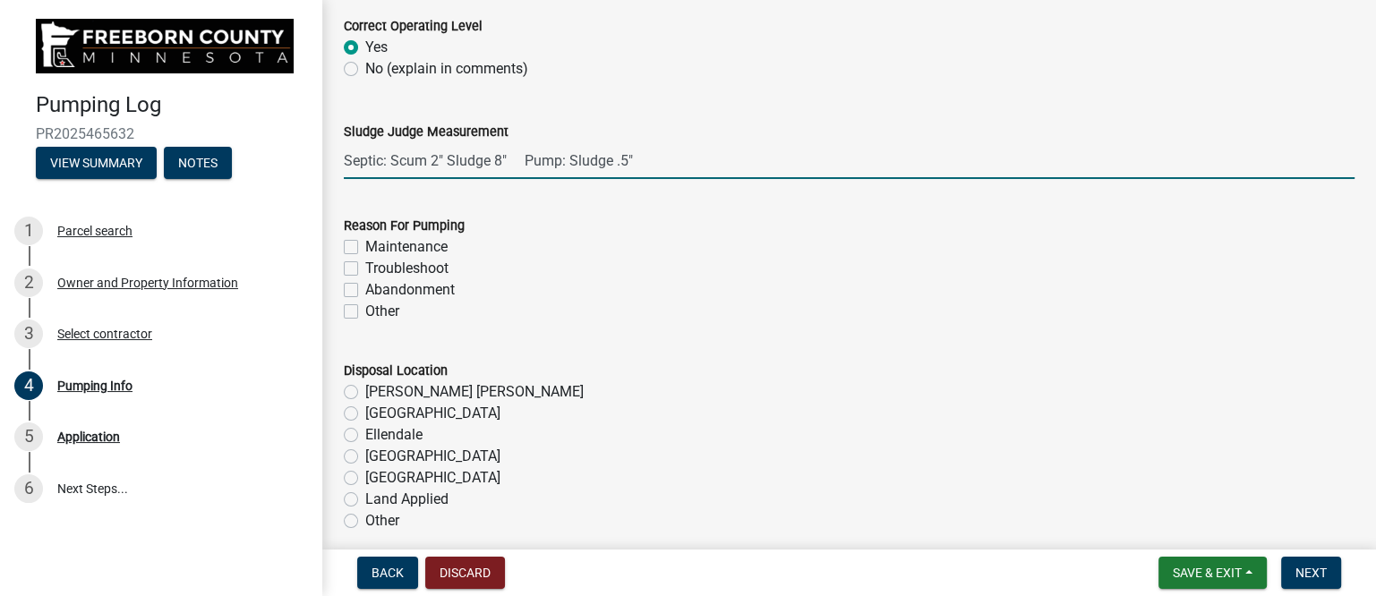
click at [627, 164] on input "Septic: Scum 2" Sludge 8" Pump: Sludge .5"" at bounding box center [849, 160] width 1011 height 37
type input "Septic: Scum 2" Sludge 8" Pump: Sludge 1""
click at [423, 246] on label "Maintenance" at bounding box center [406, 246] width 82 height 21
click at [377, 246] on input "Maintenance" at bounding box center [371, 242] width 12 height 12
checkbox input "true"
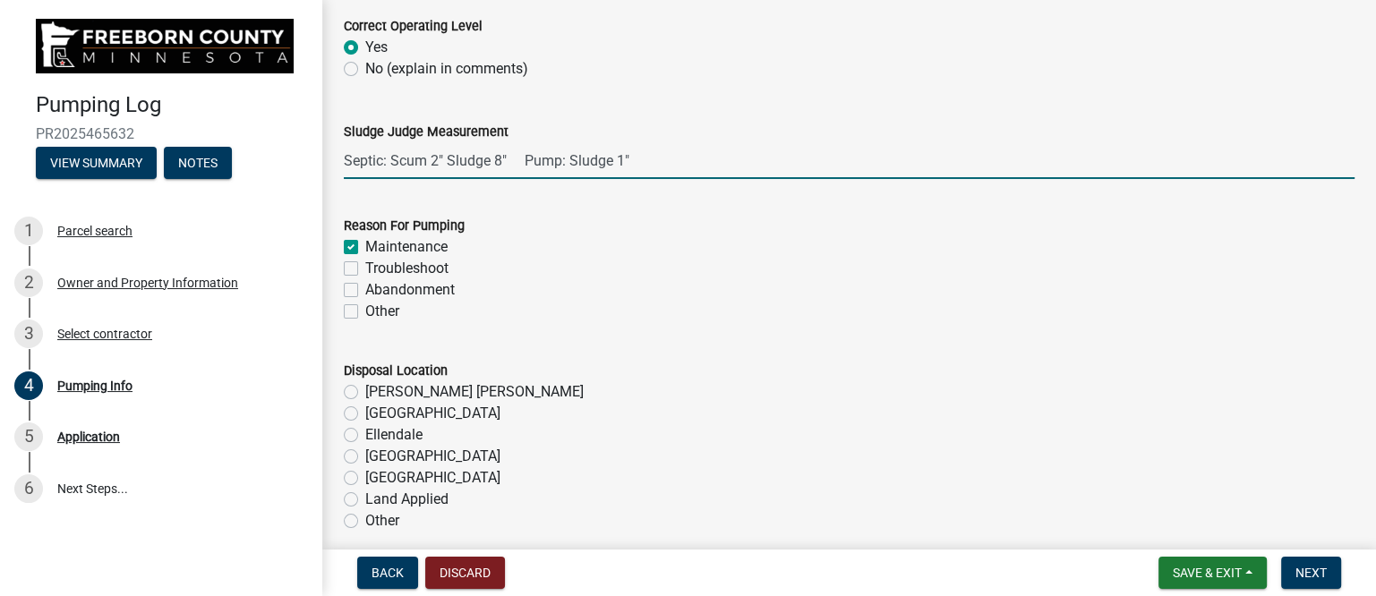
checkbox input "false"
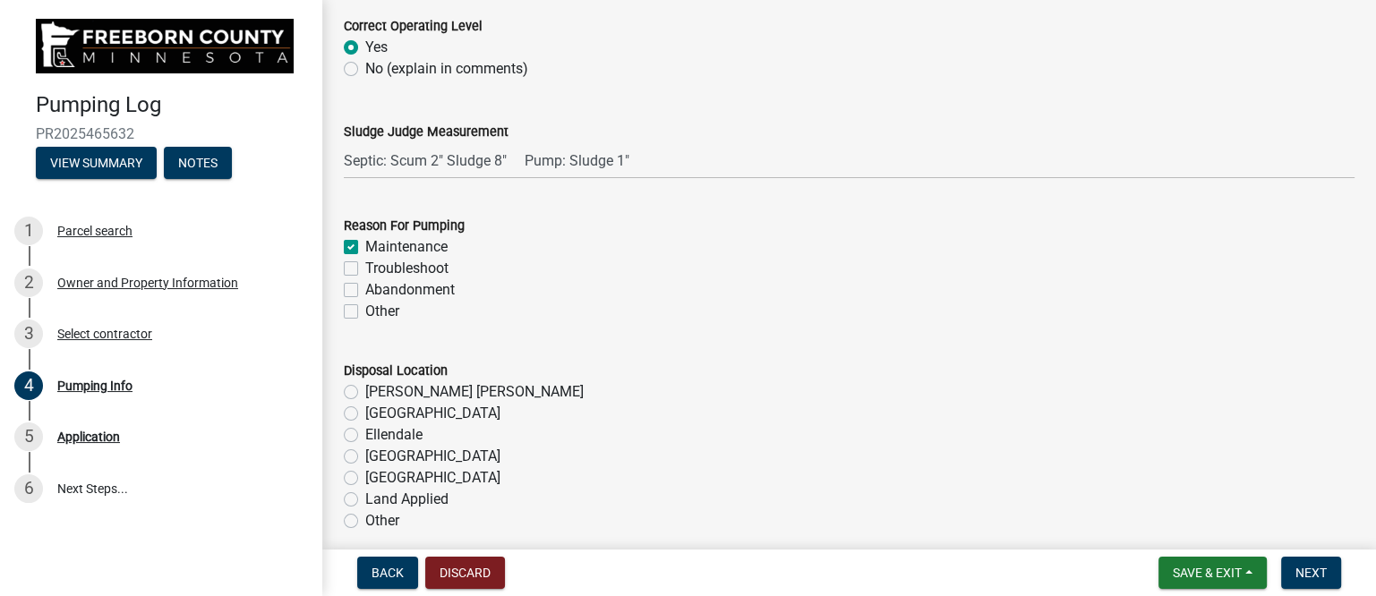
click at [390, 458] on label "[GEOGRAPHIC_DATA]" at bounding box center [432, 456] width 135 height 21
click at [377, 458] on input "[GEOGRAPHIC_DATA]" at bounding box center [371, 452] width 12 height 12
radio input "true"
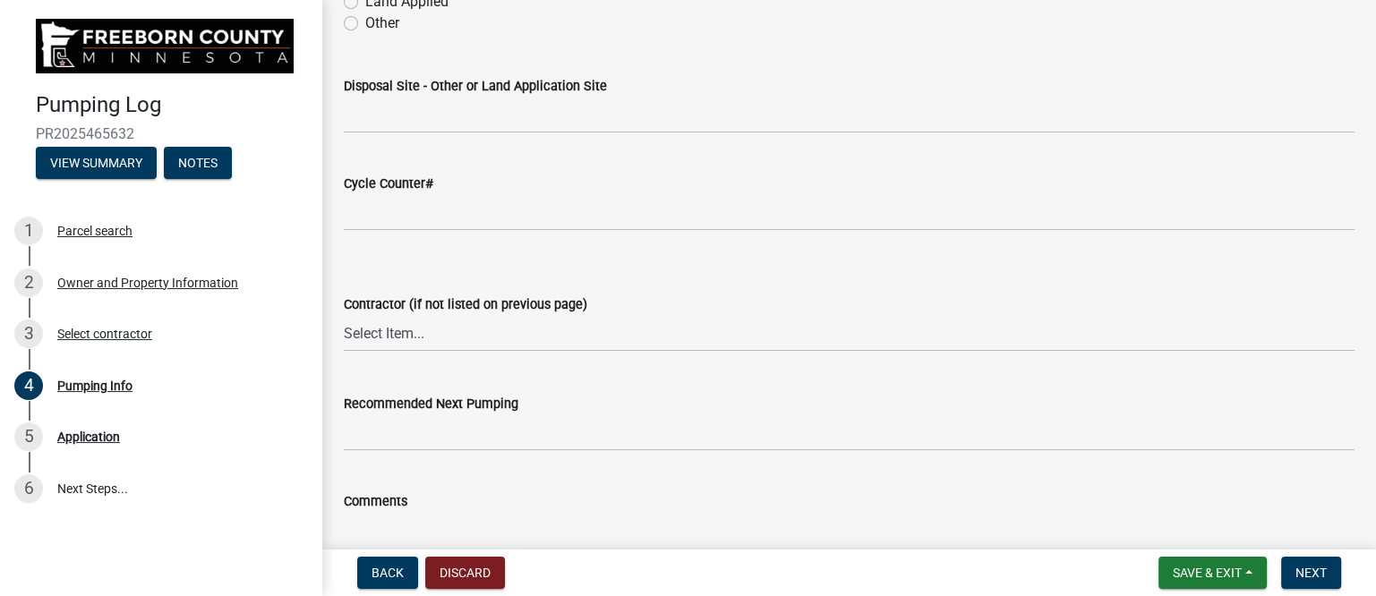
scroll to position [2238, 0]
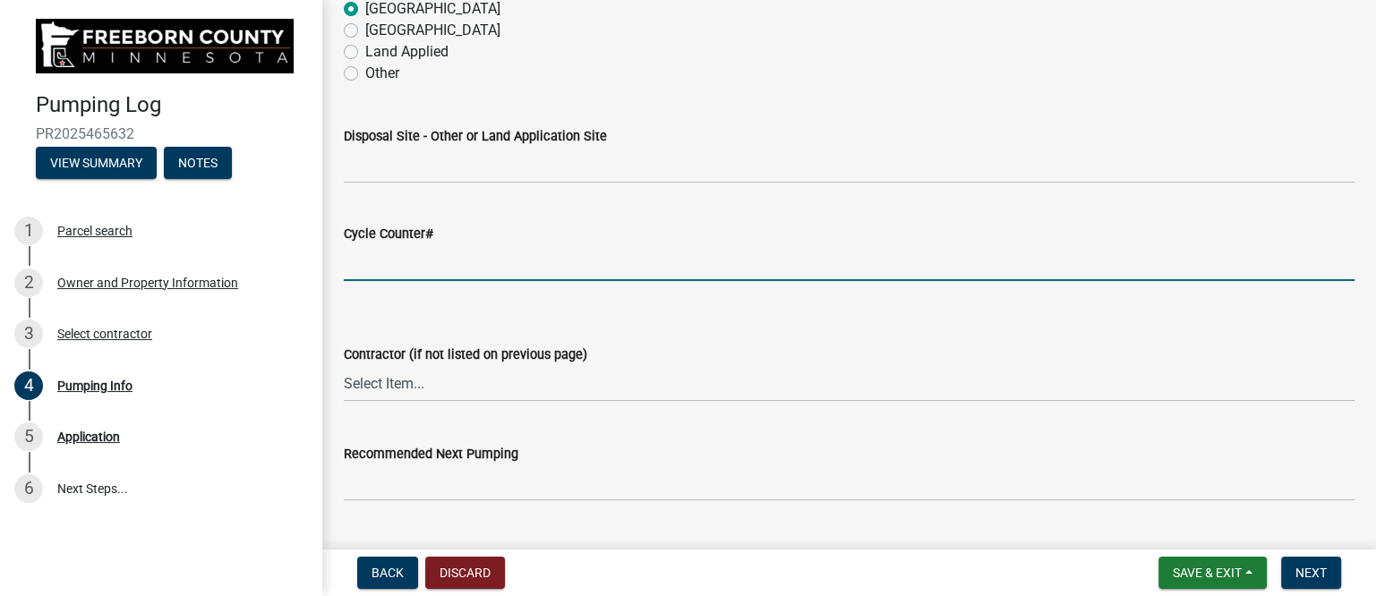
click at [408, 264] on input "text" at bounding box center [849, 262] width 1011 height 37
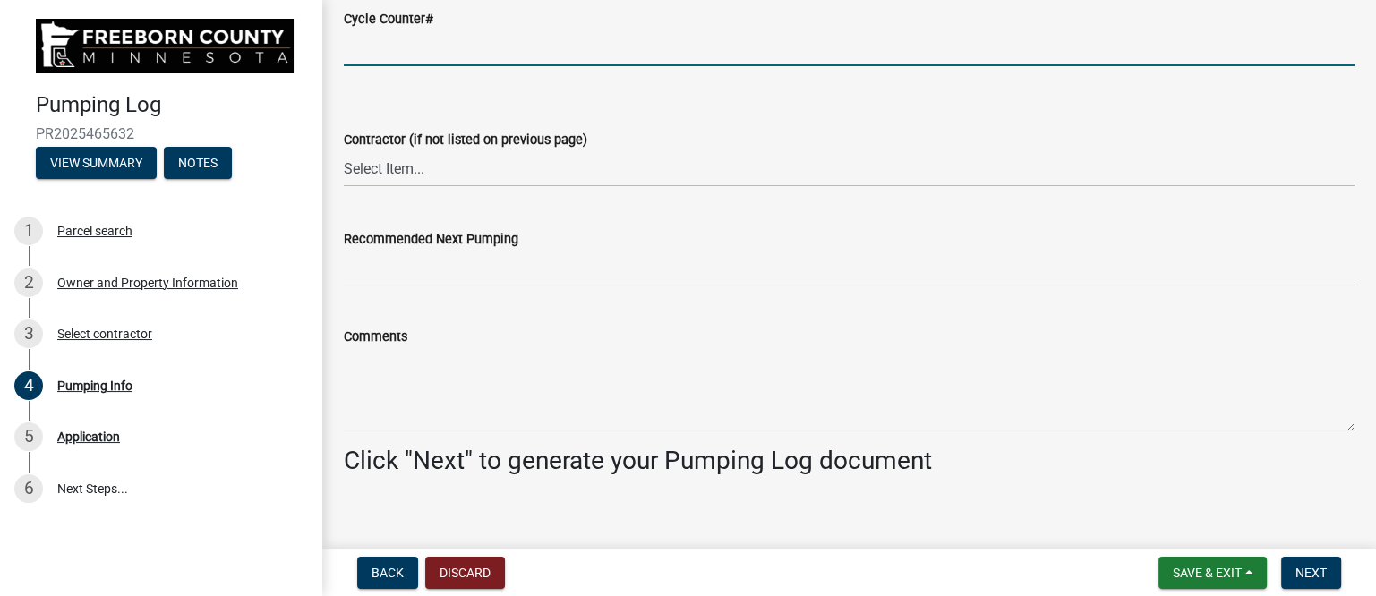
scroll to position [2462, 0]
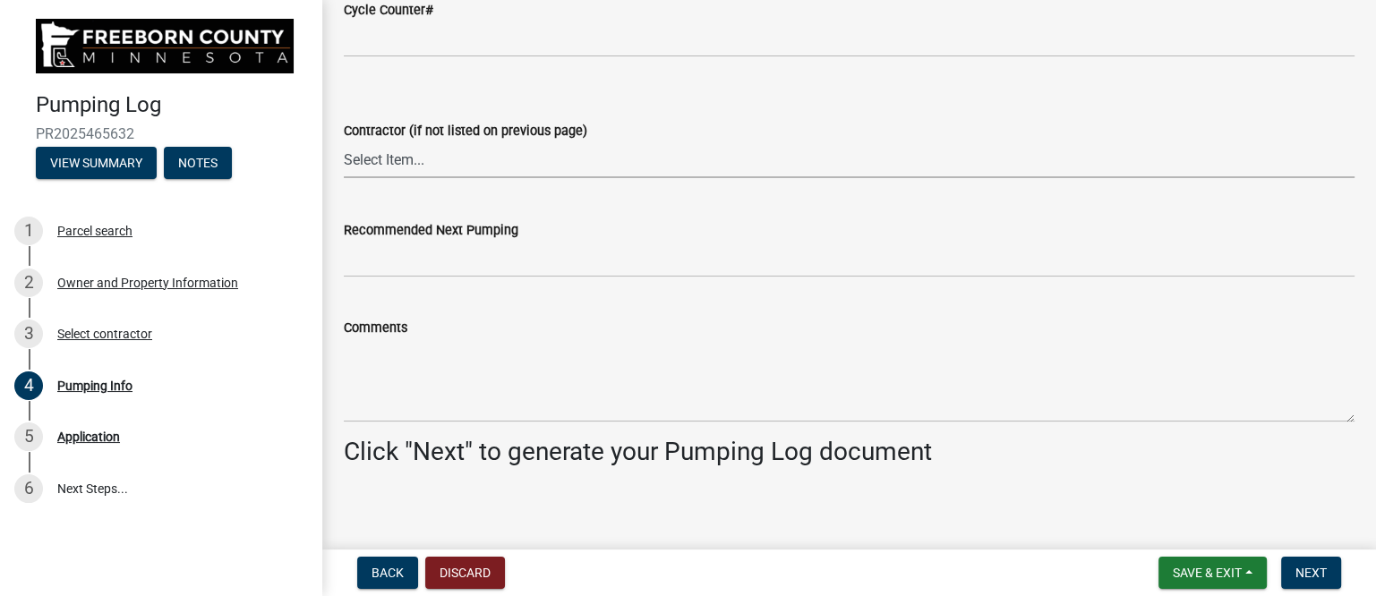
click at [398, 163] on select "Select Item... P & L Excavating Precision Septic Services [PERSON_NAME] Excavat…" at bounding box center [849, 159] width 1011 height 37
click at [344, 141] on select "Select Item... P & L Excavating Precision Septic Services [PERSON_NAME] Excavat…" at bounding box center [849, 159] width 1011 height 37
select select "a4b440af-86cc-4e74-8744-b4ec83ffff55"
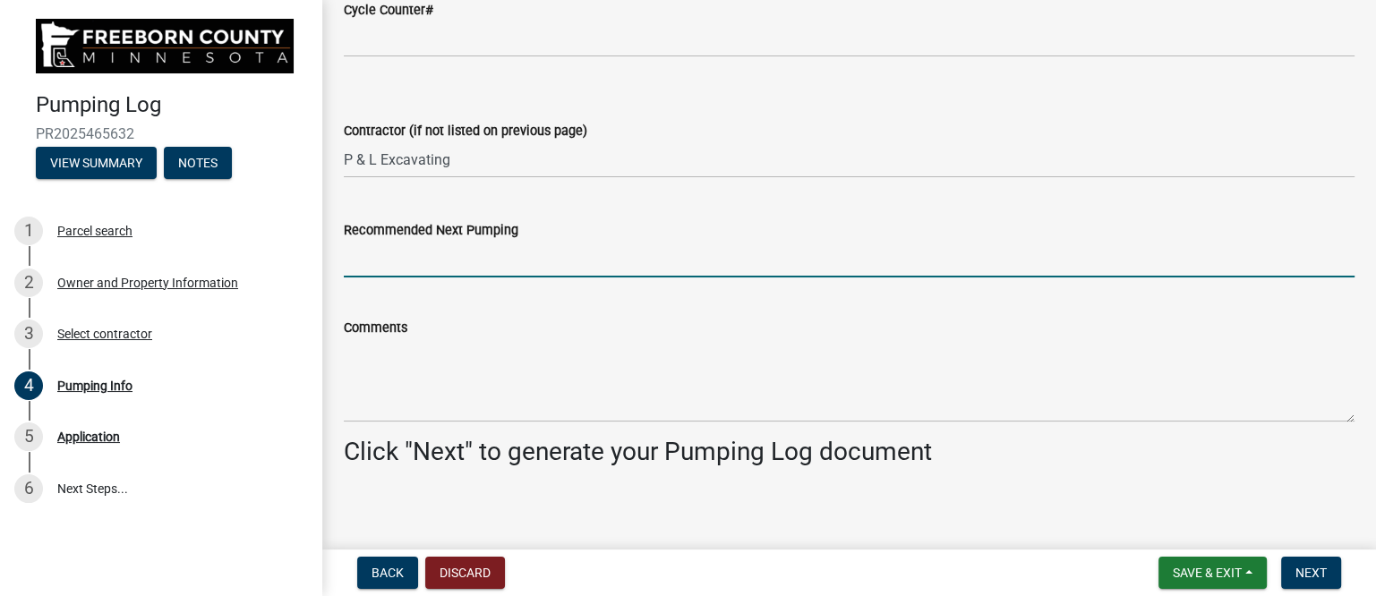
click at [433, 272] on input "Recommended Next Pumping" at bounding box center [849, 259] width 1011 height 37
type input "2029"
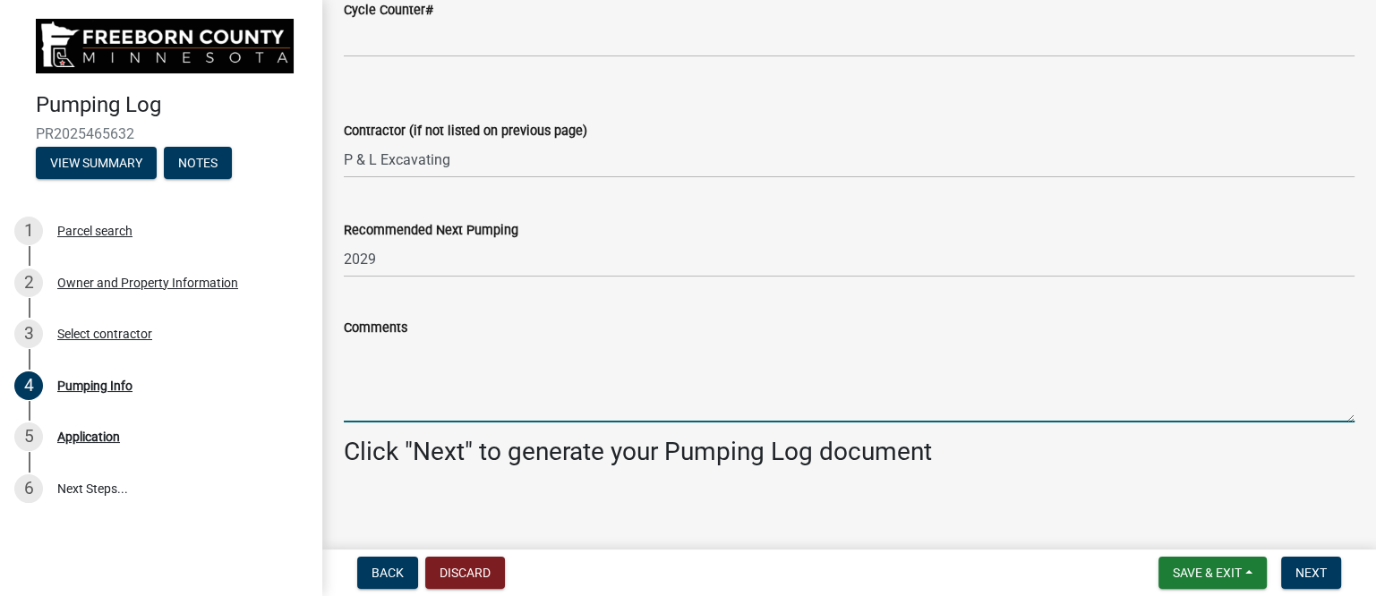
paste textarea "pumped and washed down 1000/600 combo tank. Some root intrustion from between t…"
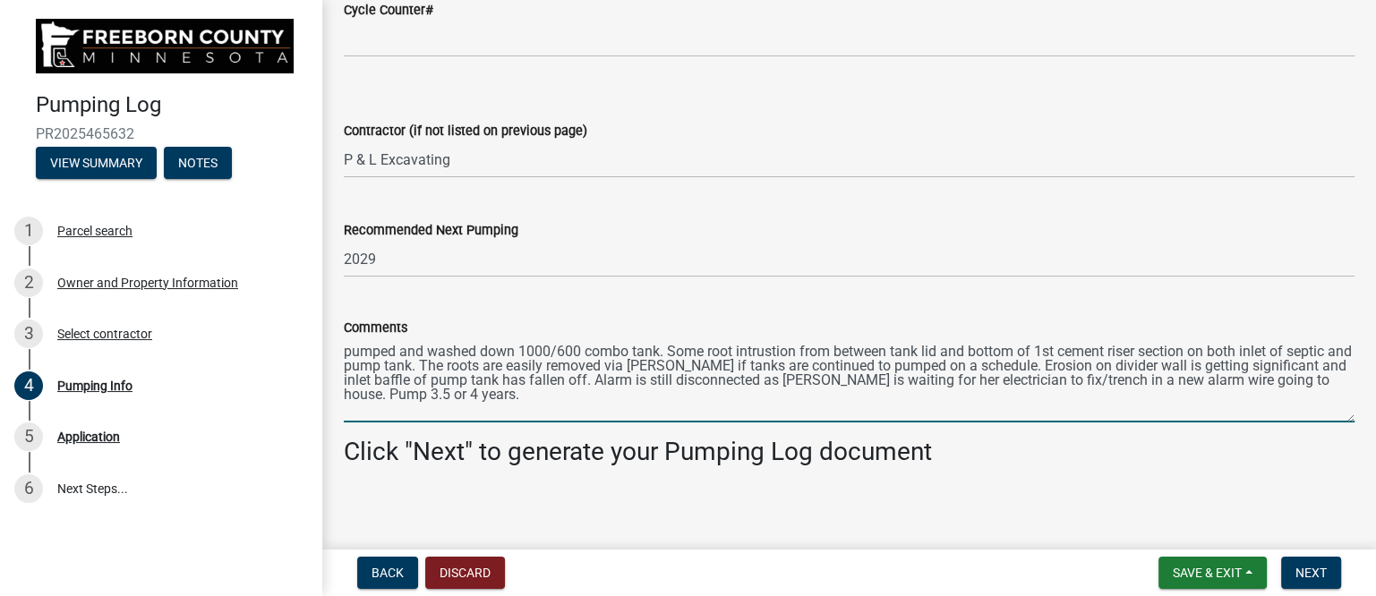
click at [345, 351] on textarea "pumped and washed down 1000/600 combo tank. Some root intrustion from between t…" at bounding box center [849, 380] width 1011 height 84
click at [778, 351] on textarea "Pumped and washed down 1000/600 combo tank. Some root intrustion from between t…" at bounding box center [849, 380] width 1011 height 84
drag, startPoint x: 1296, startPoint y: 381, endPoint x: 1332, endPoint y: 409, distance: 45.3
click at [1332, 409] on textarea "Pumped and washed down 1000/600 combo tank. Some root intrusion from between ta…" at bounding box center [849, 380] width 1011 height 84
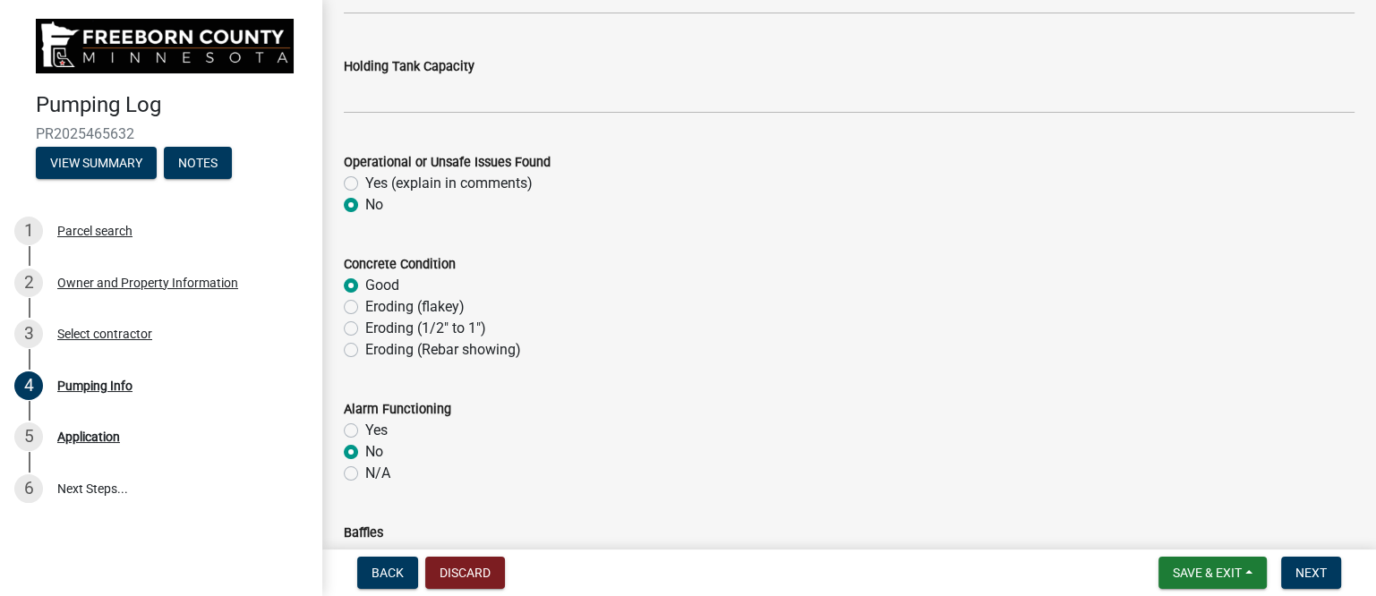
scroll to position [904, 0]
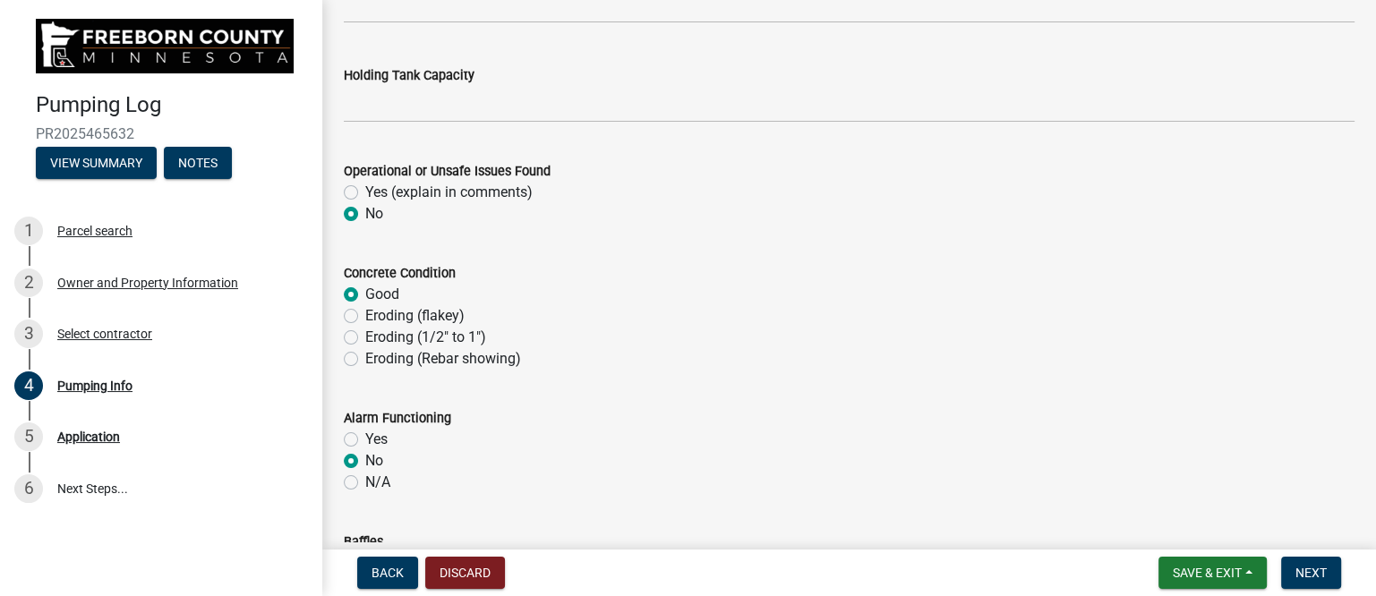
type textarea "Pumped and washed down 1000/600 combo tank. Some root intrusion from between ta…"
click at [365, 332] on label "Eroding (1/2" to 1")" at bounding box center [425, 337] width 121 height 21
click at [365, 332] on input "Eroding (1/2" to 1")" at bounding box center [371, 333] width 12 height 12
radio input "true"
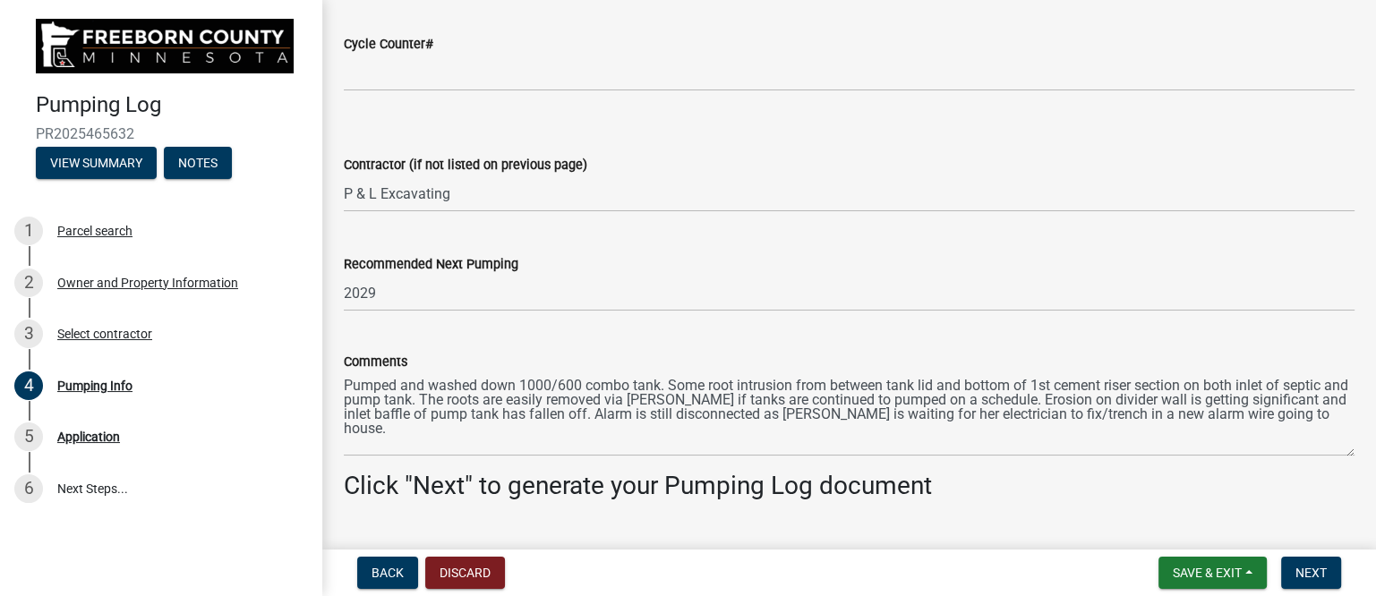
scroll to position [2471, 0]
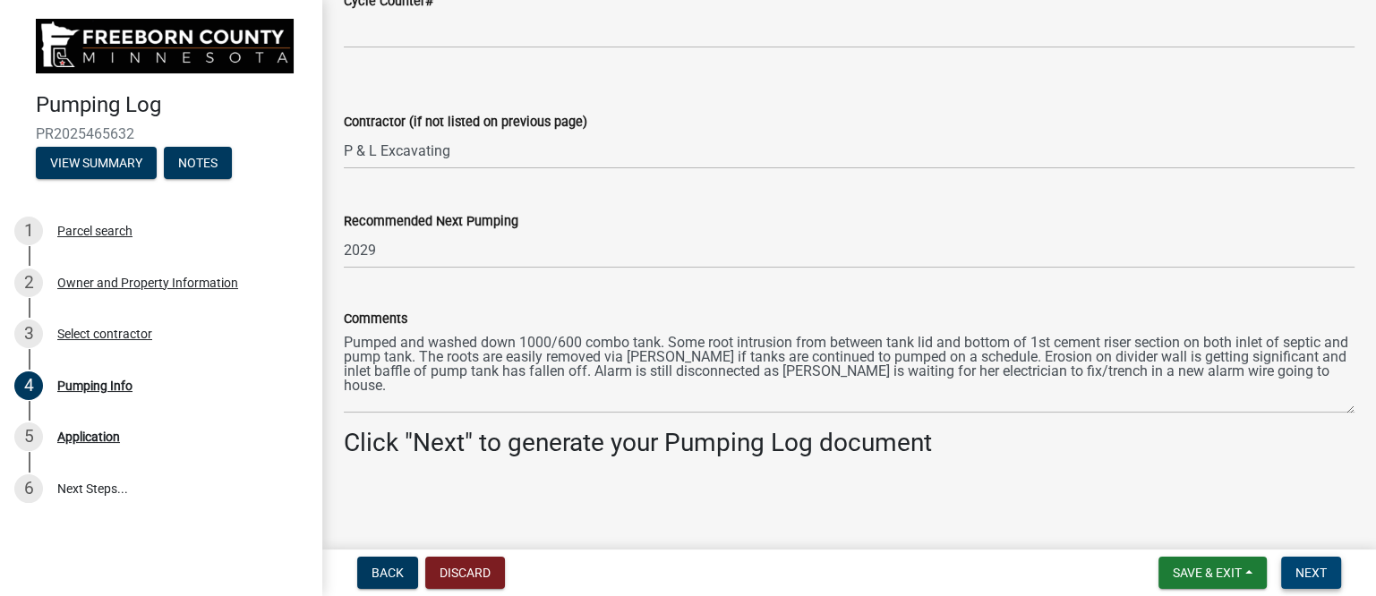
click at [1325, 569] on span "Next" at bounding box center [1311, 573] width 31 height 14
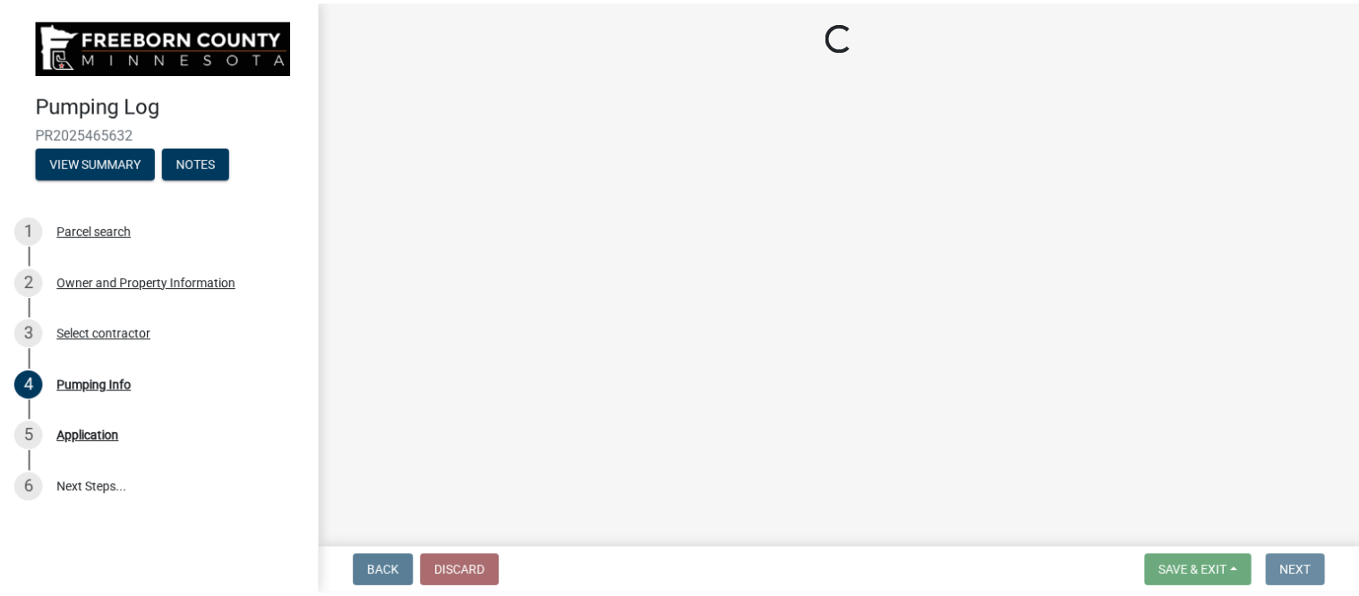
scroll to position [0, 0]
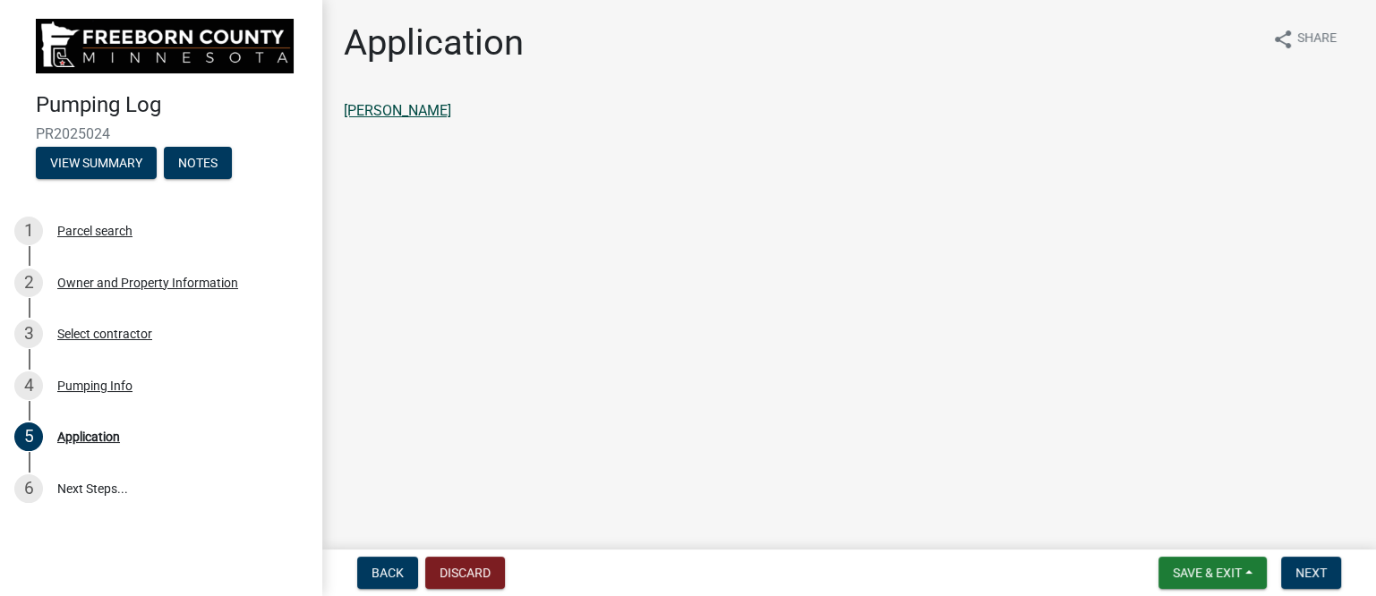
click at [436, 112] on link "[PERSON_NAME]" at bounding box center [397, 110] width 107 height 17
click at [1317, 569] on span "Next" at bounding box center [1311, 573] width 31 height 14
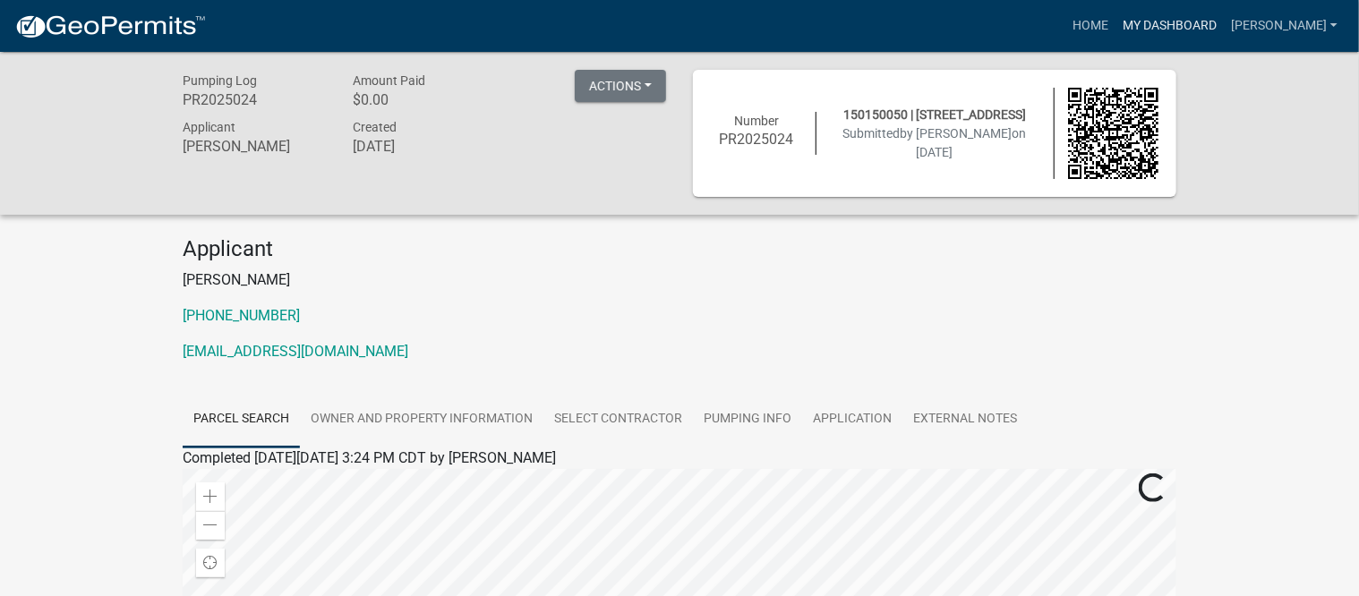
click at [1167, 20] on link "My Dashboard" at bounding box center [1170, 26] width 108 height 34
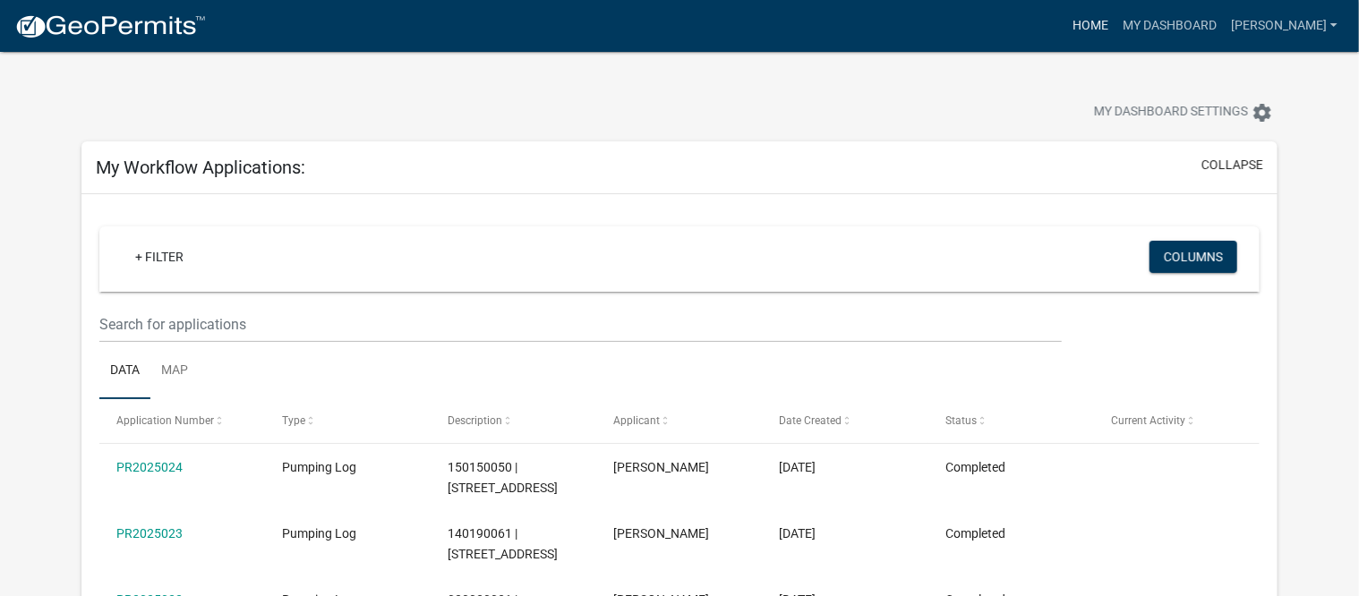
click at [1115, 21] on link "Home" at bounding box center [1090, 26] width 50 height 34
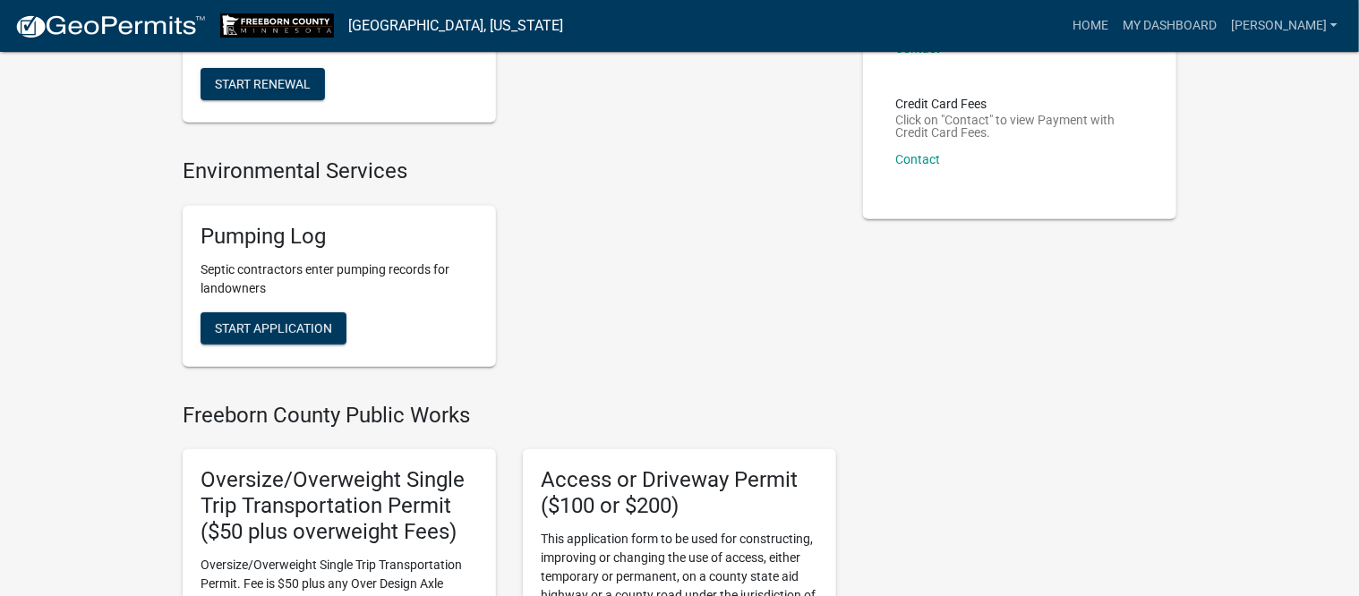
scroll to position [336, 0]
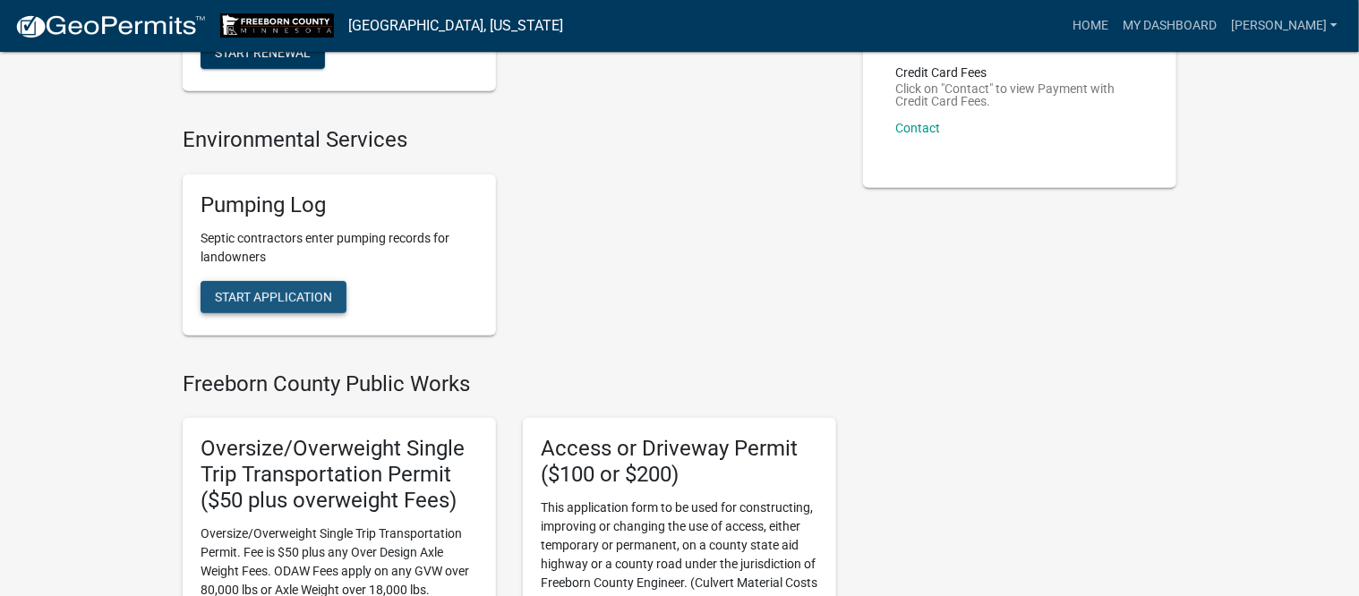
click at [304, 295] on span "Start Application" at bounding box center [273, 296] width 117 height 14
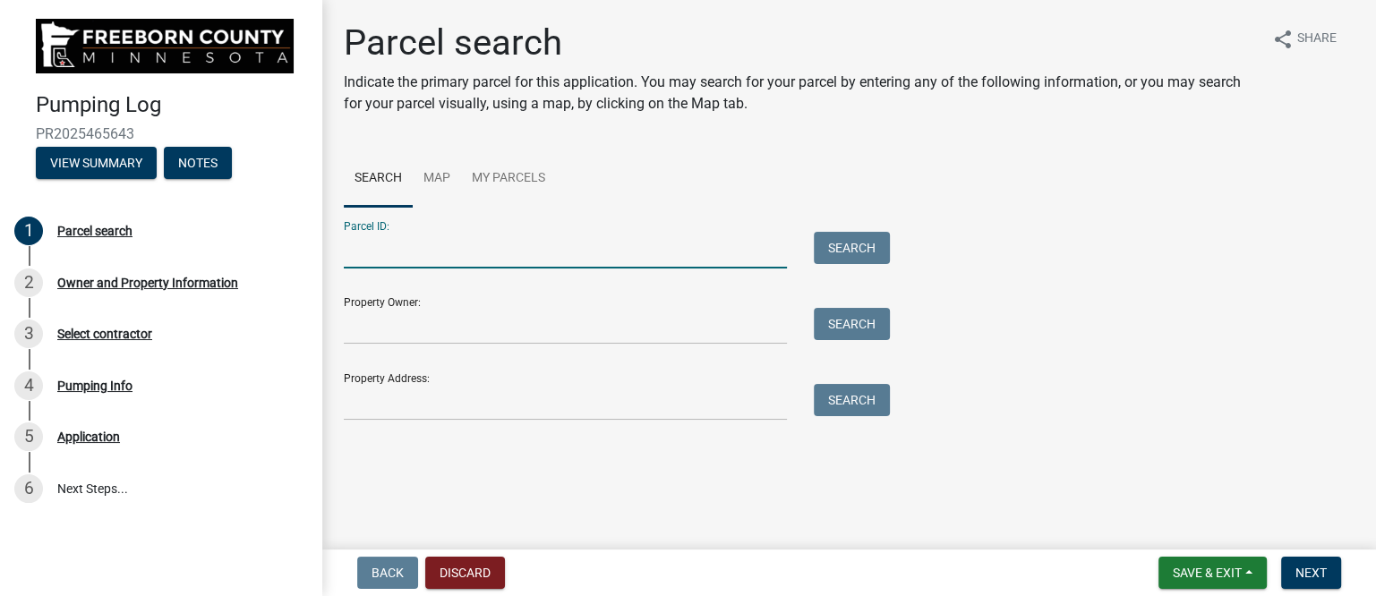
click at [398, 261] on input "Parcel ID:" at bounding box center [565, 250] width 443 height 37
type input "340690280"
click at [831, 235] on button "Search" at bounding box center [852, 248] width 76 height 32
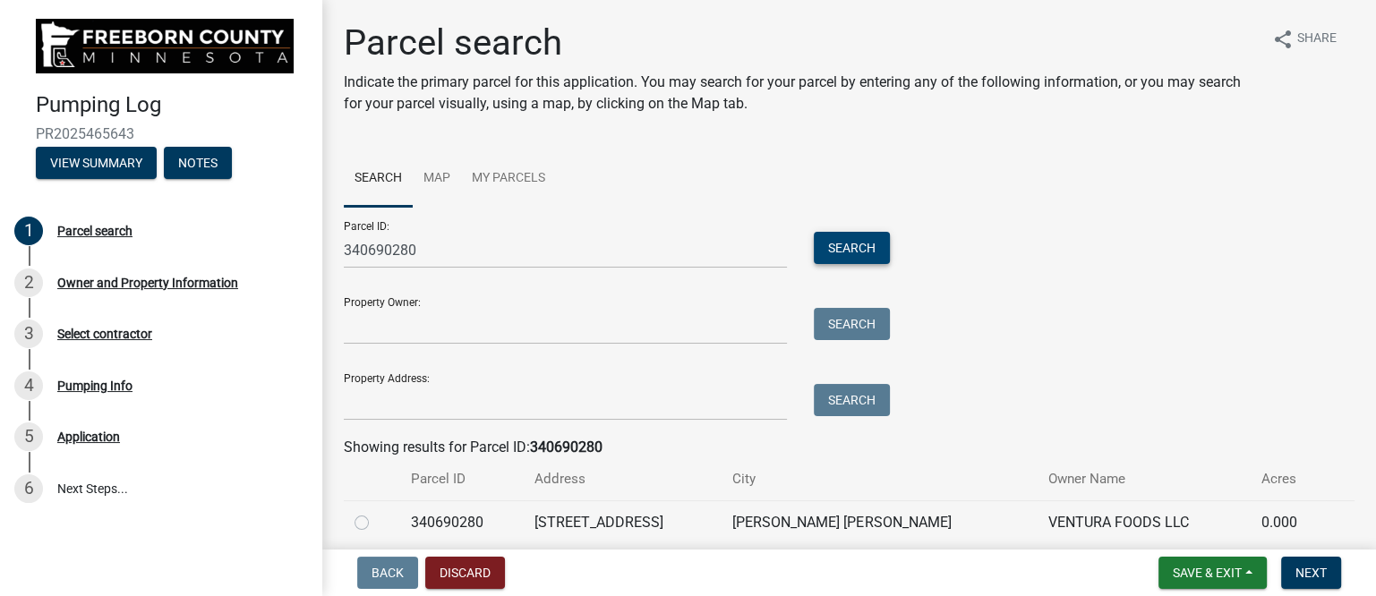
scroll to position [72, 0]
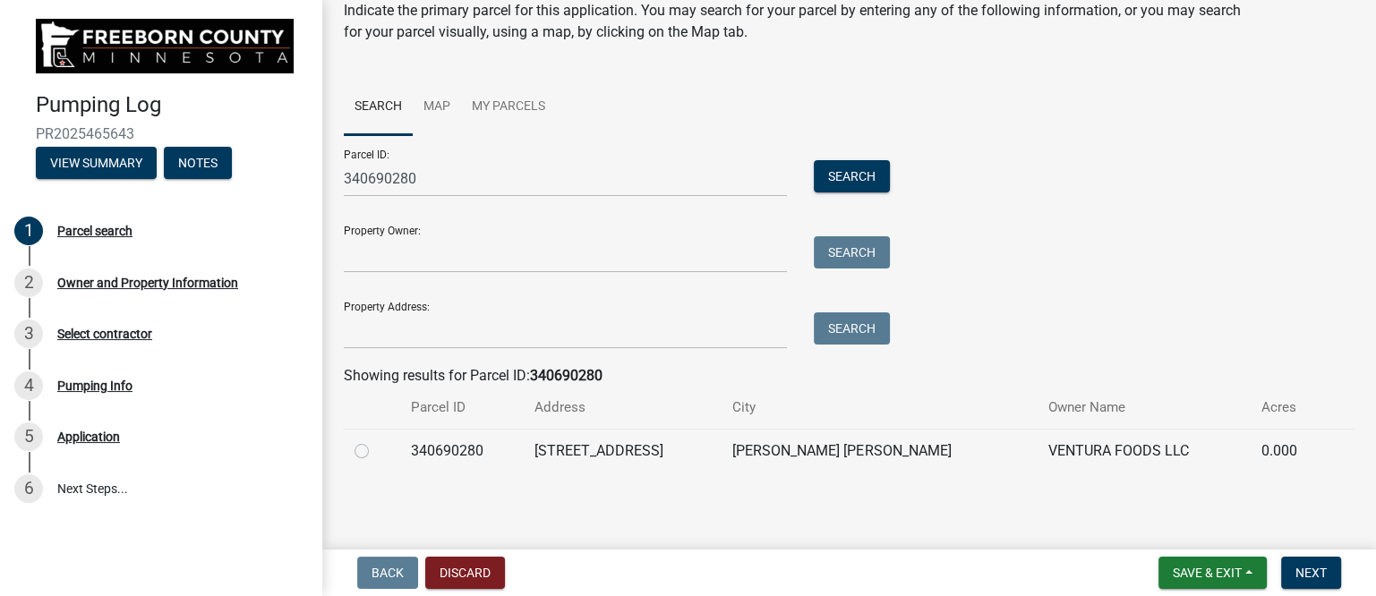
click at [376, 441] on label at bounding box center [376, 441] width 0 height 0
click at [376, 450] on input "radio" at bounding box center [382, 447] width 12 height 12
radio input "true"
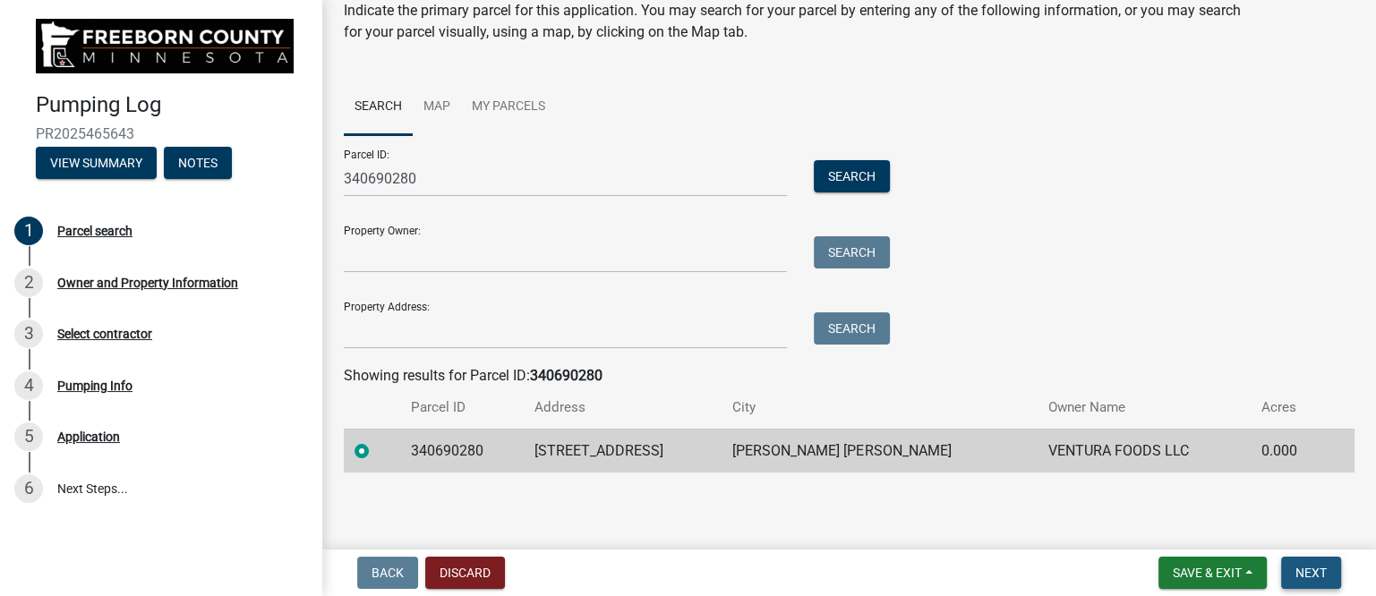
click at [1300, 570] on span "Next" at bounding box center [1311, 573] width 31 height 14
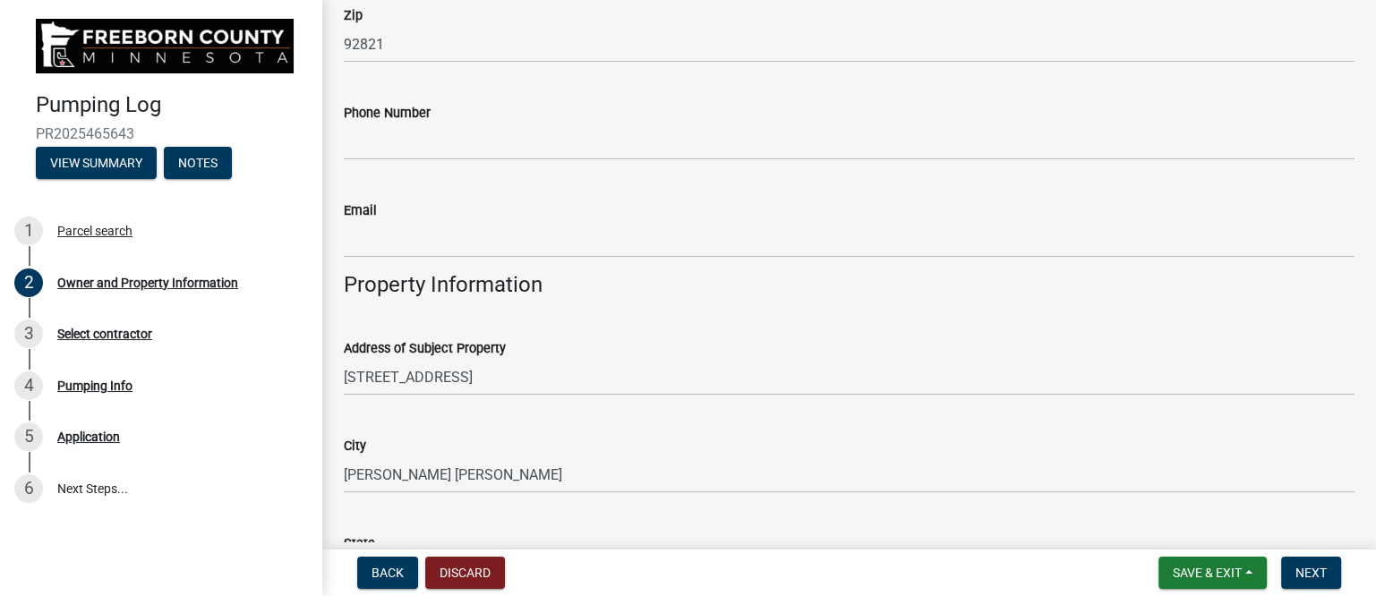
scroll to position [559, 0]
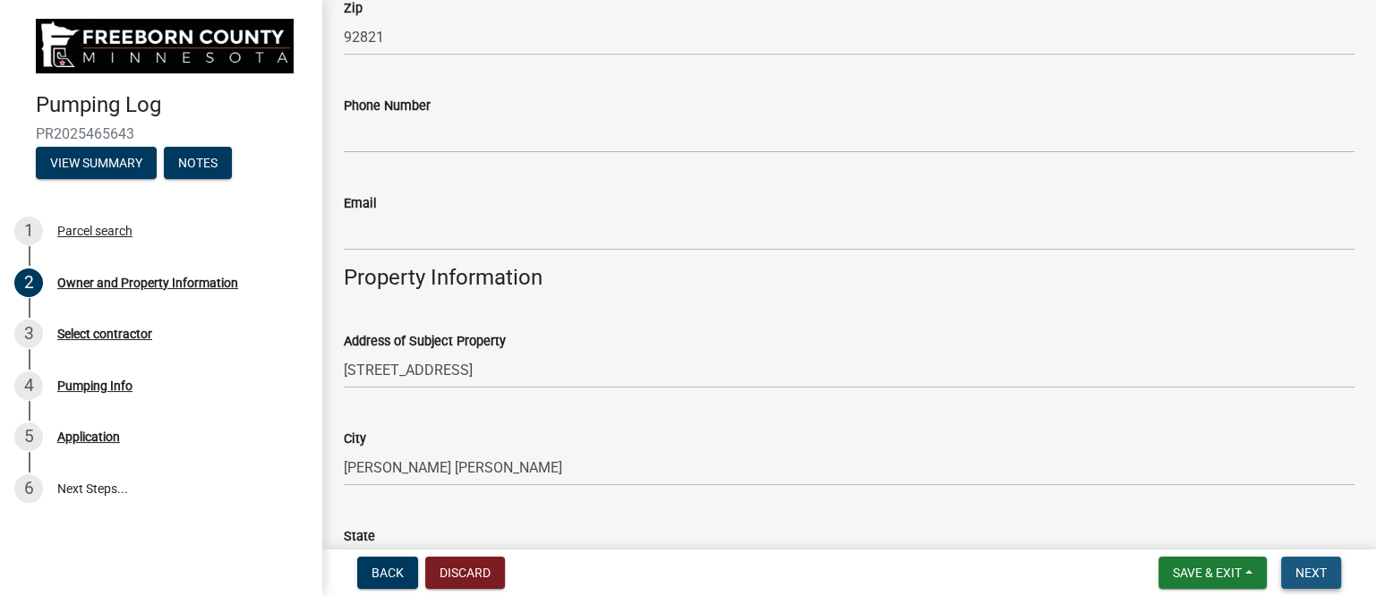
click at [1302, 566] on span "Next" at bounding box center [1311, 573] width 31 height 14
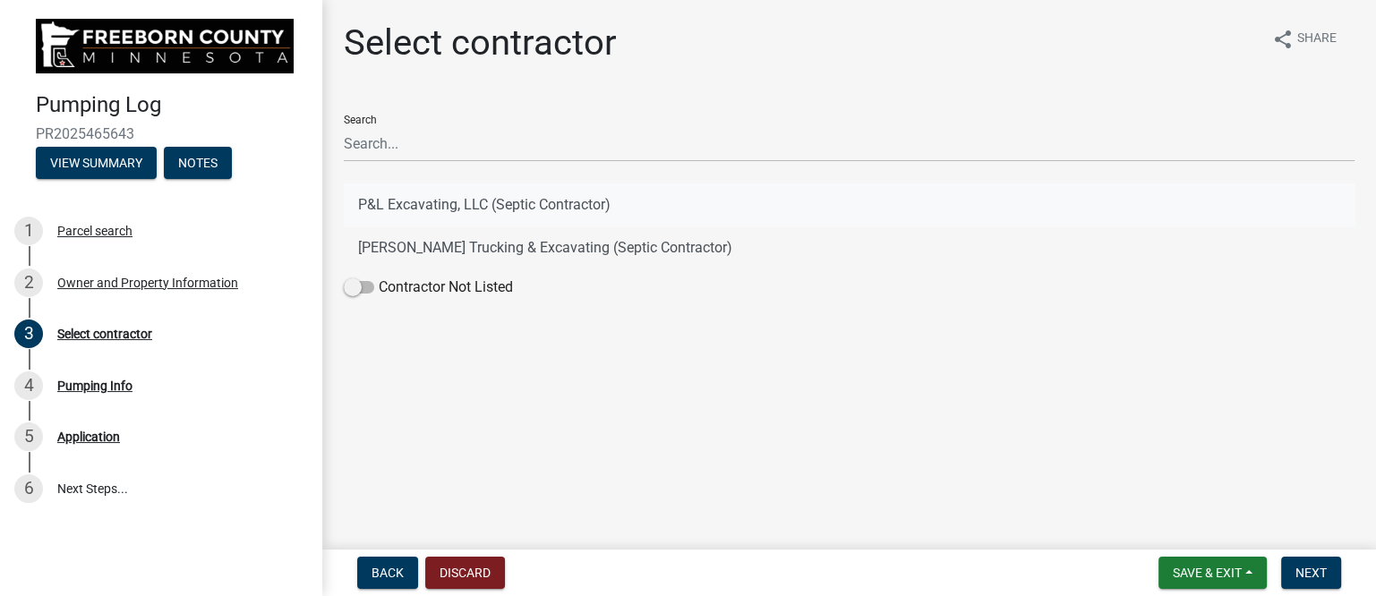
click at [428, 202] on button "P&L Excavating, LLC (Septic Contractor)" at bounding box center [849, 205] width 1011 height 43
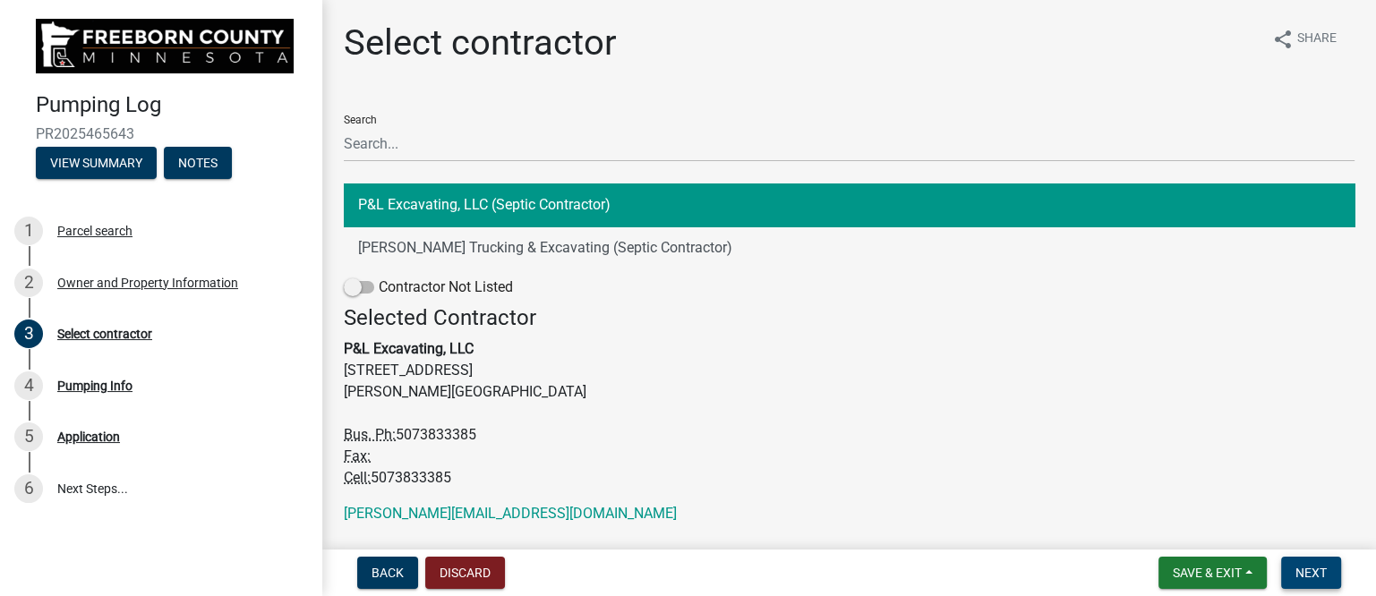
click at [1315, 566] on span "Next" at bounding box center [1311, 573] width 31 height 14
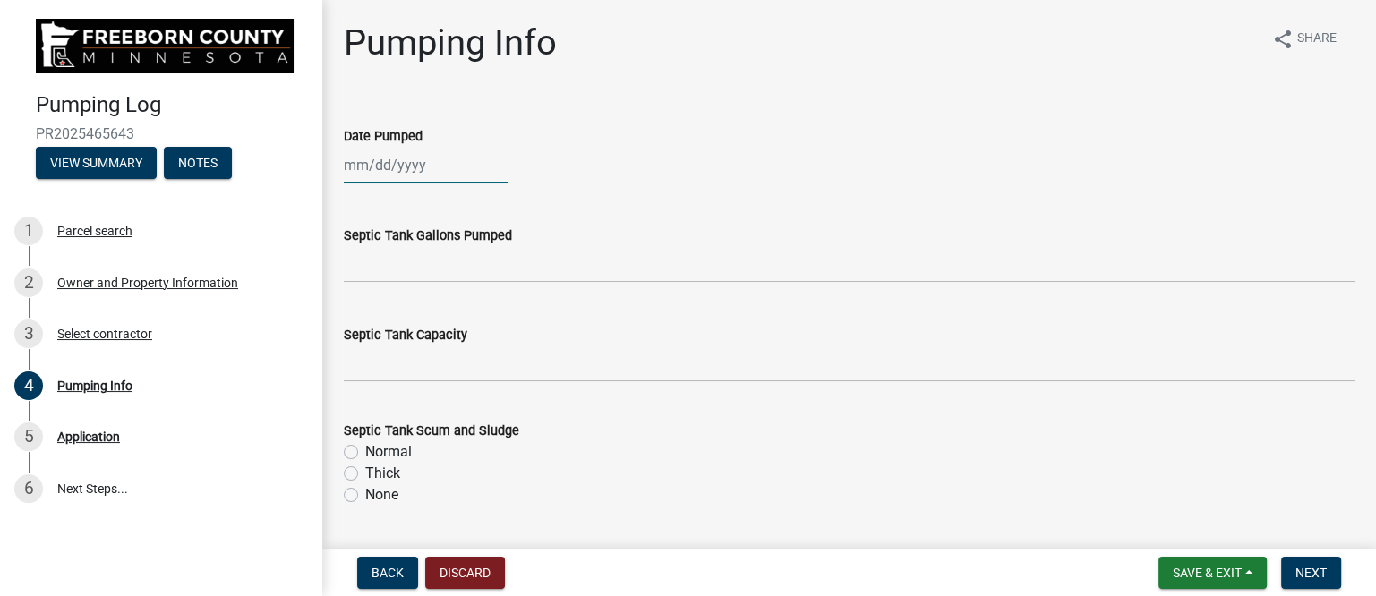
click at [401, 167] on div at bounding box center [426, 165] width 164 height 37
select select "8"
select select "2025"
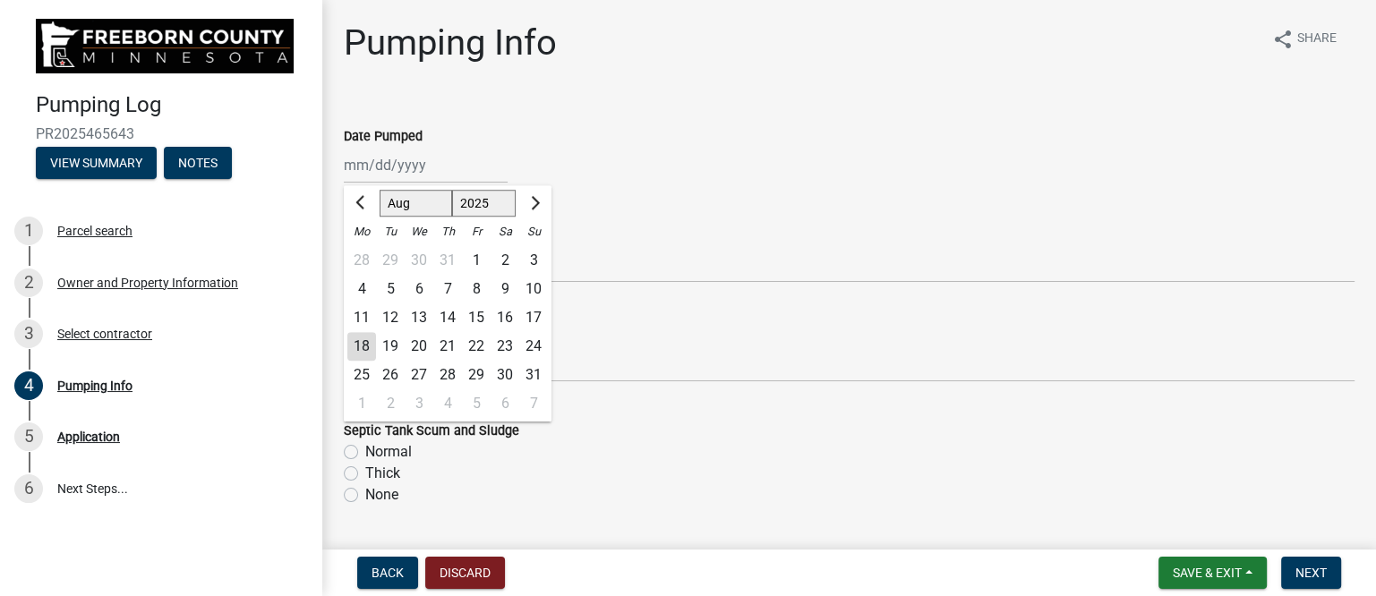
click at [479, 317] on div "15" at bounding box center [476, 318] width 29 height 29
type input "[DATE]"
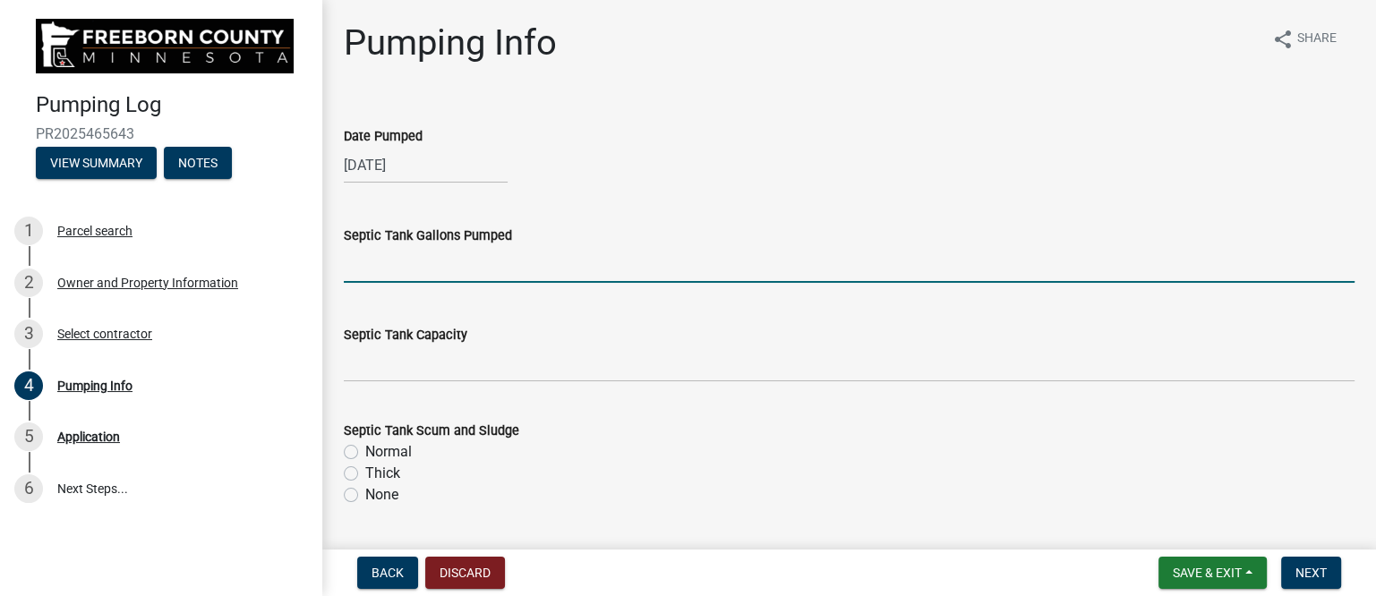
click at [401, 271] on input "text" at bounding box center [849, 264] width 1011 height 37
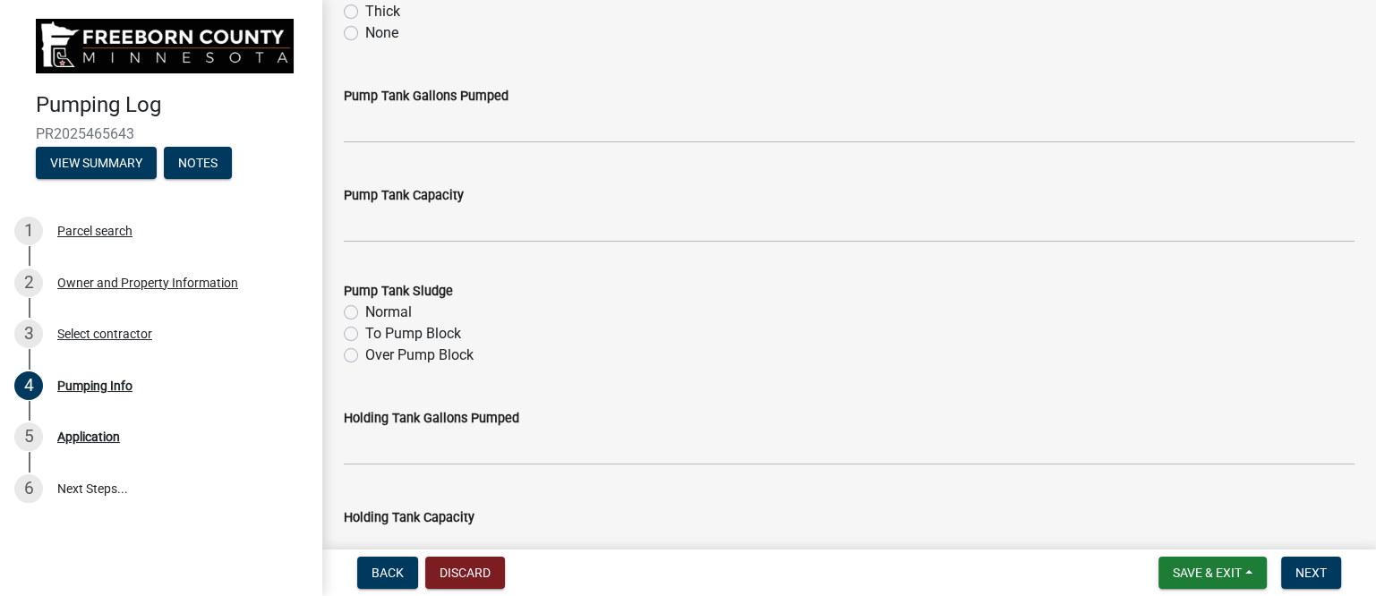
scroll to position [672, 0]
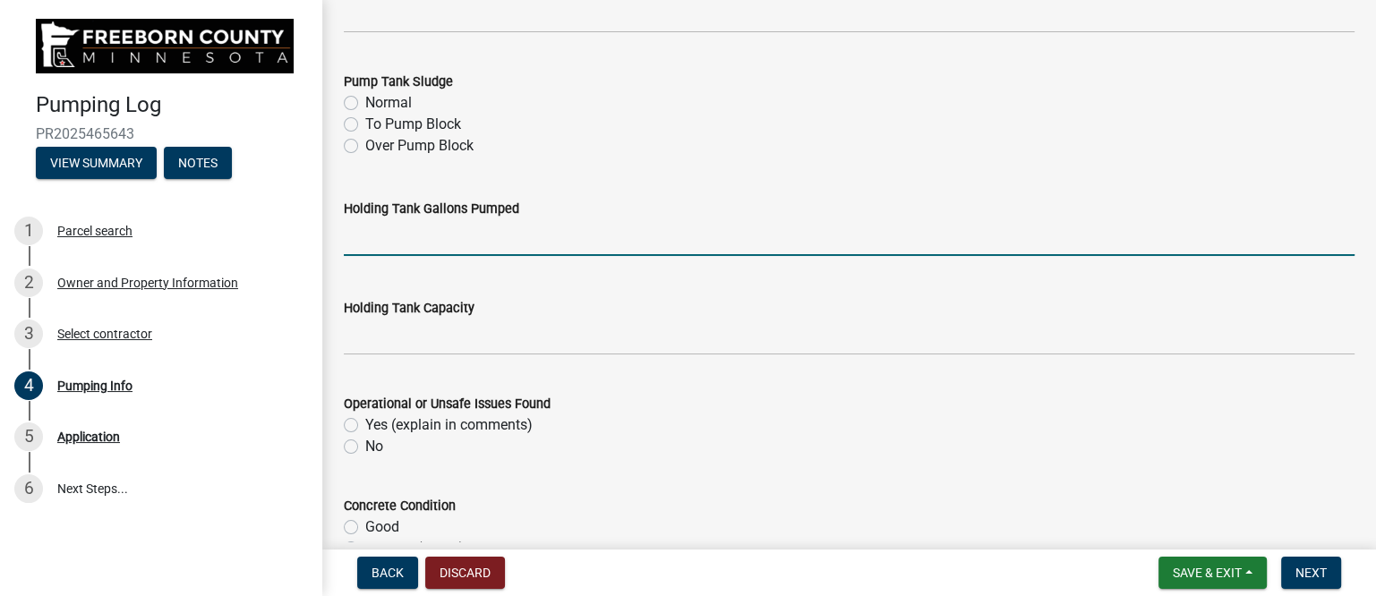
click at [390, 246] on input "text" at bounding box center [849, 237] width 1011 height 37
type input "600"
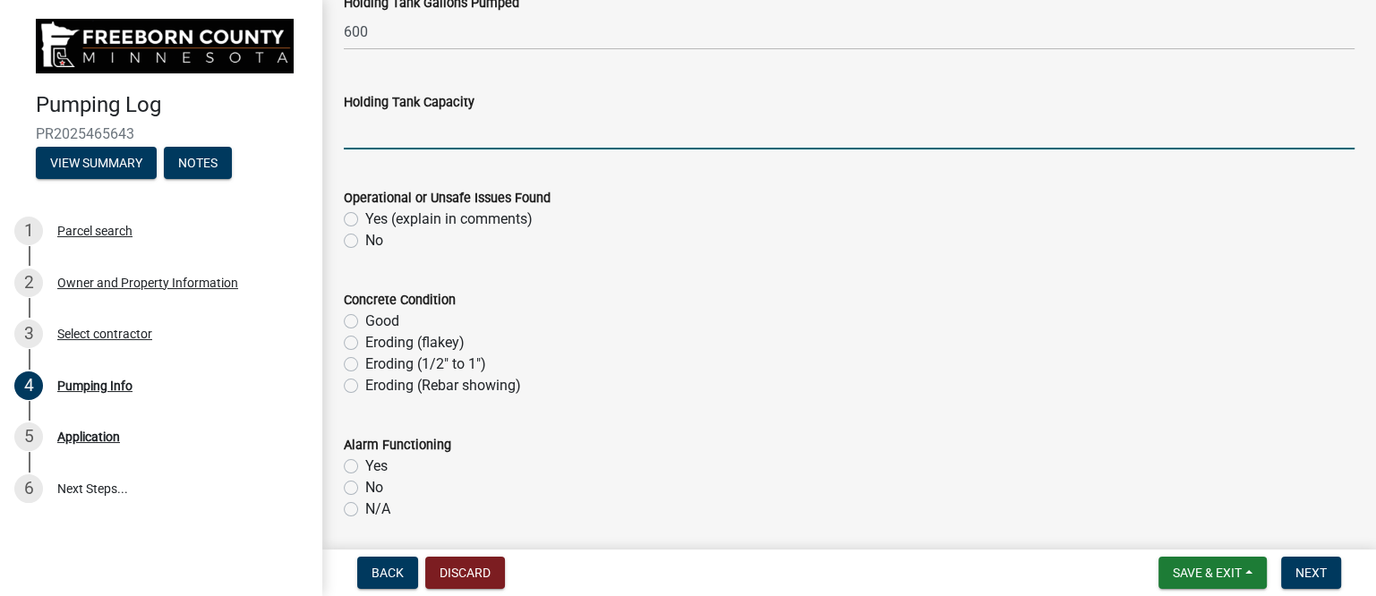
scroll to position [895, 0]
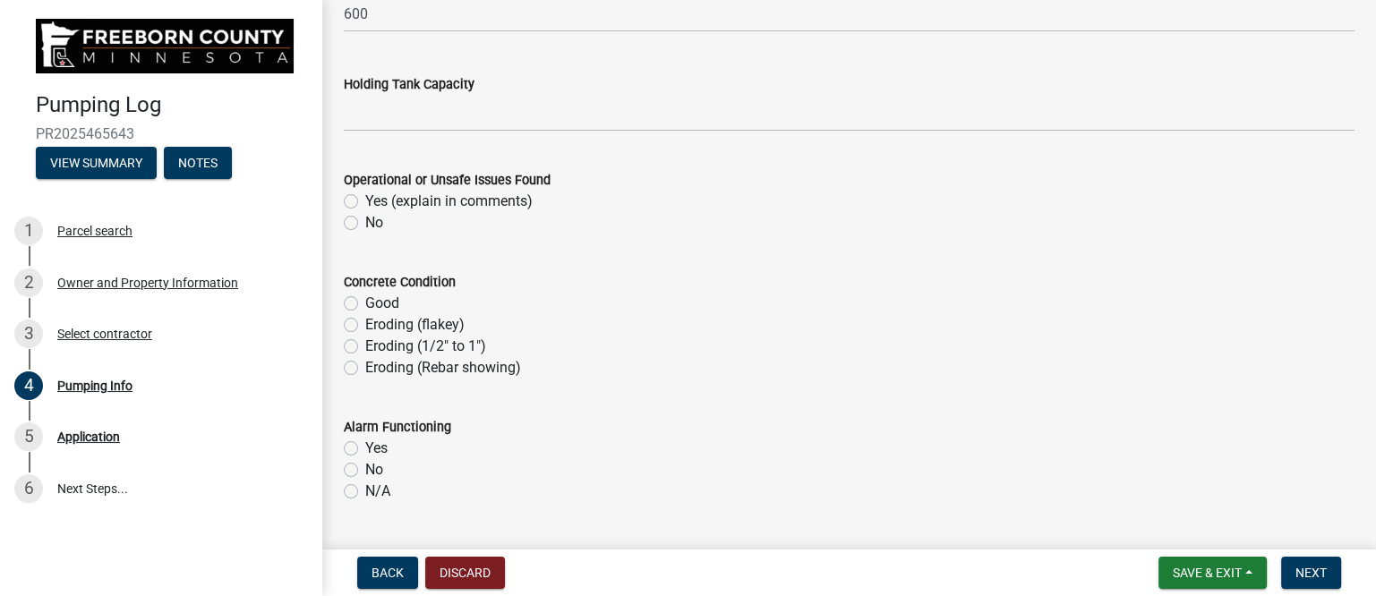
click at [365, 218] on label "No" at bounding box center [374, 222] width 18 height 21
click at [365, 218] on input "No" at bounding box center [371, 218] width 12 height 12
radio input "true"
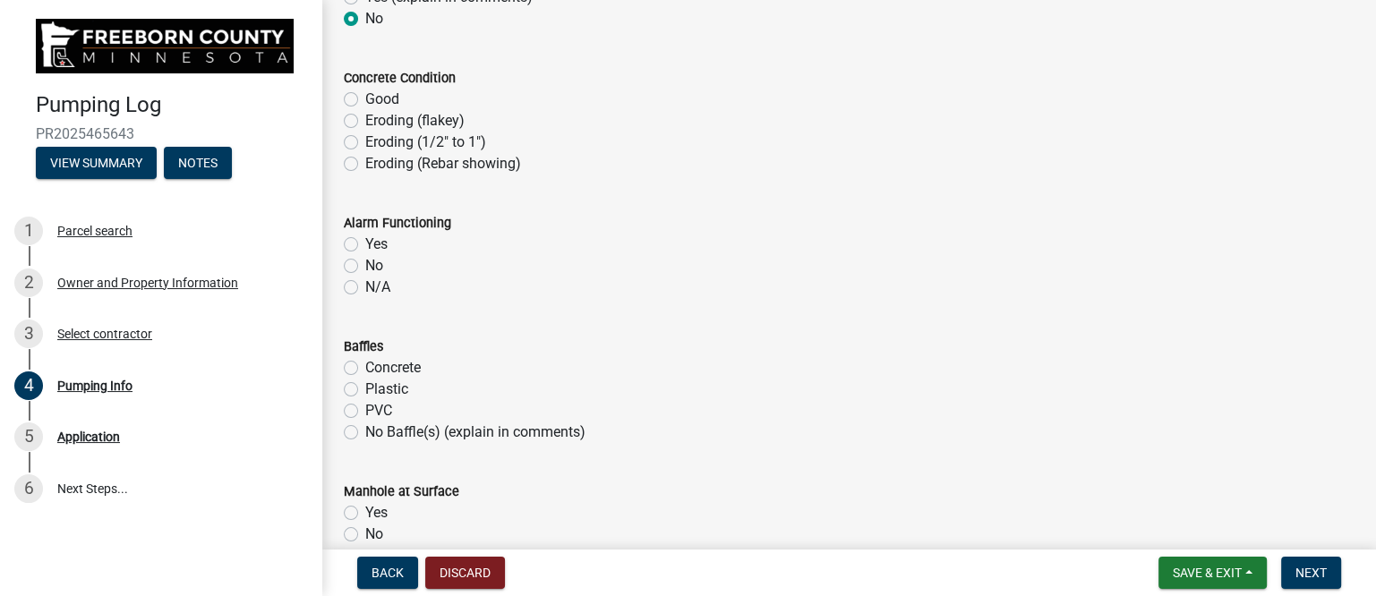
scroll to position [1119, 0]
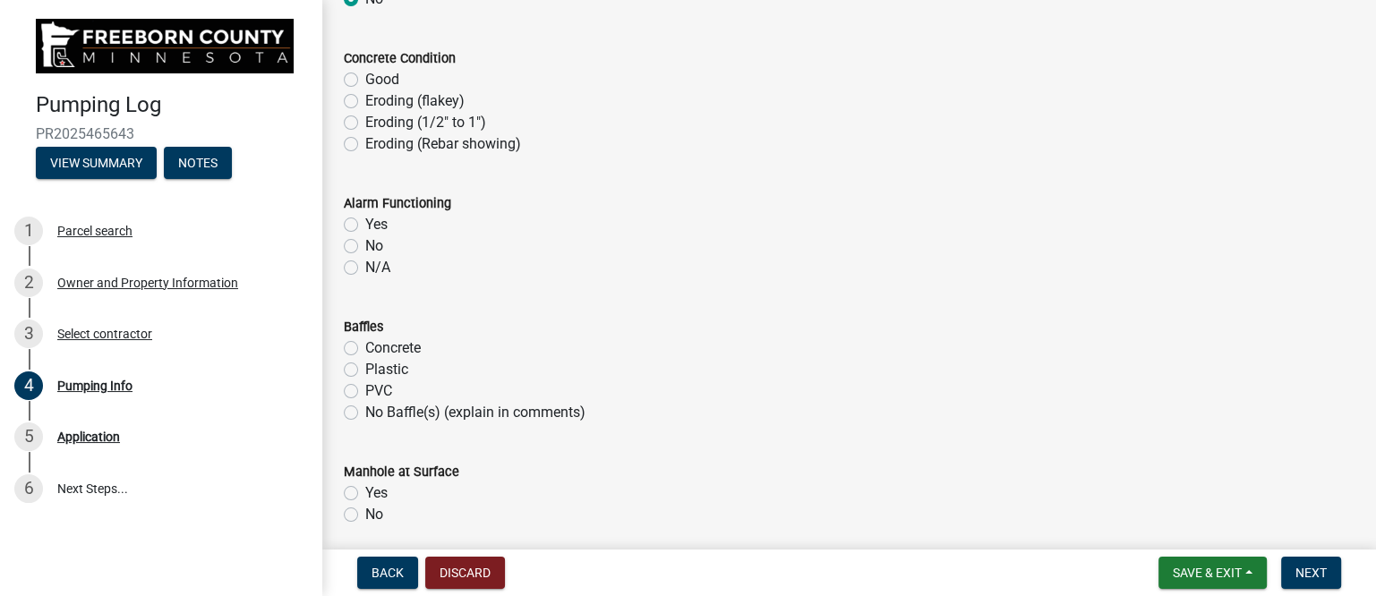
click at [365, 265] on label "N/A" at bounding box center [377, 267] width 25 height 21
click at [365, 265] on input "N/A" at bounding box center [371, 263] width 12 height 12
radio input "true"
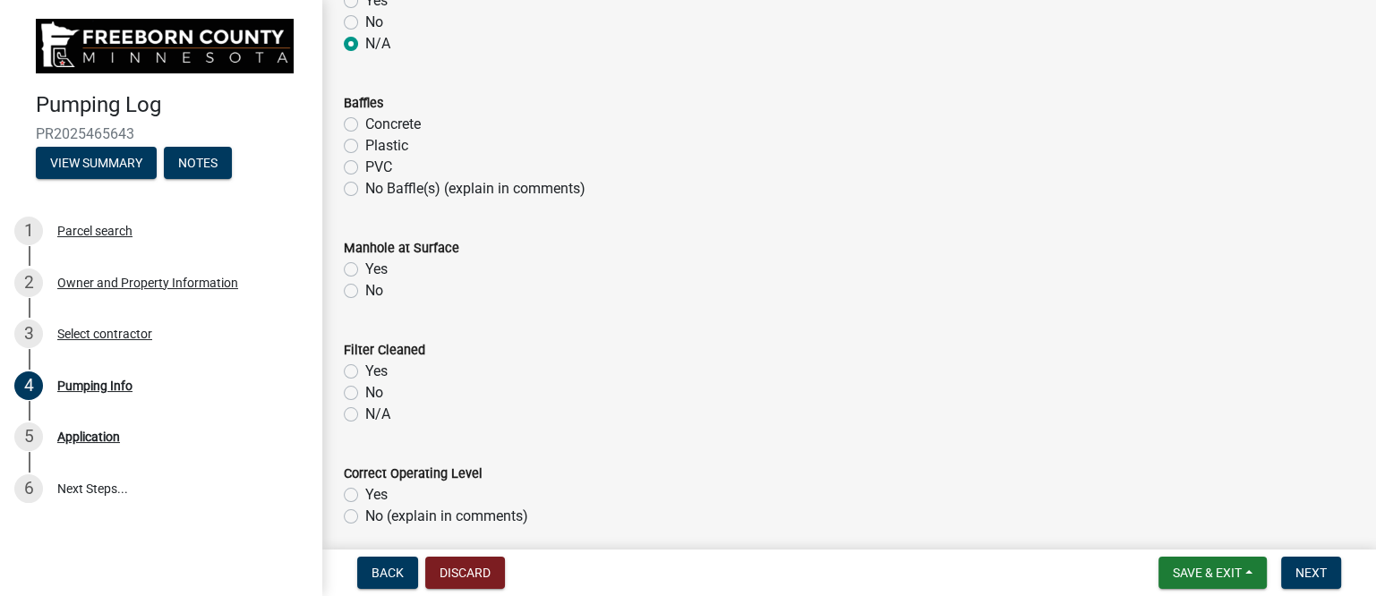
scroll to position [1454, 0]
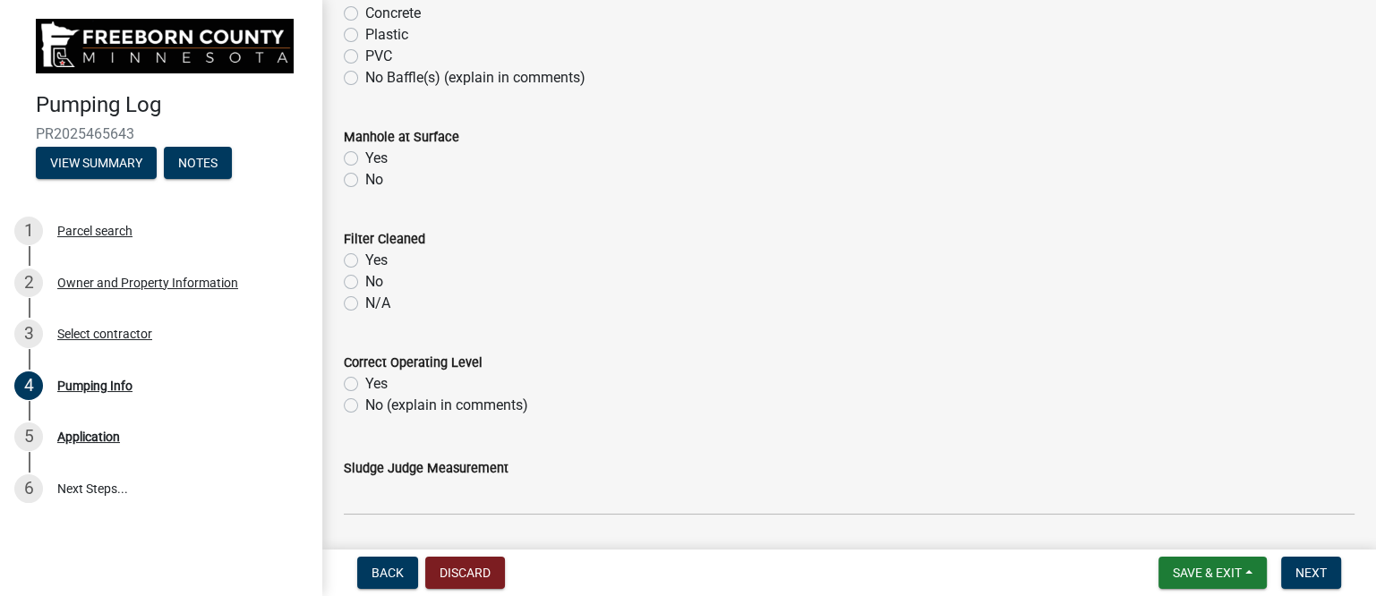
click at [365, 155] on label "Yes" at bounding box center [376, 158] width 22 height 21
click at [365, 155] on input "Yes" at bounding box center [371, 154] width 12 height 12
radio input "true"
click at [365, 300] on label "N/A" at bounding box center [377, 303] width 25 height 21
click at [365, 300] on input "N/A" at bounding box center [371, 299] width 12 height 12
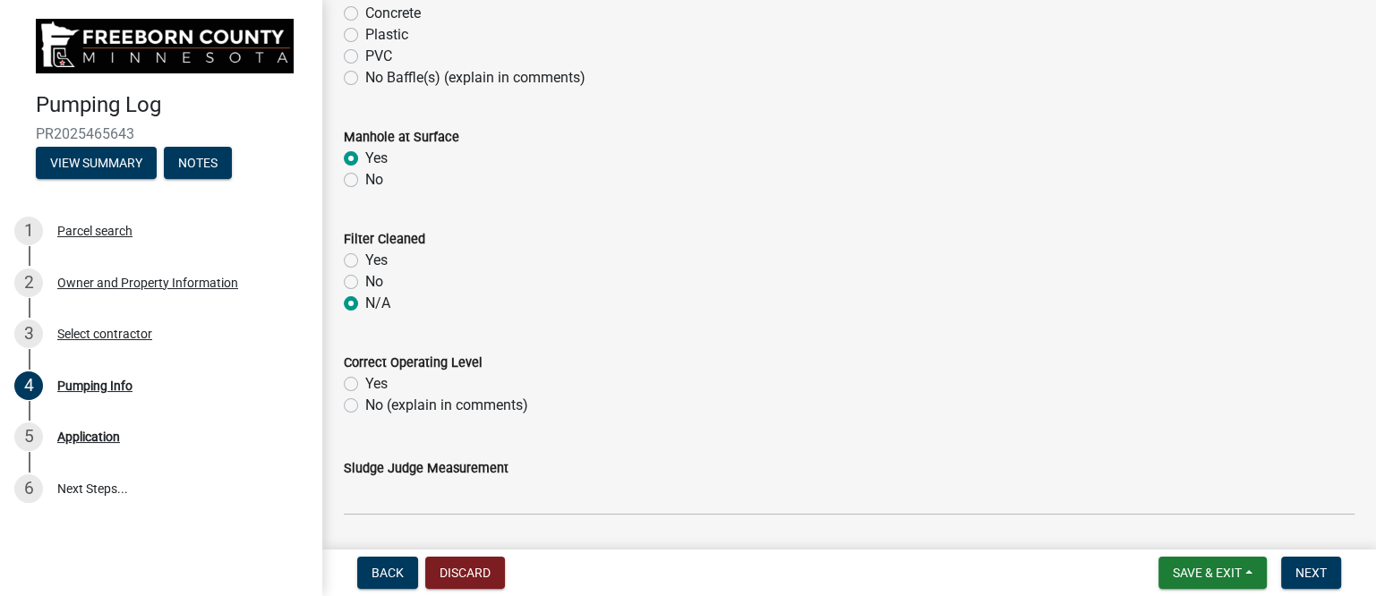
radio input "true"
click at [365, 381] on label "Yes" at bounding box center [376, 383] width 22 height 21
click at [365, 381] on input "Yes" at bounding box center [371, 379] width 12 height 12
radio input "true"
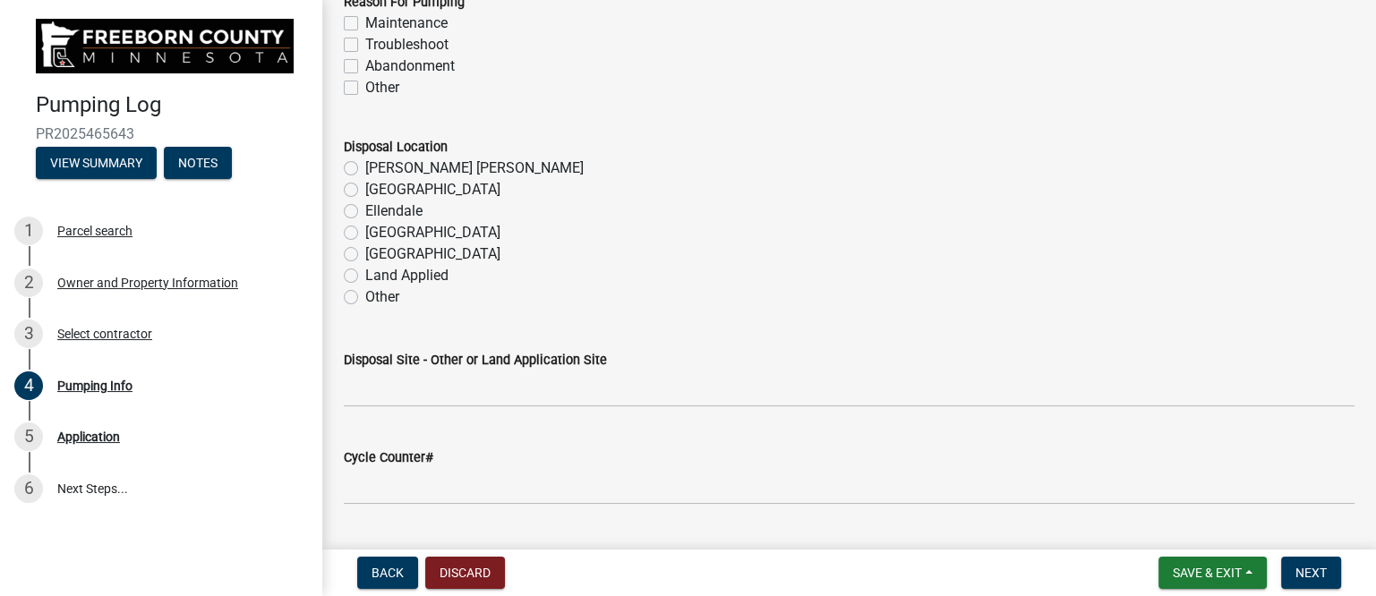
scroll to position [1902, 0]
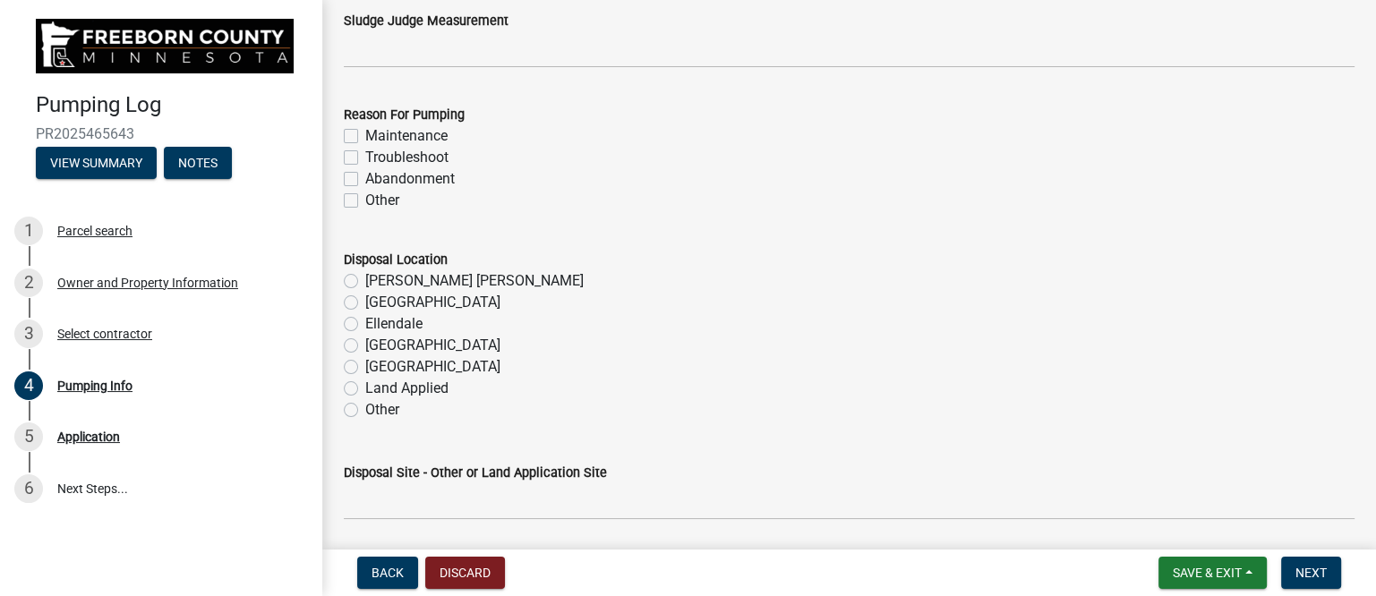
click at [402, 132] on label "Maintenance" at bounding box center [406, 135] width 82 height 21
click at [377, 132] on input "Maintenance" at bounding box center [371, 131] width 12 height 12
checkbox input "true"
checkbox input "false"
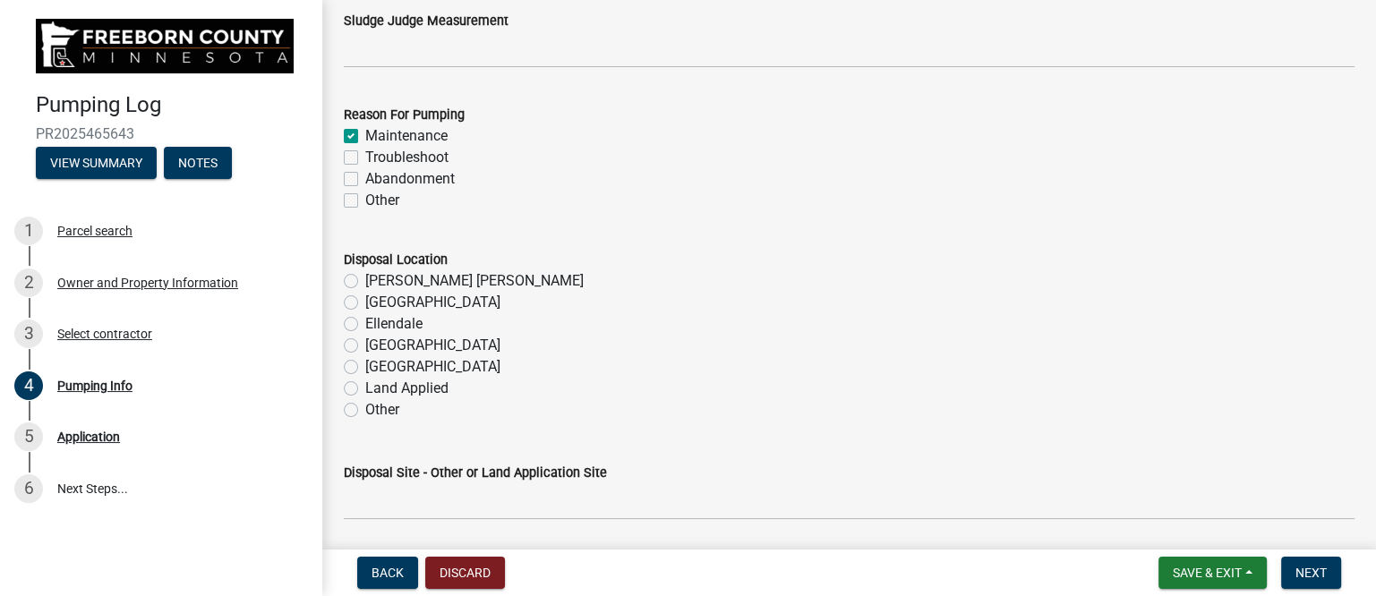
checkbox input "false"
click at [394, 278] on label "[PERSON_NAME] [PERSON_NAME]" at bounding box center [474, 280] width 218 height 21
click at [377, 278] on input "[PERSON_NAME] [PERSON_NAME]" at bounding box center [371, 276] width 12 height 12
radio input "true"
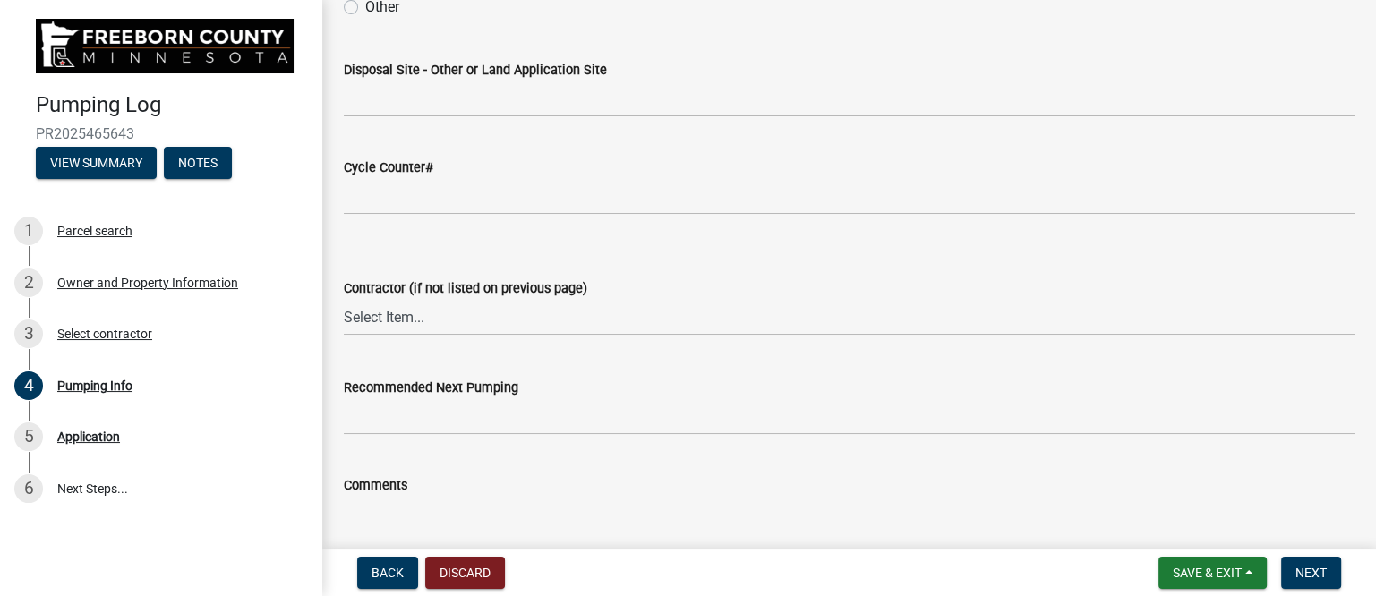
scroll to position [2349, 0]
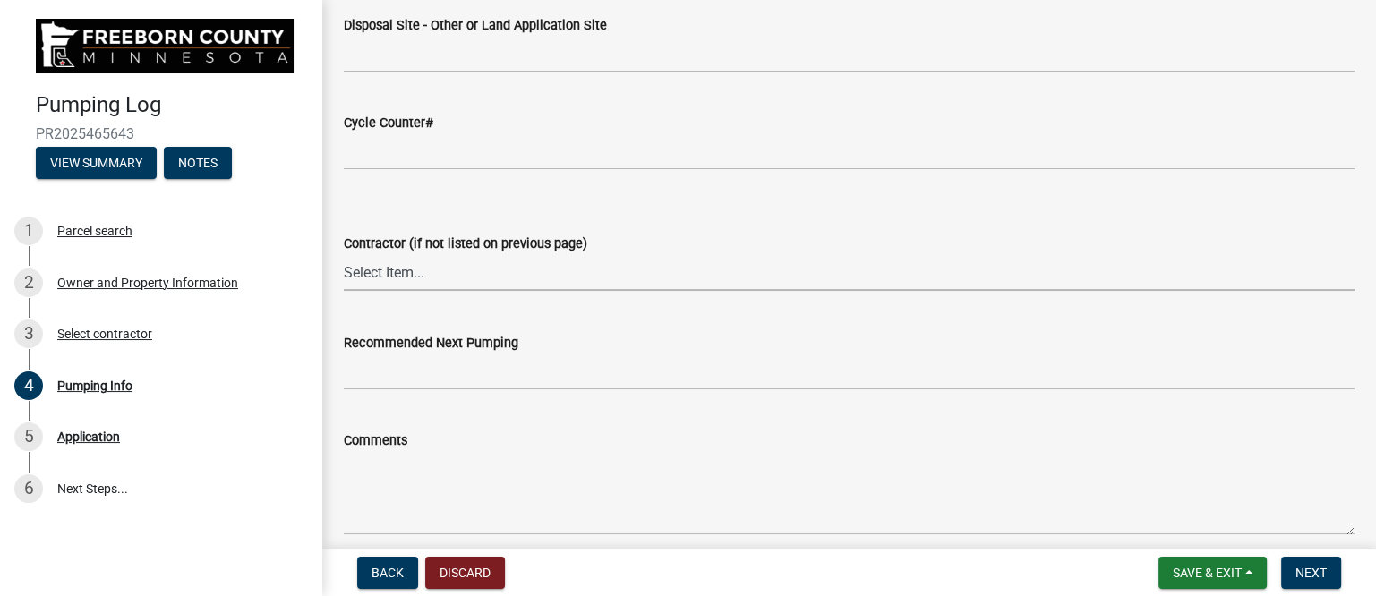
click at [415, 271] on select "Select Item... P & L Excavating Precision Septic Services [PERSON_NAME] Excavat…" at bounding box center [849, 272] width 1011 height 37
click at [344, 254] on select "Select Item... P & L Excavating Precision Septic Services [PERSON_NAME] Excavat…" at bounding box center [849, 272] width 1011 height 37
select select "a4b440af-86cc-4e74-8744-b4ec83ffff55"
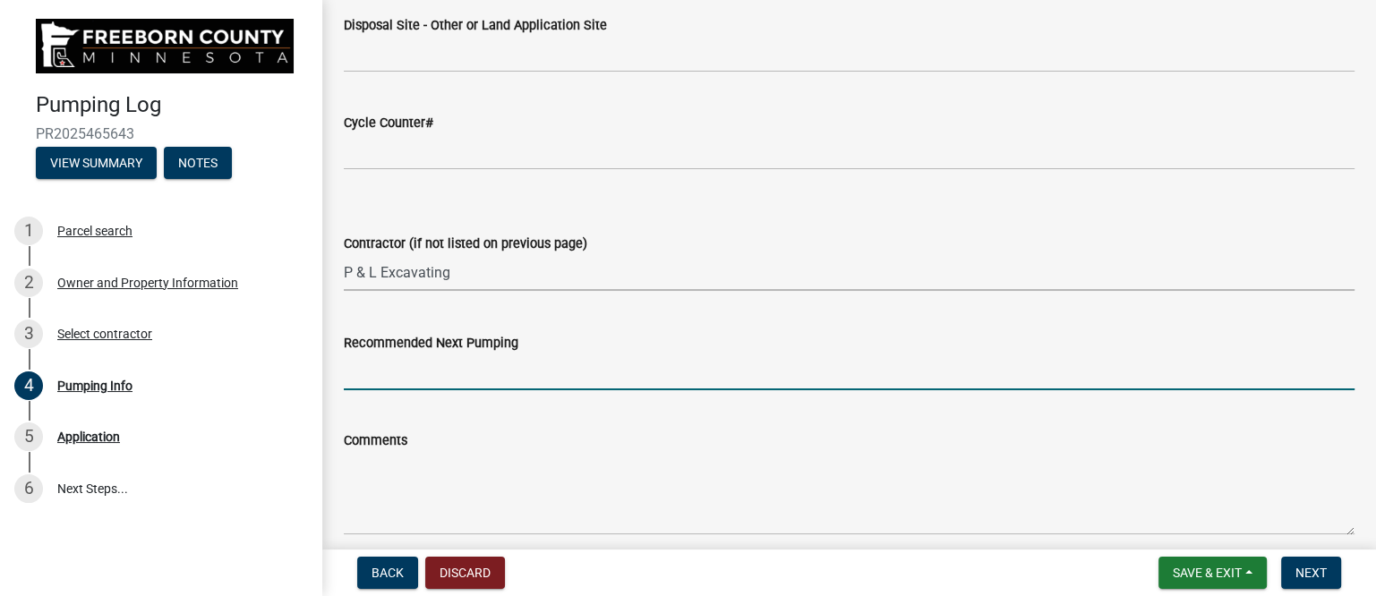
click at [377, 386] on input "Recommended Next Pumping" at bounding box center [849, 372] width 1011 height 37
type input "as needed"
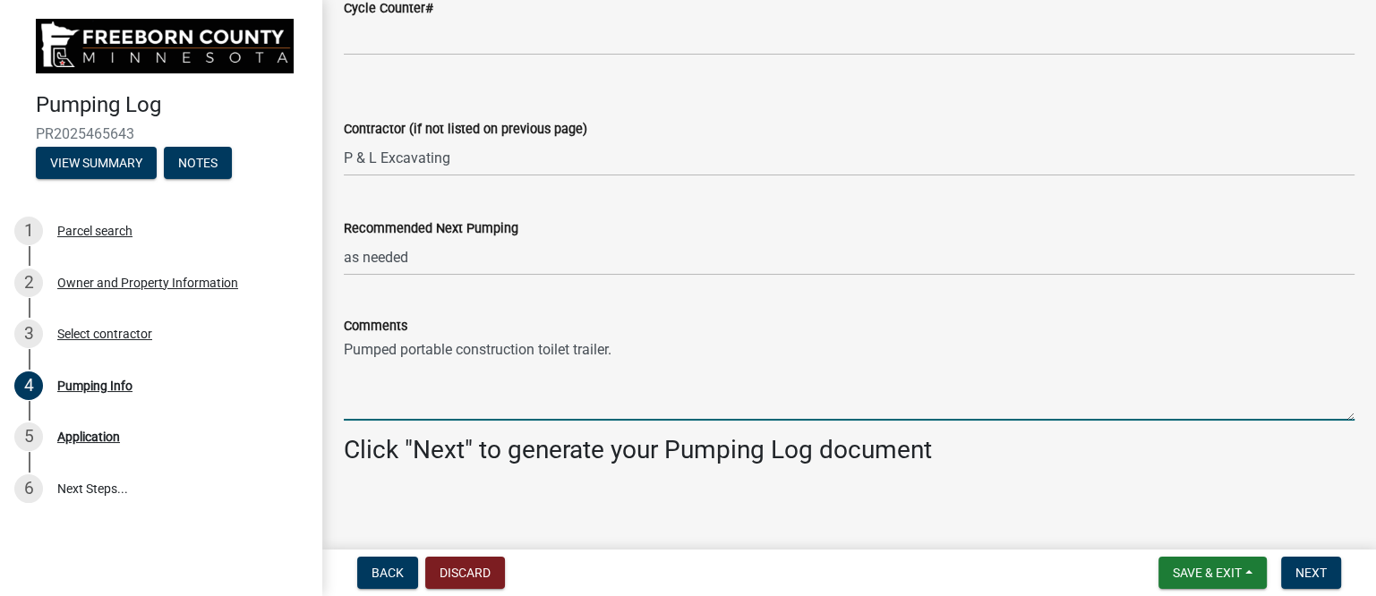
scroll to position [2471, 0]
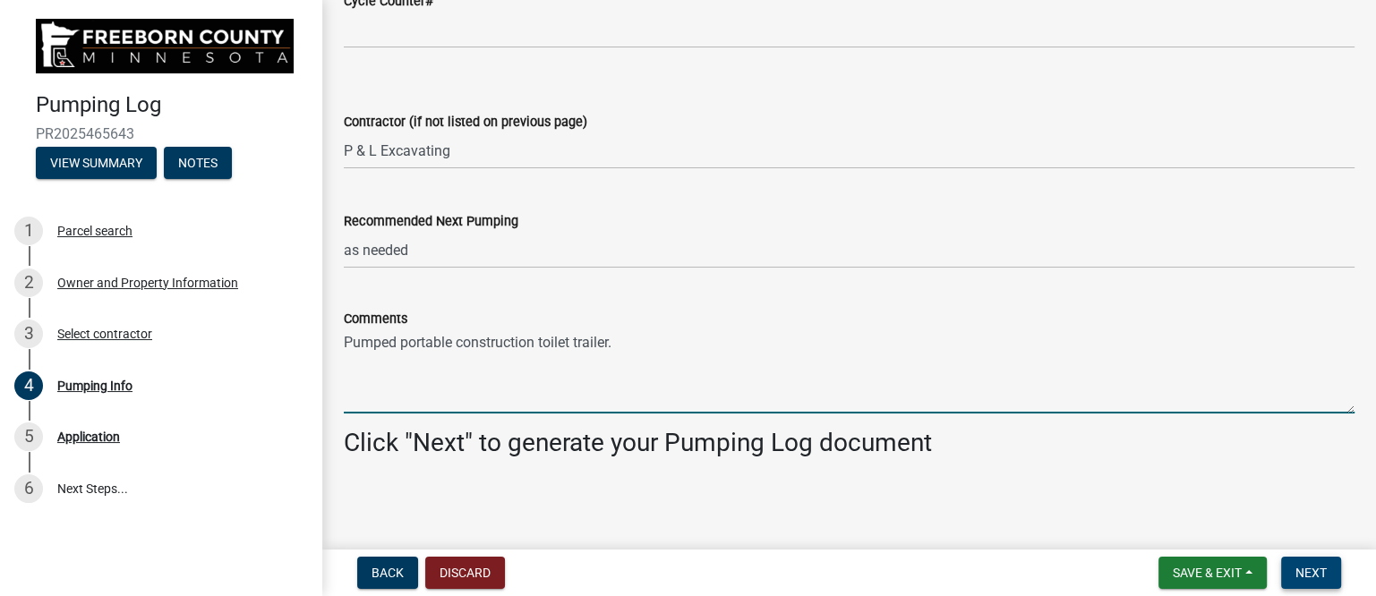
type textarea "Pumped portable construction toilet trailer."
click at [1292, 567] on button "Next" at bounding box center [1311, 573] width 60 height 32
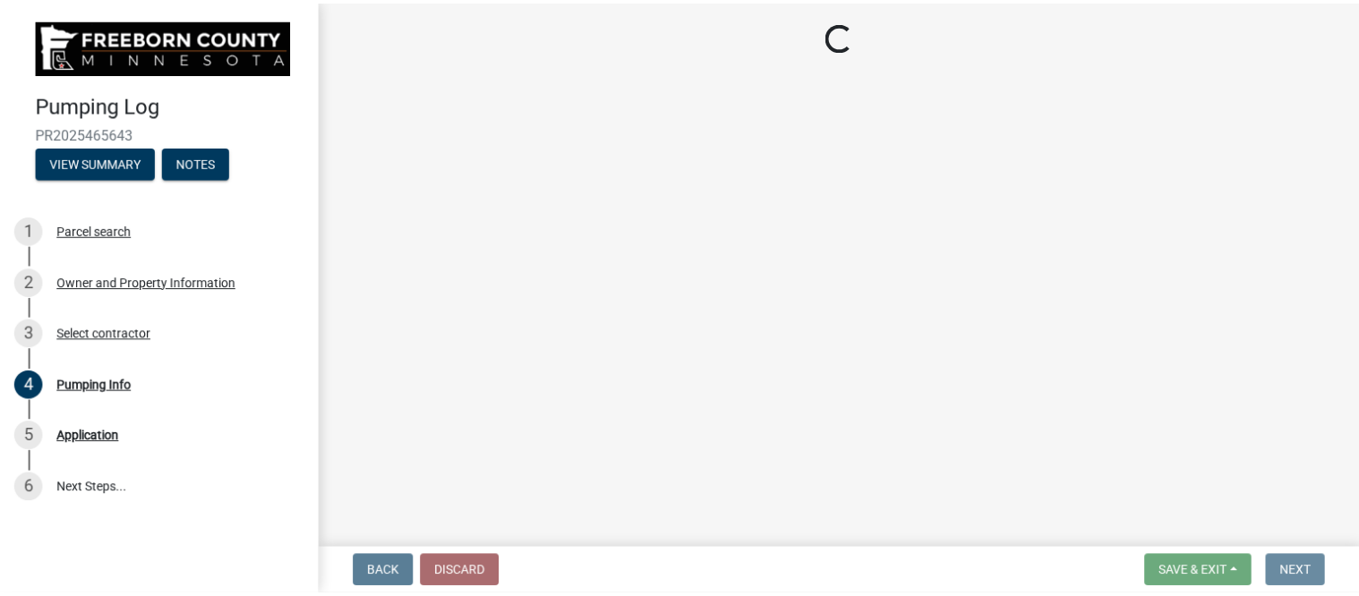
scroll to position [0, 0]
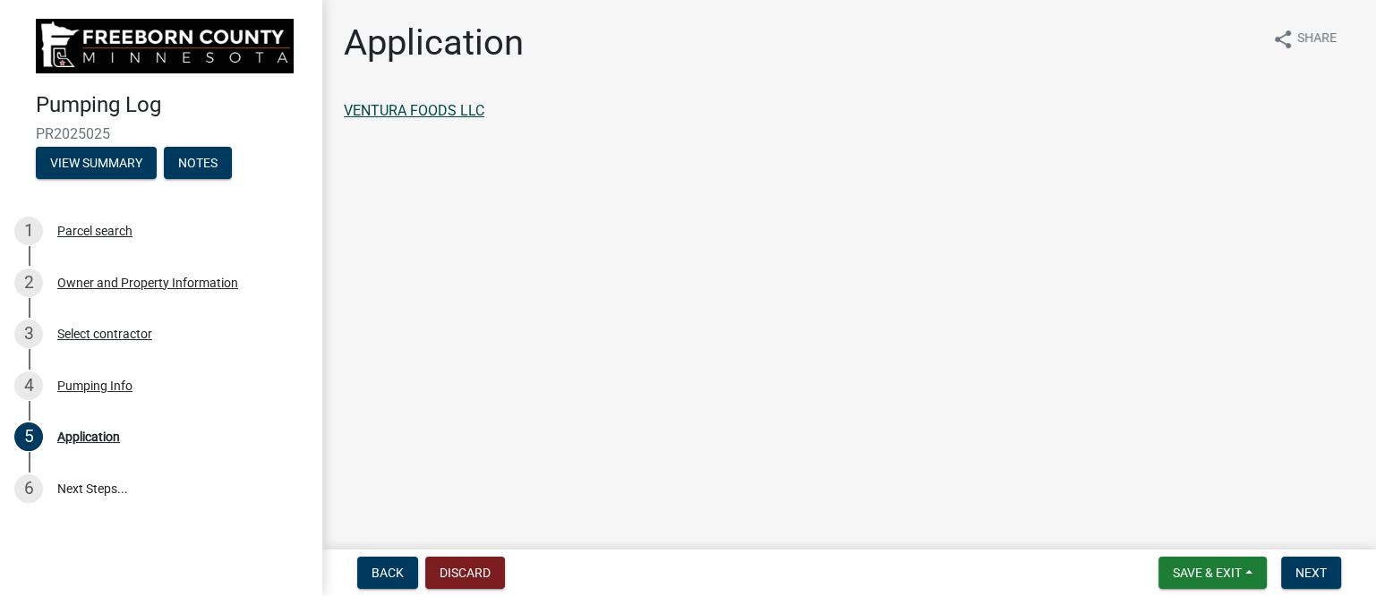
click at [442, 106] on link "VENTURA FOODS LLC" at bounding box center [414, 110] width 141 height 17
click at [1322, 572] on span "Next" at bounding box center [1311, 573] width 31 height 14
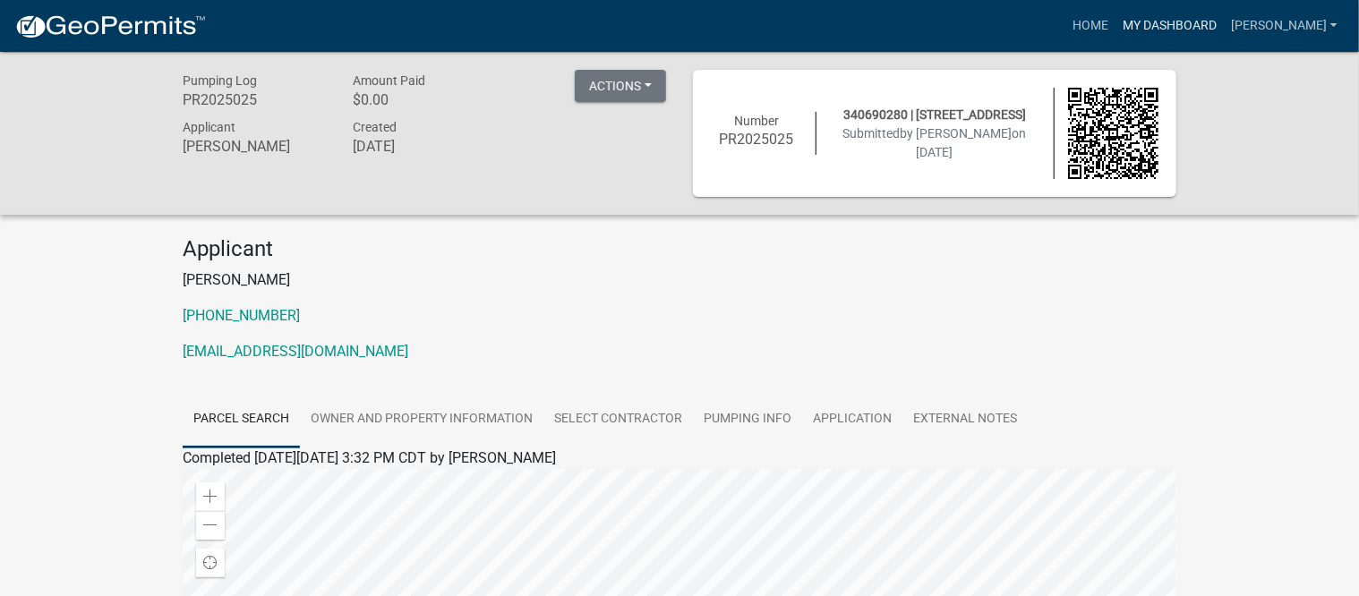
click at [1189, 25] on link "My Dashboard" at bounding box center [1170, 26] width 108 height 34
